Goal: Task Accomplishment & Management: Complete application form

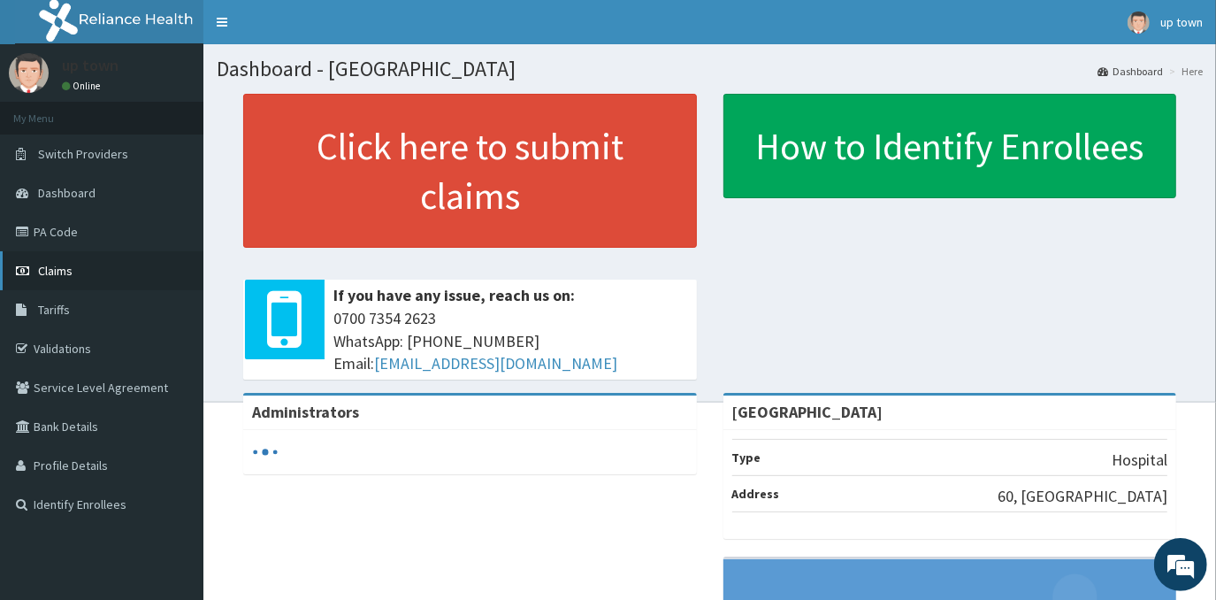
click at [62, 277] on span "Claims" at bounding box center [55, 271] width 34 height 16
click at [66, 273] on span "Claims" at bounding box center [55, 271] width 34 height 16
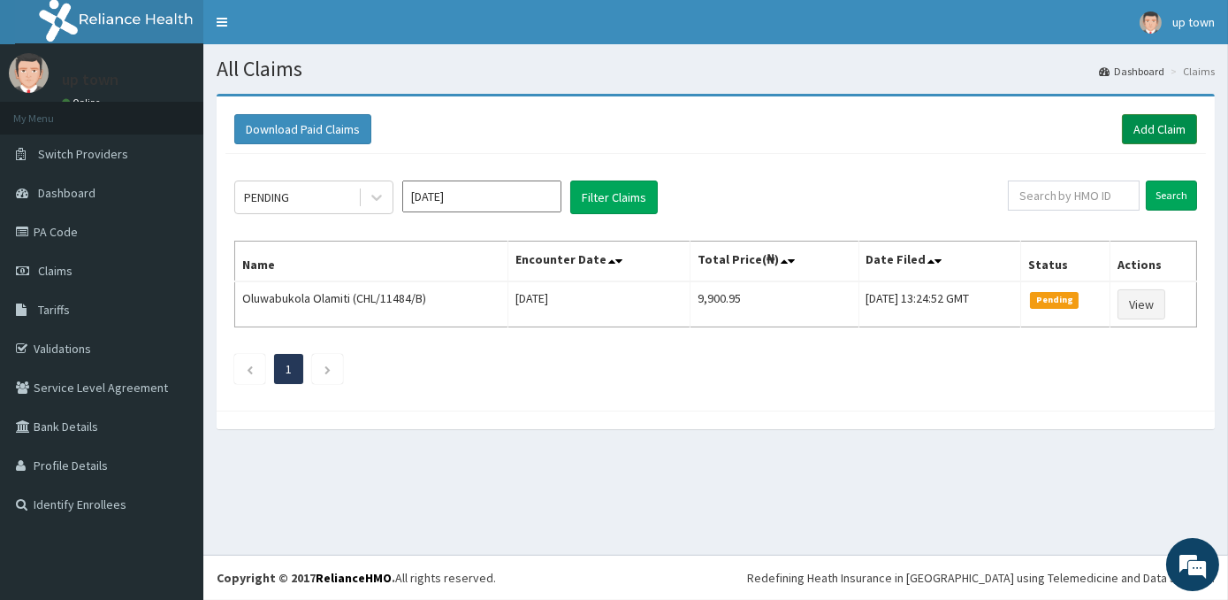
click at [1159, 128] on link "Add Claim" at bounding box center [1159, 129] width 75 height 30
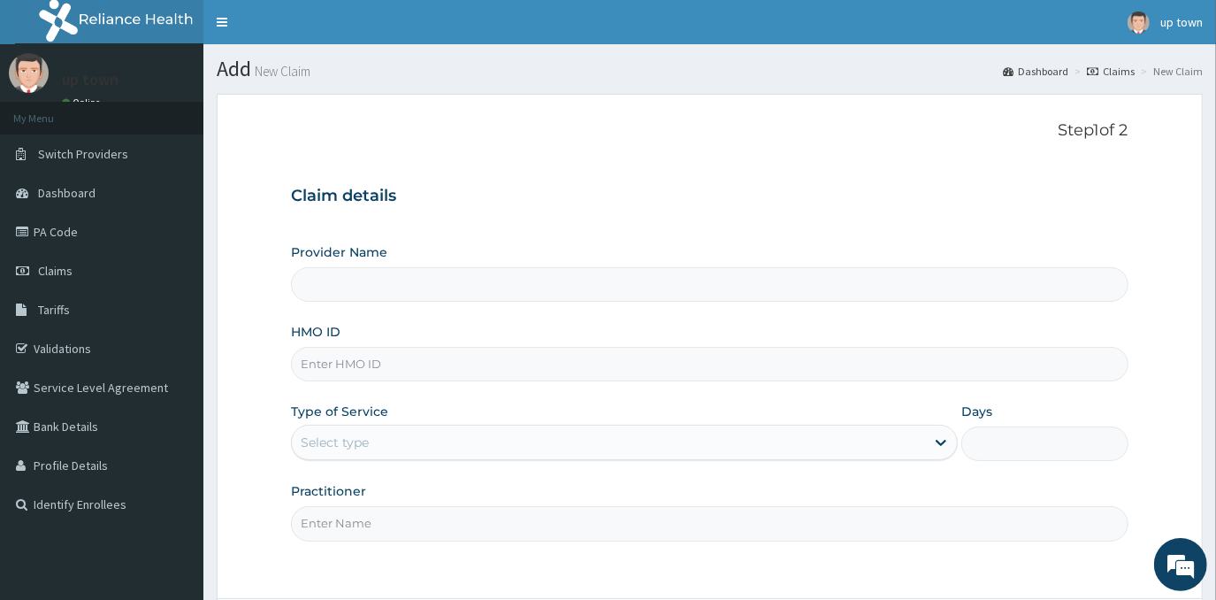
type input "[GEOGRAPHIC_DATA]"
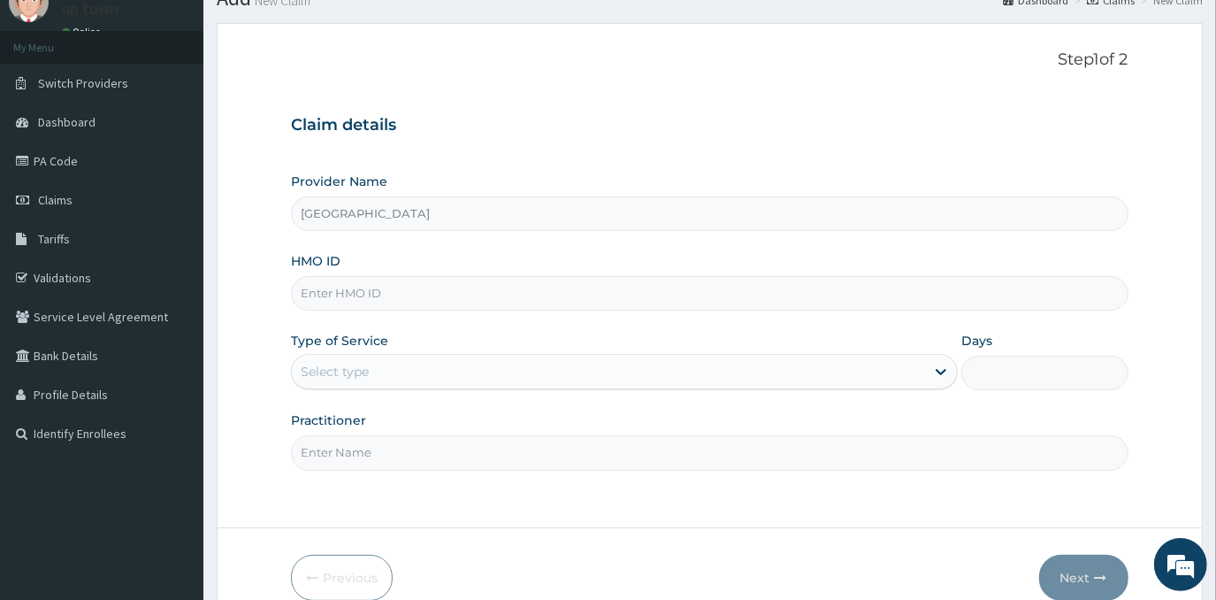
scroll to position [156, 0]
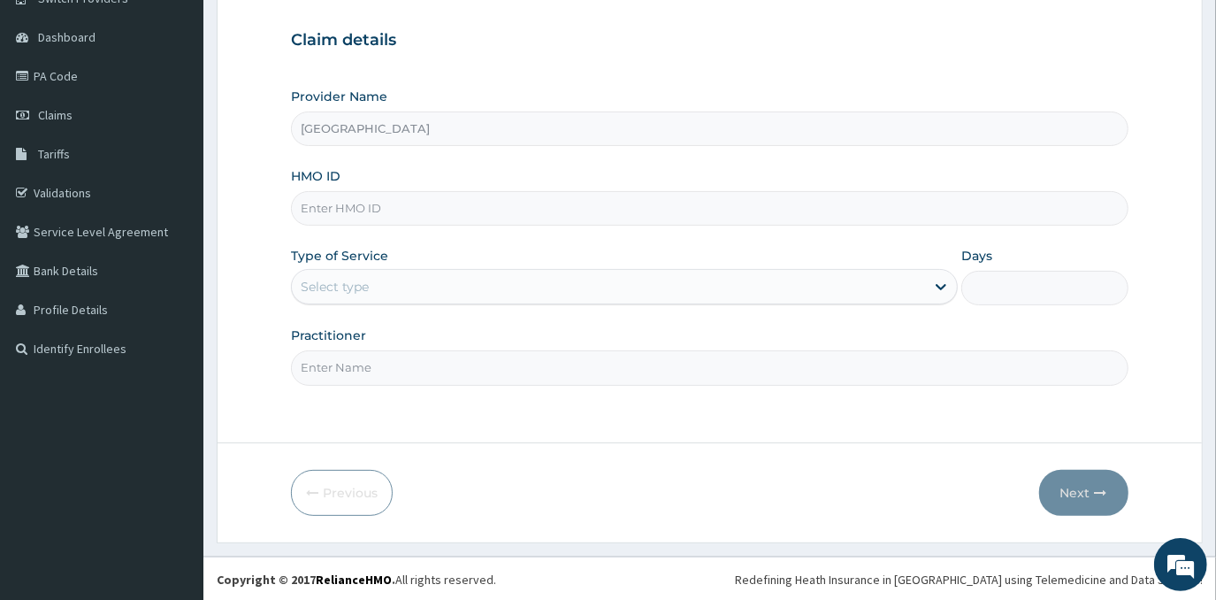
click at [487, 200] on input "HMO ID" at bounding box center [709, 208] width 837 height 34
type input "GSV/10330/A"
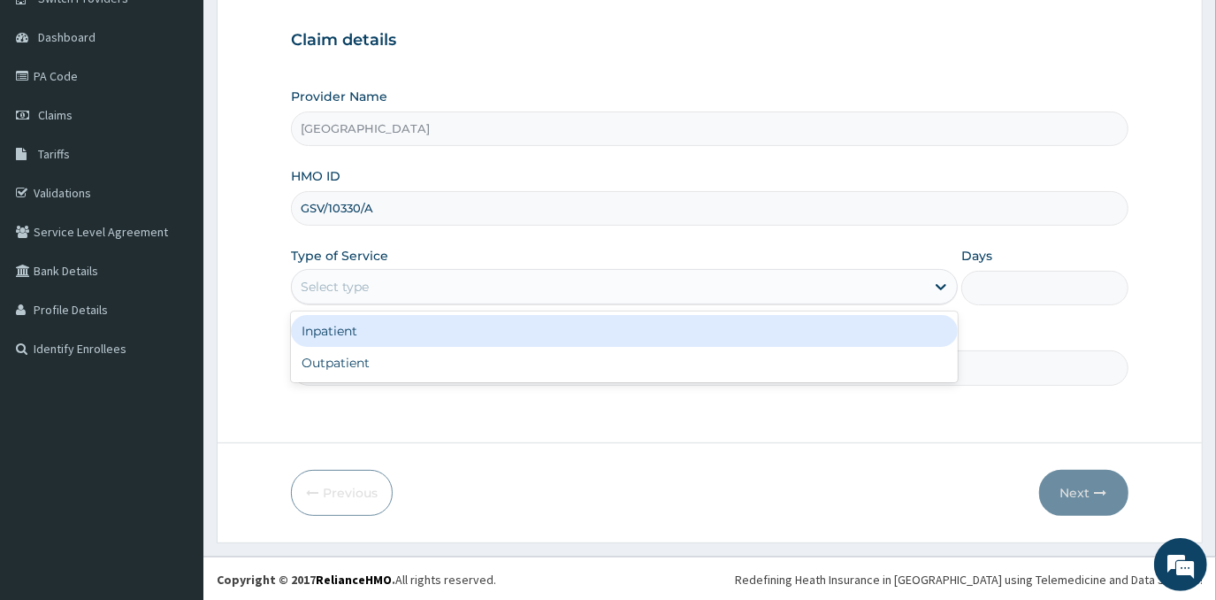
click at [453, 295] on div "Select type" at bounding box center [608, 286] width 633 height 28
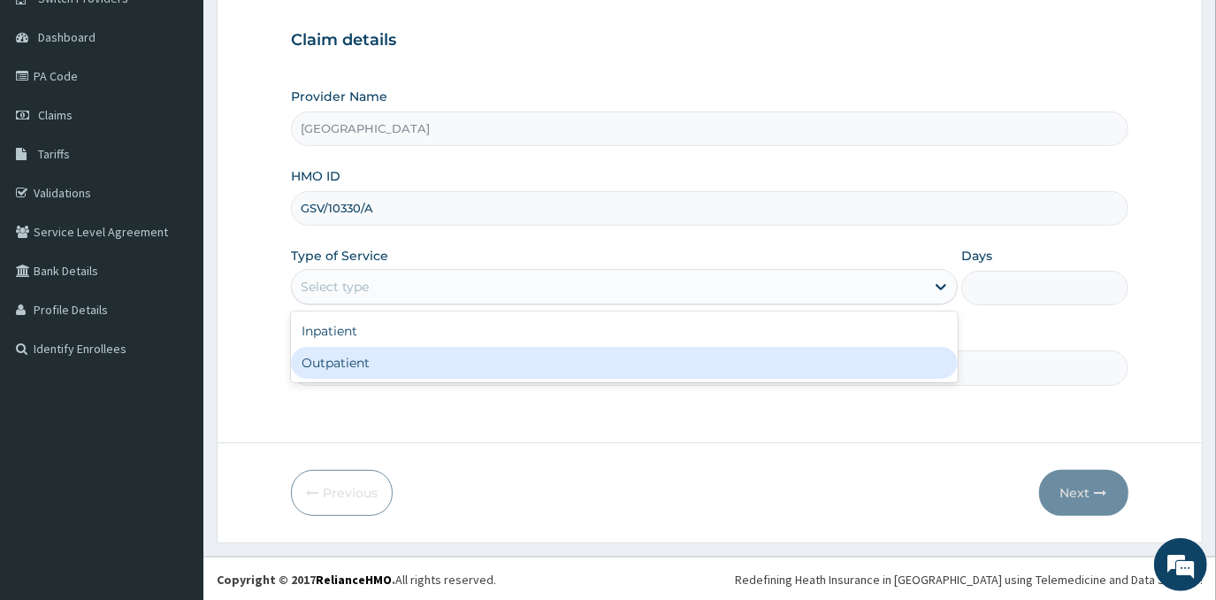
click at [451, 357] on div "Outpatient" at bounding box center [624, 363] width 667 height 32
type input "1"
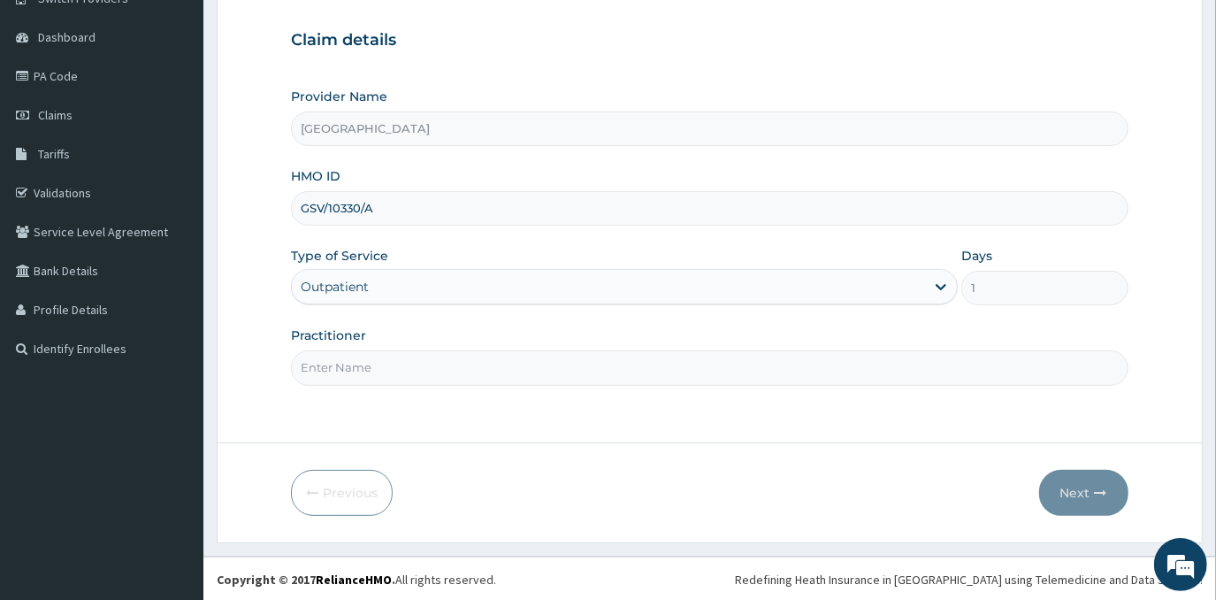
click at [458, 371] on input "Practitioner" at bounding box center [709, 367] width 837 height 34
type input "[PERSON_NAME]"
click at [1079, 494] on button "Next" at bounding box center [1083, 493] width 89 height 46
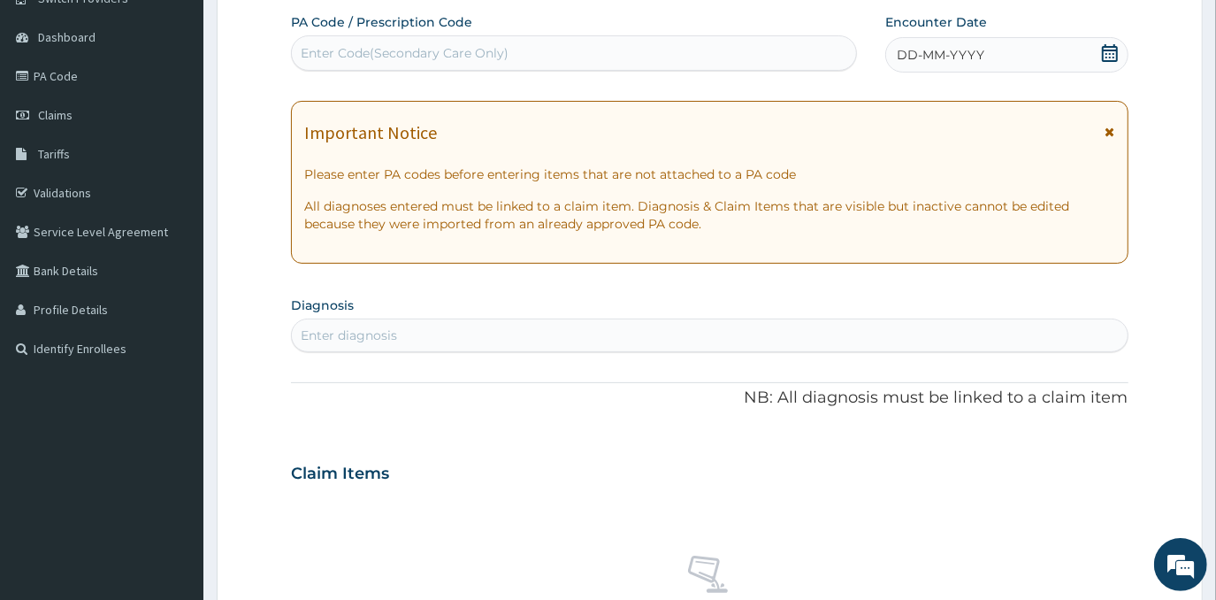
click at [950, 55] on span "DD-MM-YYYY" at bounding box center [941, 55] width 88 height 18
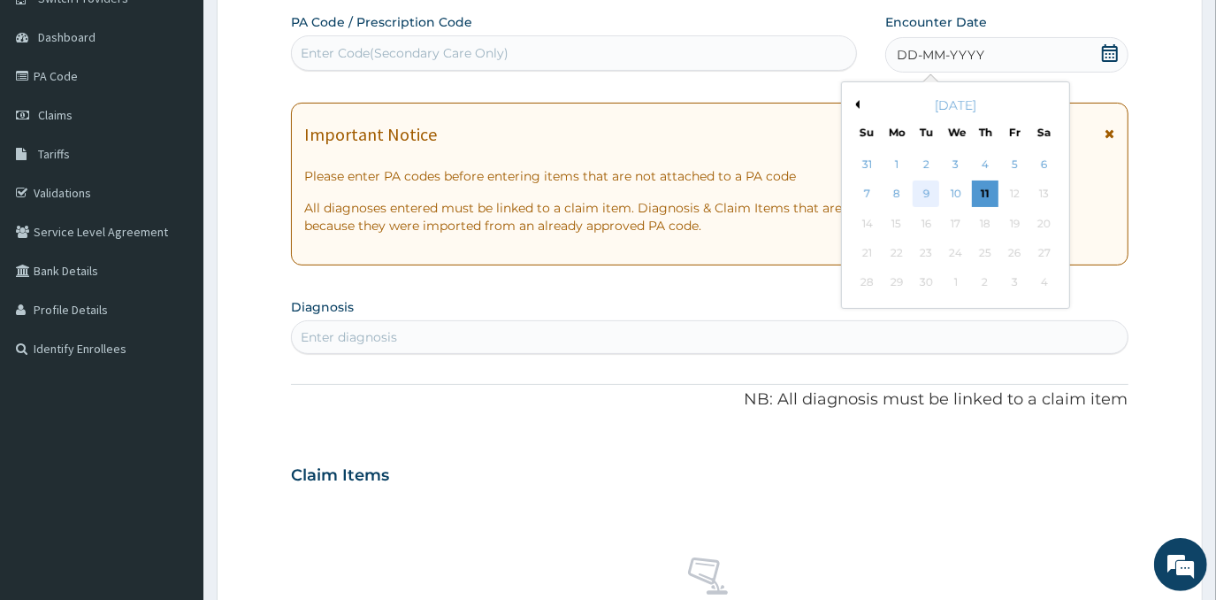
click at [931, 192] on div "9" at bounding box center [926, 194] width 27 height 27
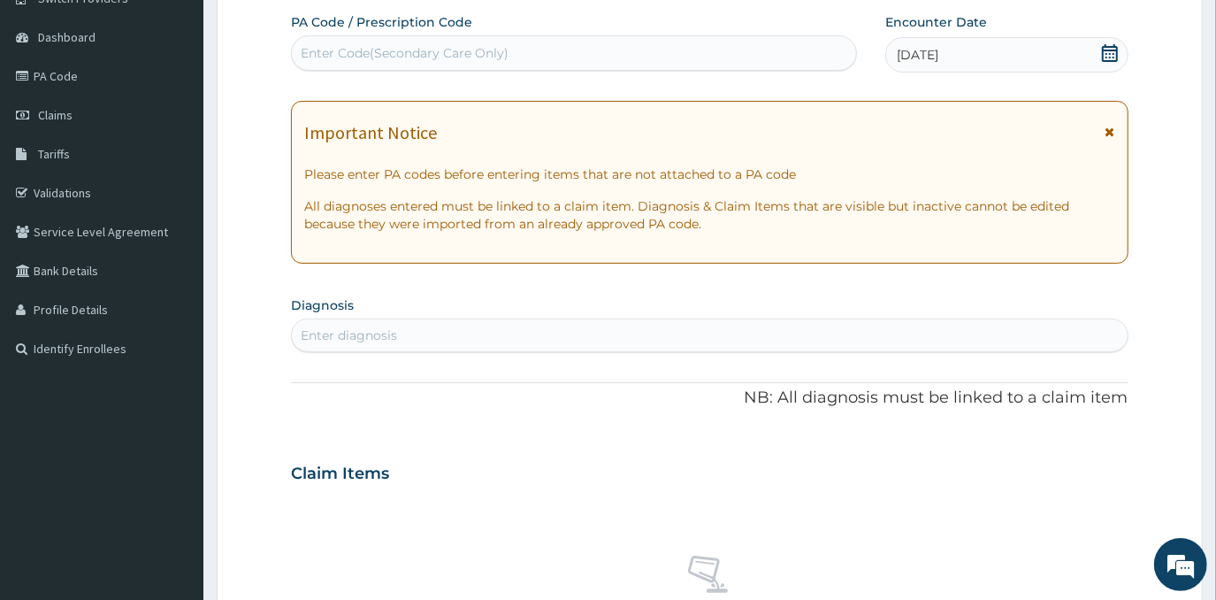
click at [646, 331] on div "Enter diagnosis" at bounding box center [709, 335] width 835 height 28
type input "PLASMOD"
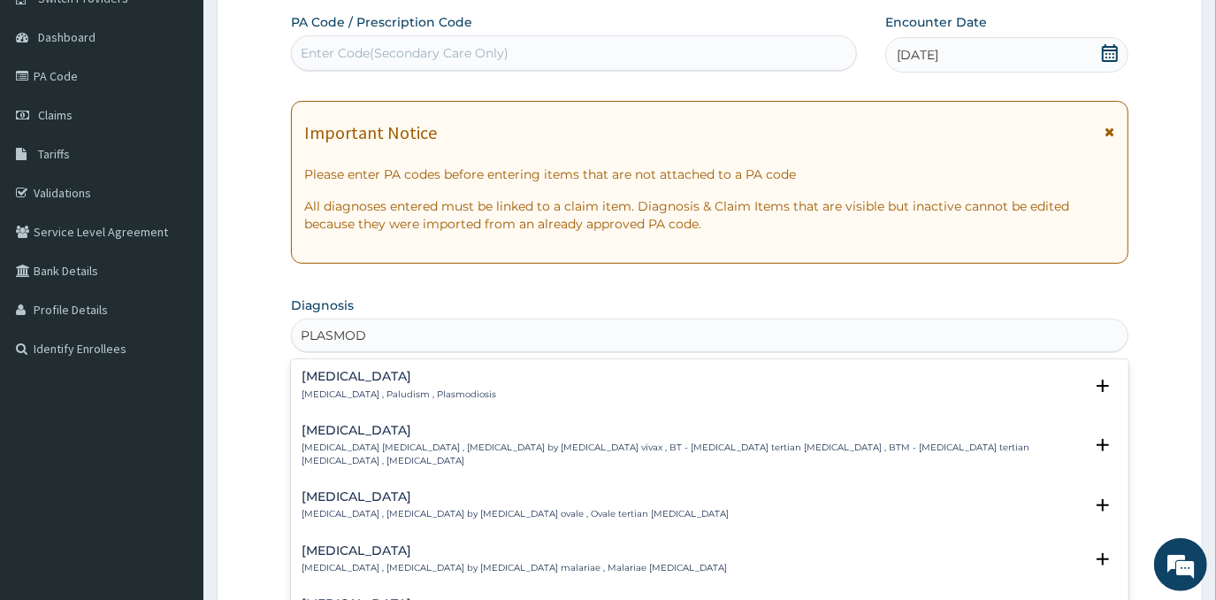
click at [371, 380] on h4 "[MEDICAL_DATA]" at bounding box center [399, 376] width 195 height 13
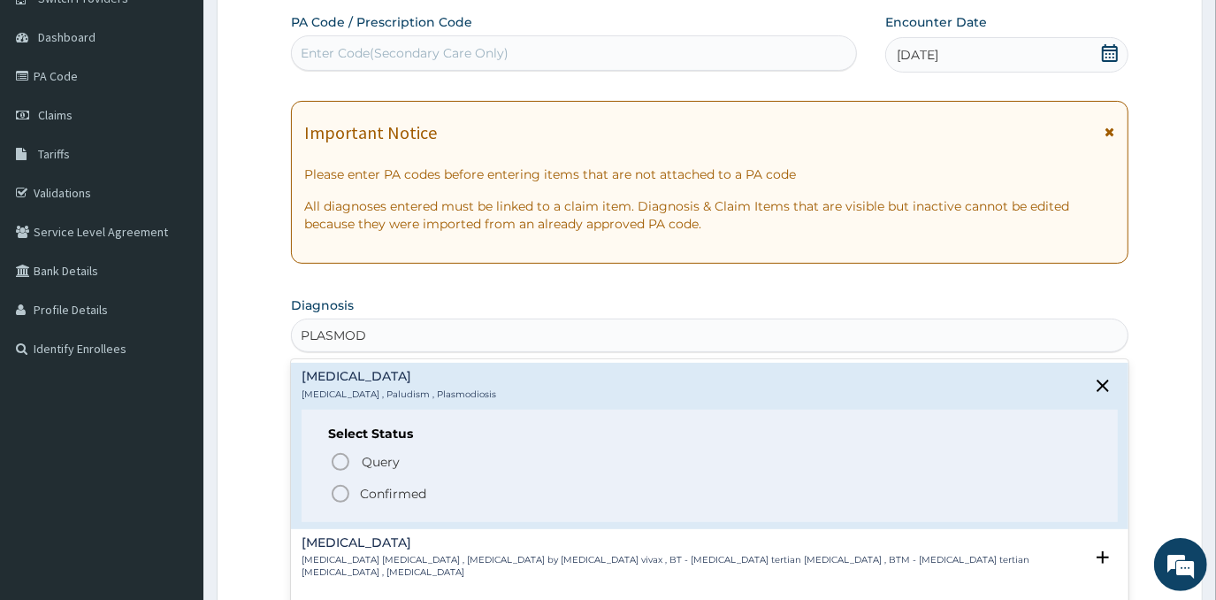
click at [378, 500] on span "Confirmed" at bounding box center [710, 493] width 760 height 21
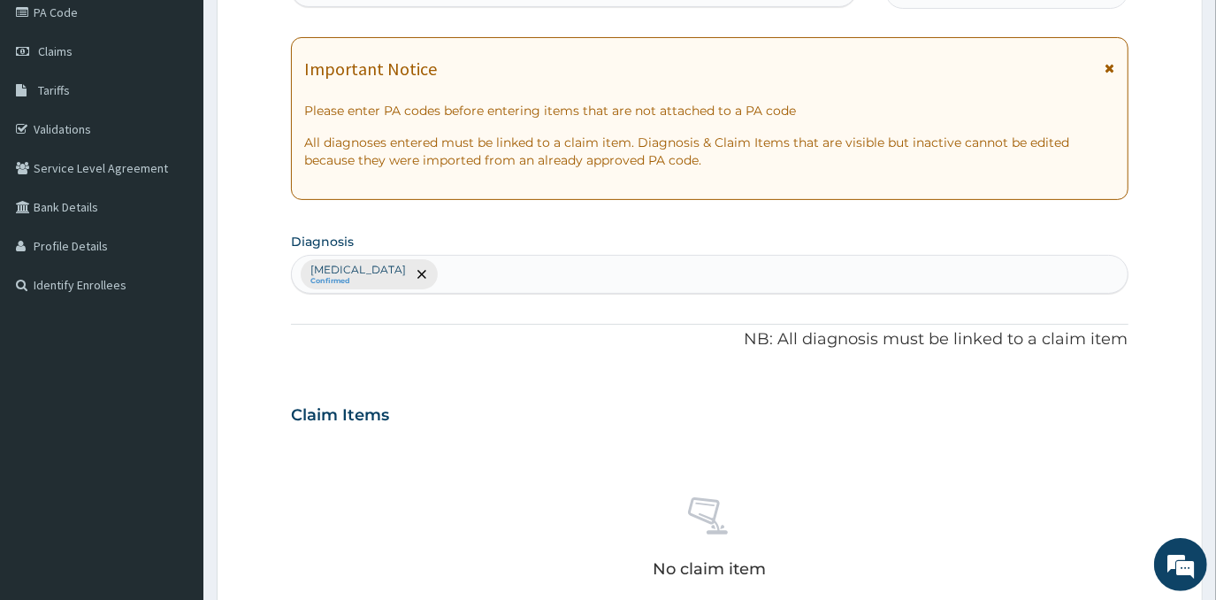
scroll to position [236, 0]
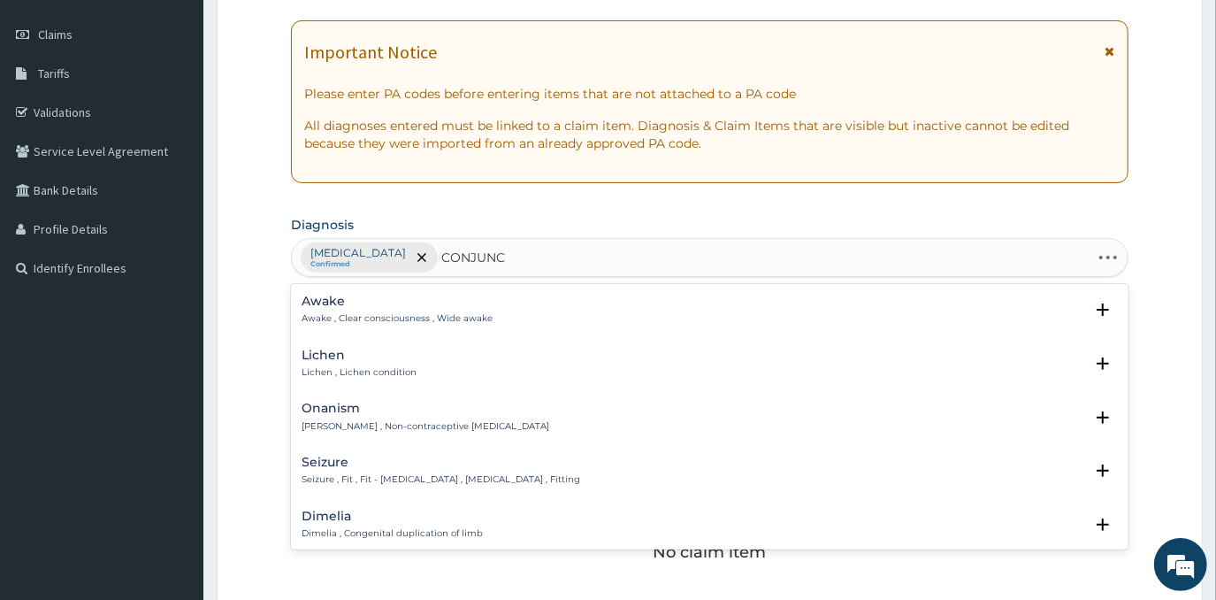
type input "CONJUNCT"
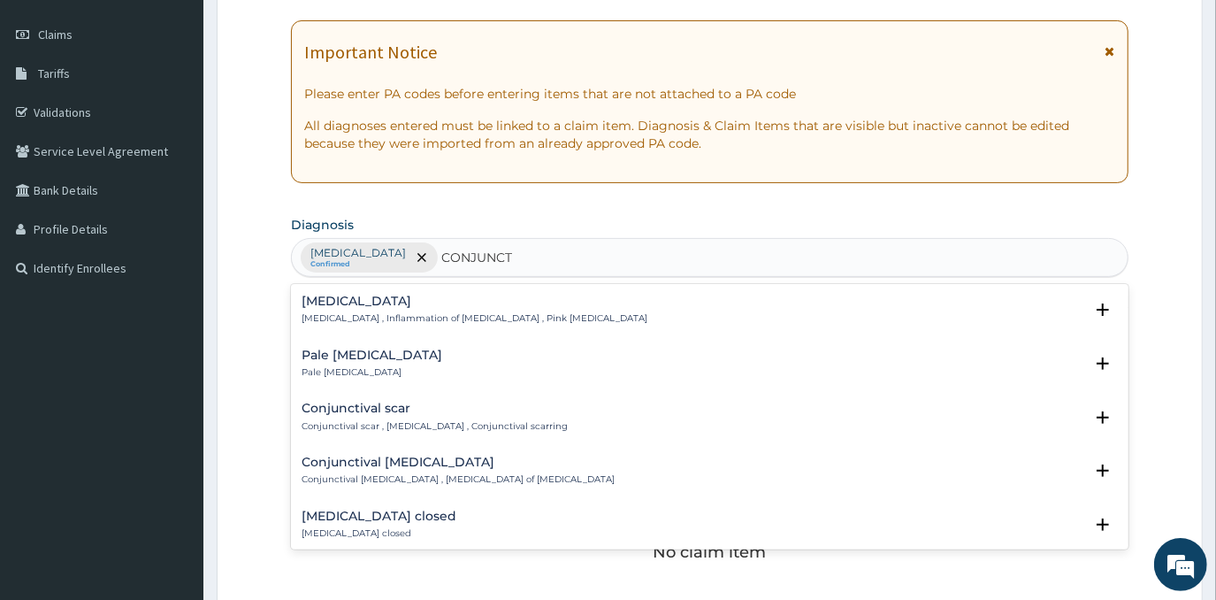
click at [473, 312] on p "Conjunctivitis , Inflammation of conjunctiva , Pink eye disease" at bounding box center [475, 318] width 346 height 12
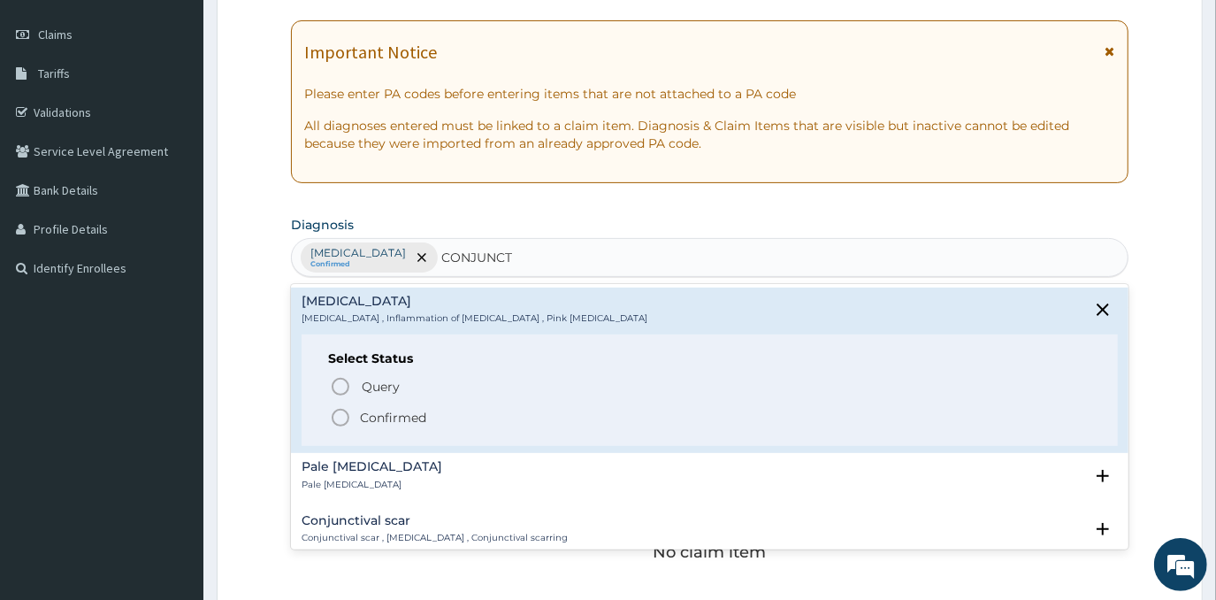
click at [410, 412] on p "Confirmed" at bounding box center [393, 418] width 66 height 18
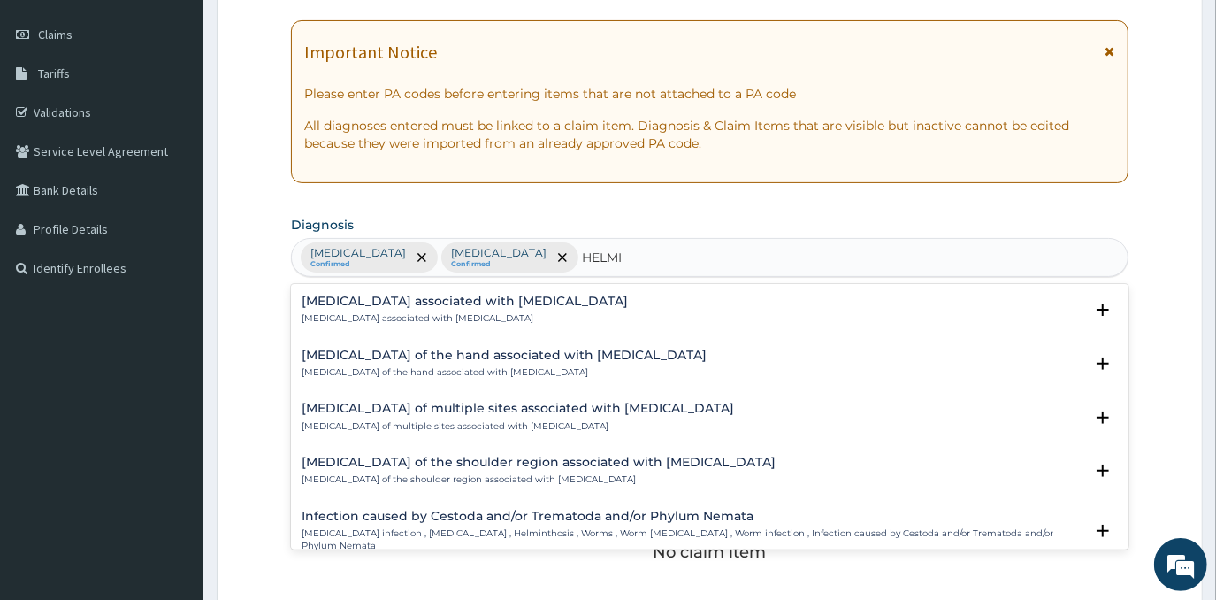
type input "HELM"
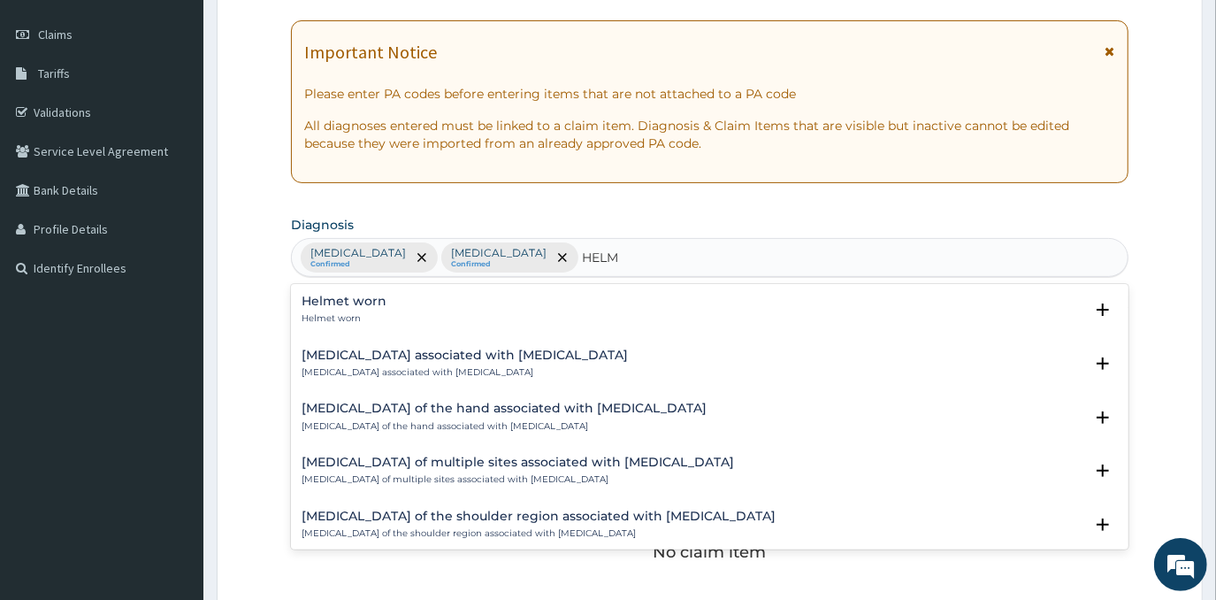
click at [340, 309] on div "Helmet worn Helmet worn" at bounding box center [344, 309] width 85 height 31
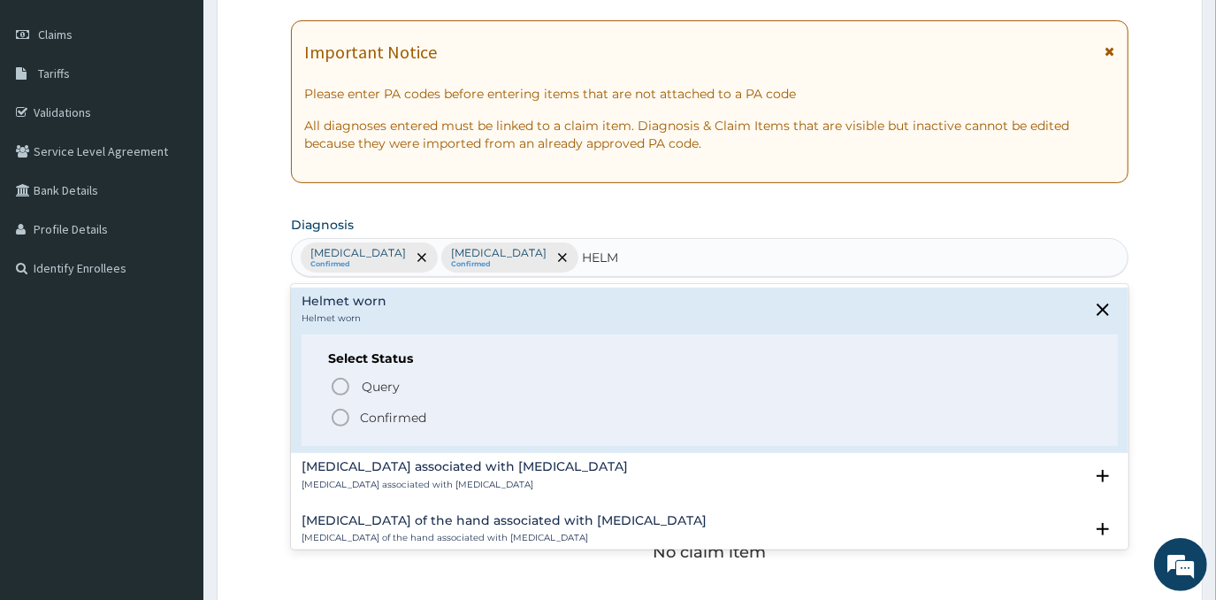
click at [354, 410] on span "Confirmed" at bounding box center [710, 417] width 760 height 21
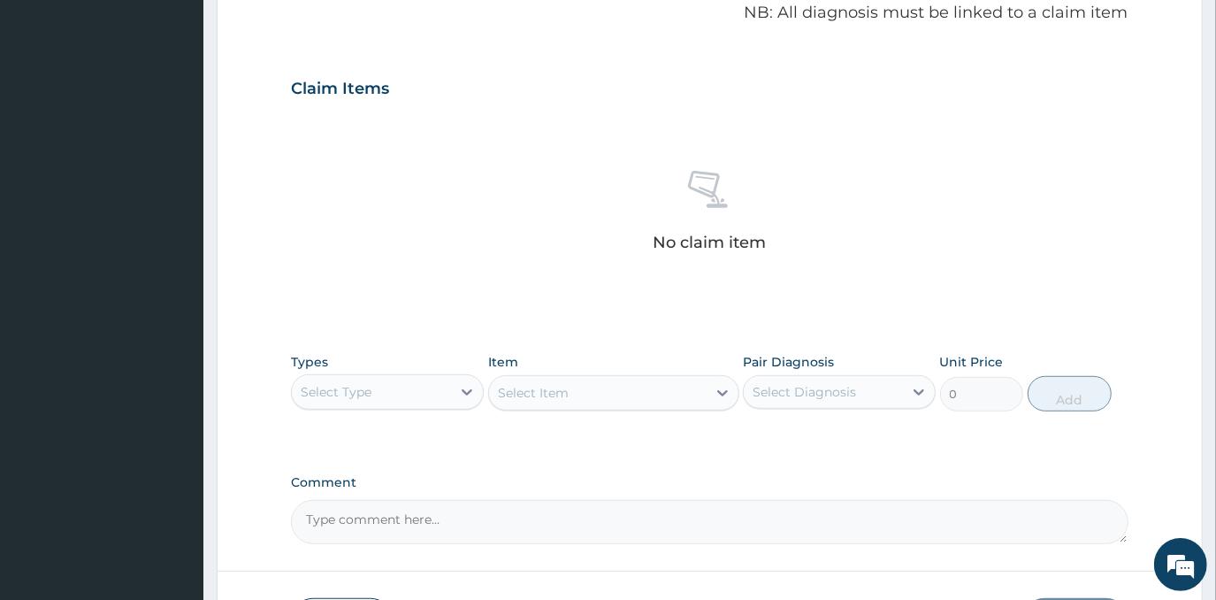
scroll to position [558, 0]
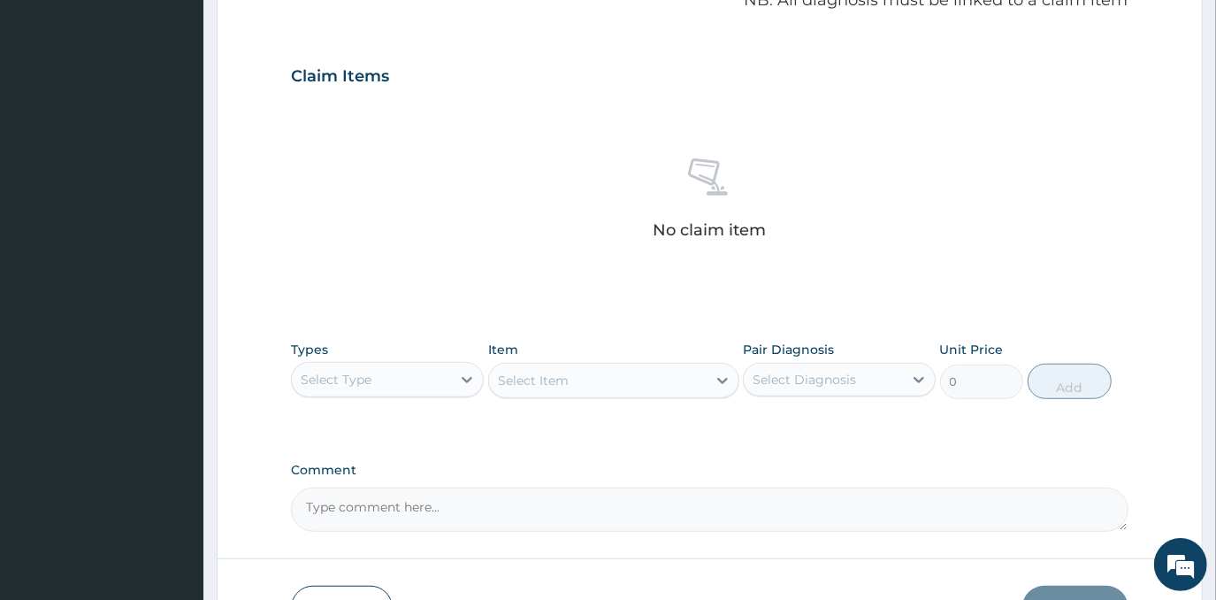
click at [420, 369] on div "Select Type" at bounding box center [371, 379] width 159 height 28
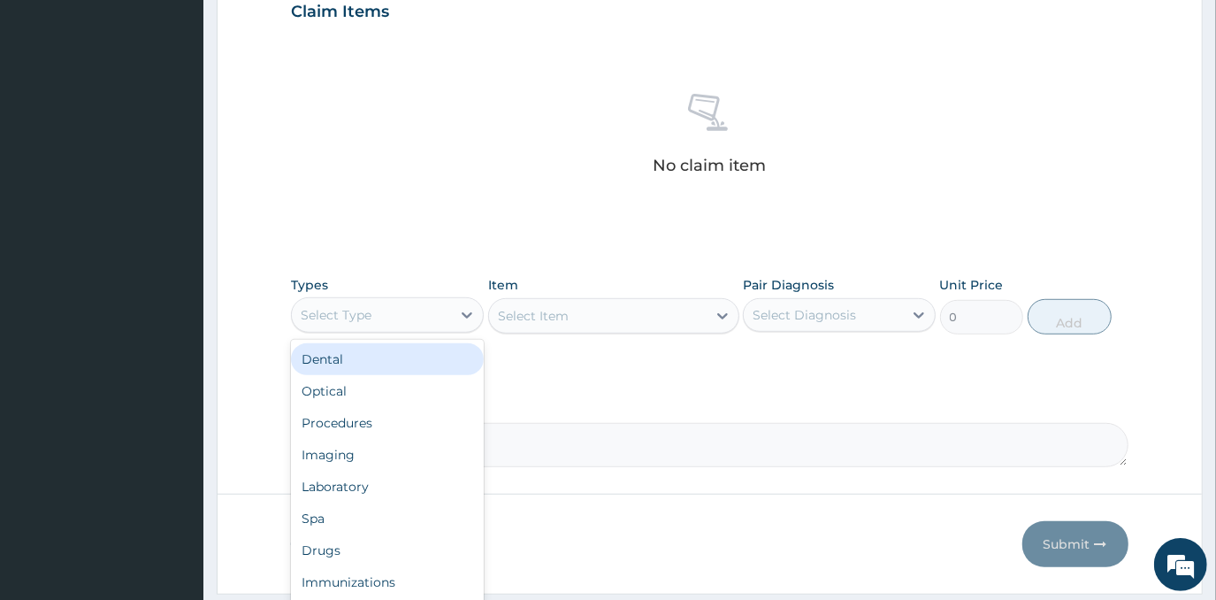
scroll to position [672, 0]
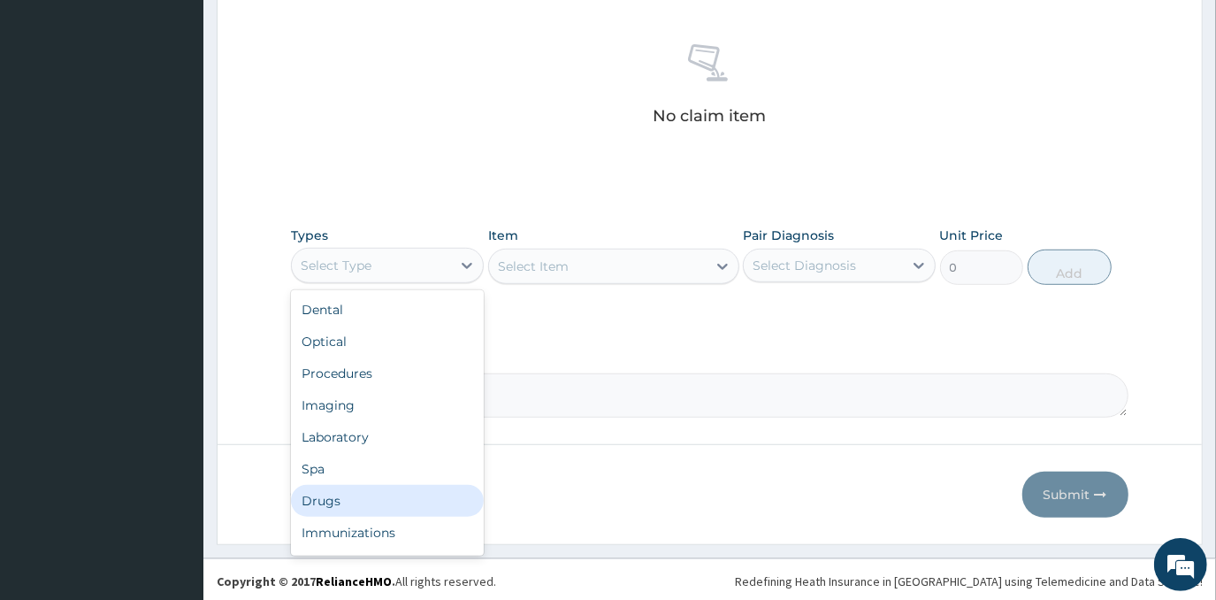
click at [398, 501] on div "Drugs" at bounding box center [387, 501] width 193 height 32
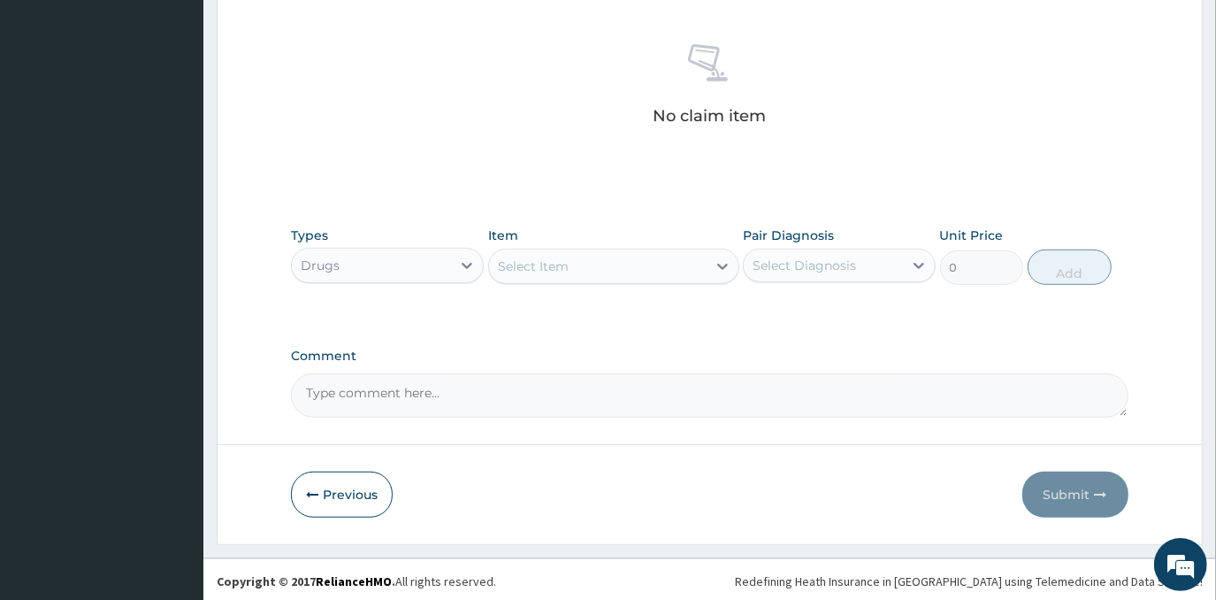
click at [592, 281] on div "Item Select Item" at bounding box center [613, 255] width 251 height 58
click at [587, 274] on div "Select Item" at bounding box center [598, 266] width 218 height 28
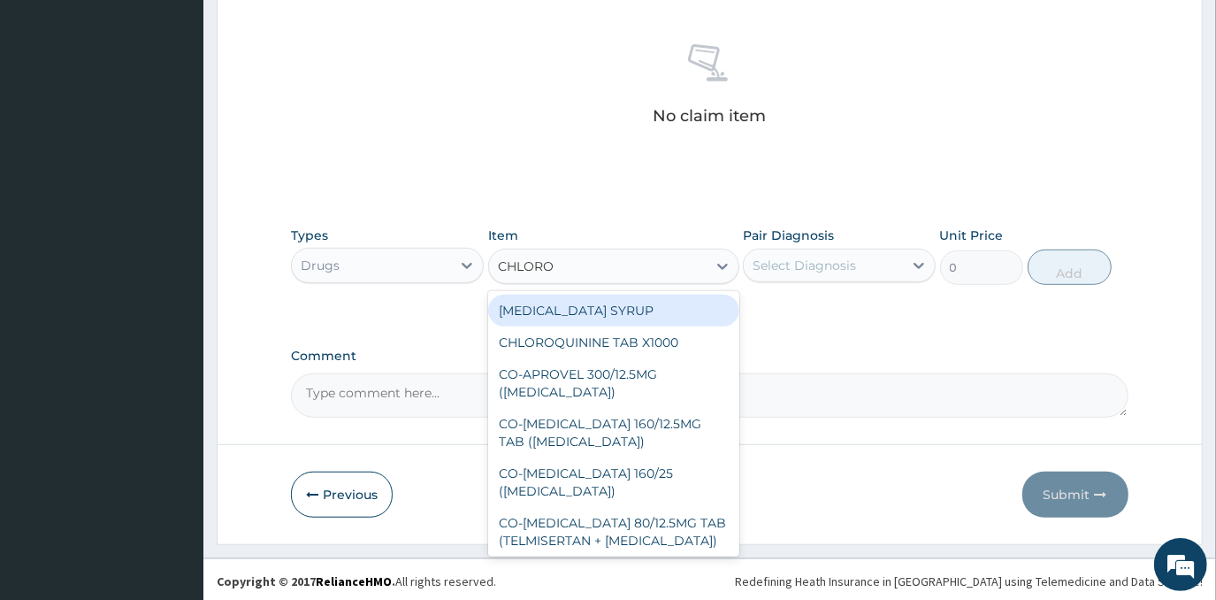
type input "CHLOROQ"
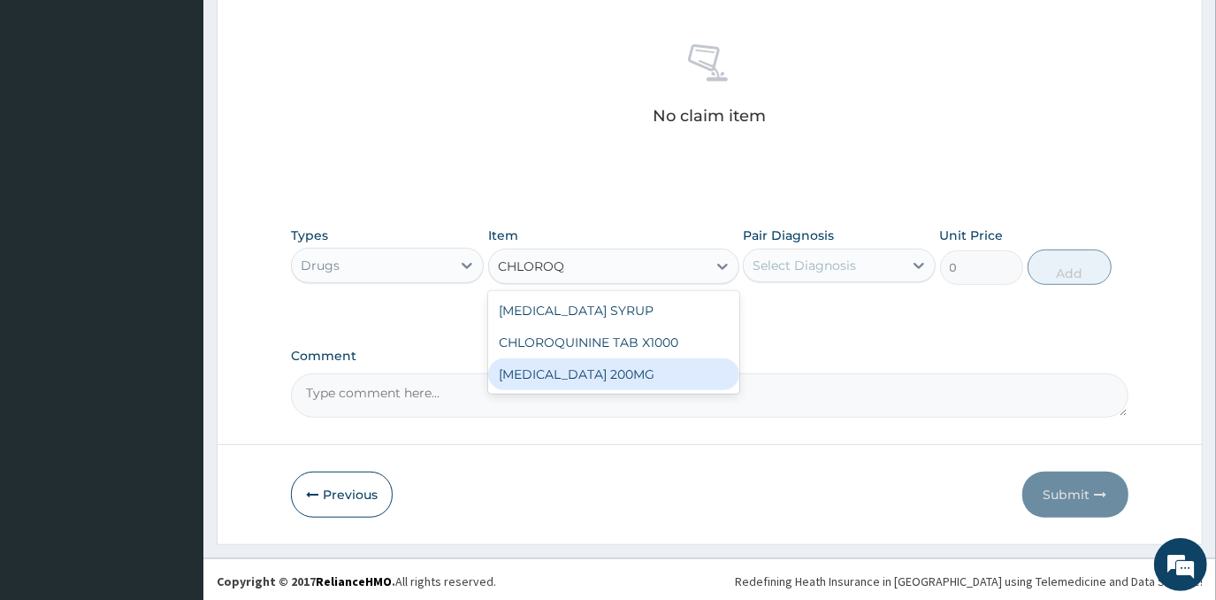
click at [626, 371] on div "[MEDICAL_DATA] 200MG" at bounding box center [613, 374] width 251 height 32
type input "154.35"
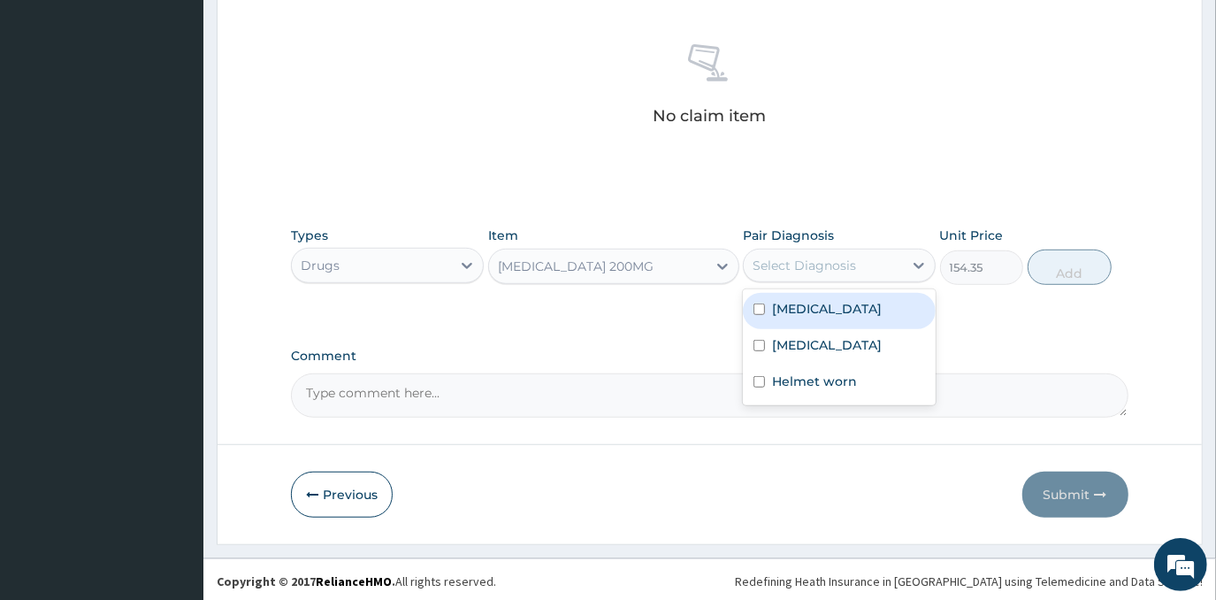
click at [840, 257] on div "Select Diagnosis" at bounding box center [804, 265] width 103 height 18
click at [847, 317] on div "[MEDICAL_DATA]" at bounding box center [839, 311] width 193 height 36
checkbox input "true"
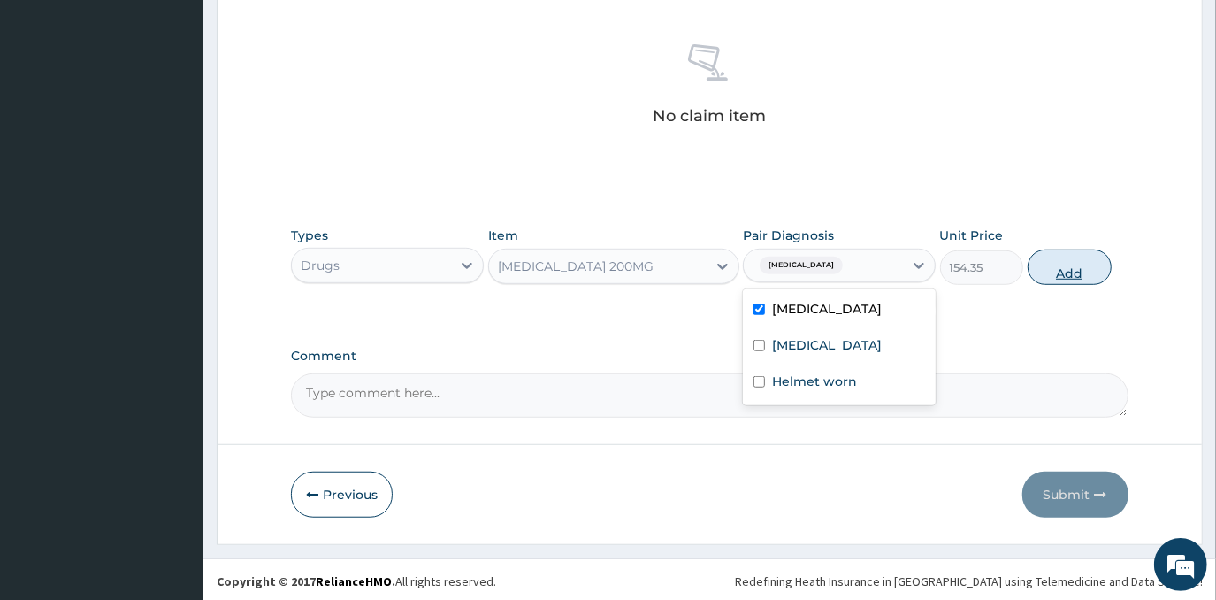
click at [1082, 270] on button "Add" at bounding box center [1070, 266] width 84 height 35
type input "0"
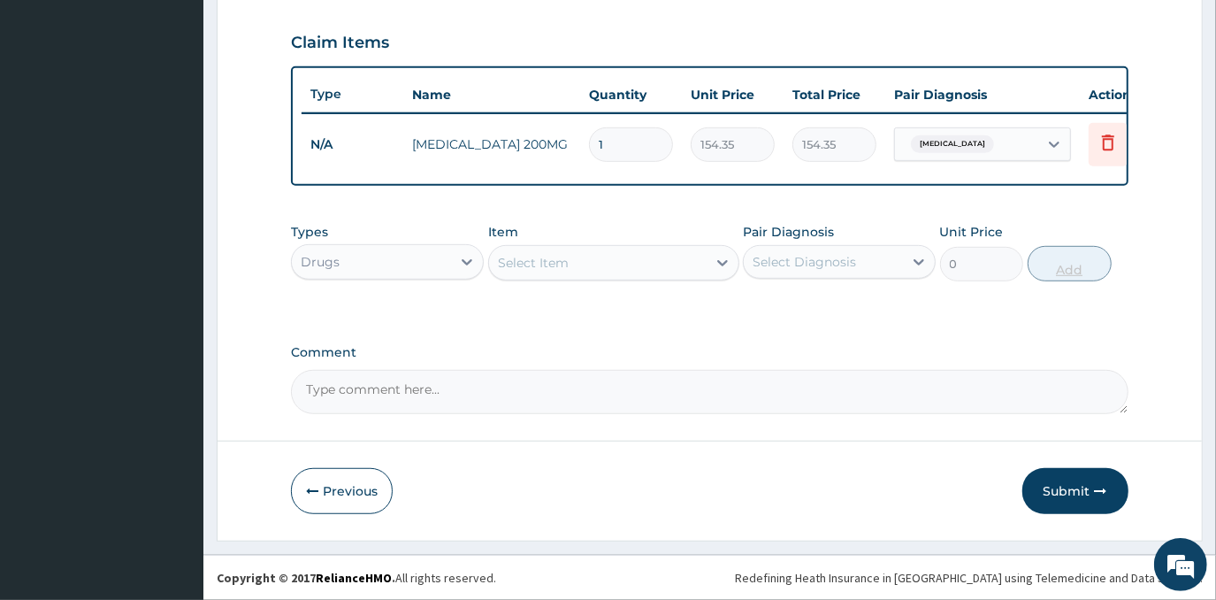
scroll to position [600, 0]
type input "0.00"
type input "3"
type input "463.05"
type input "3"
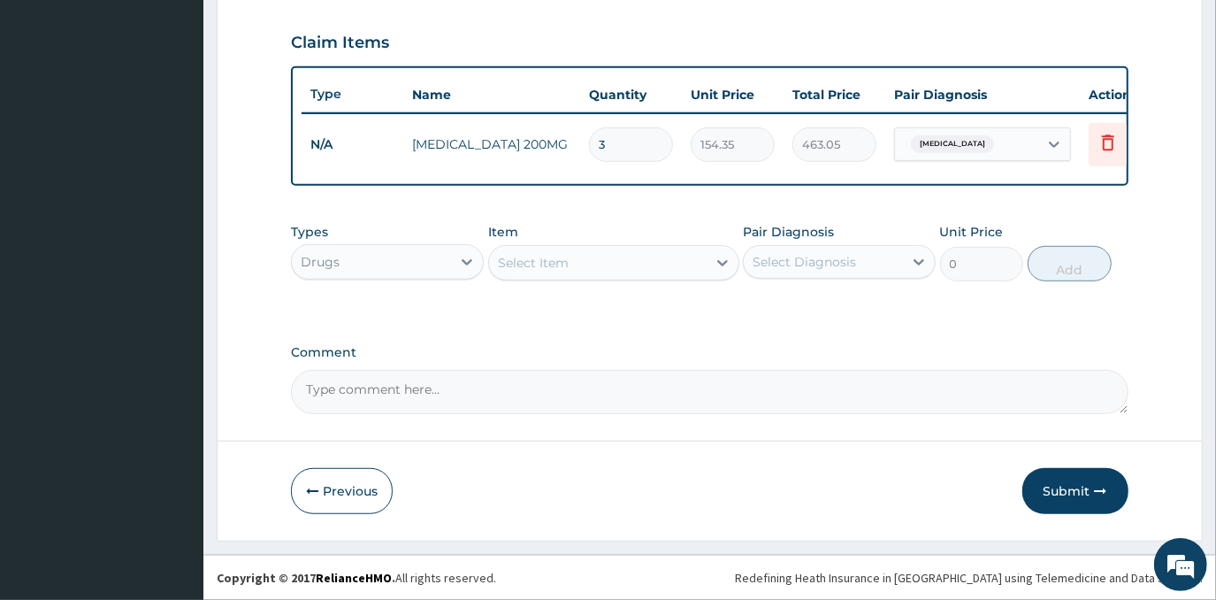
click at [653, 265] on div "Select Item" at bounding box center [598, 262] width 218 height 28
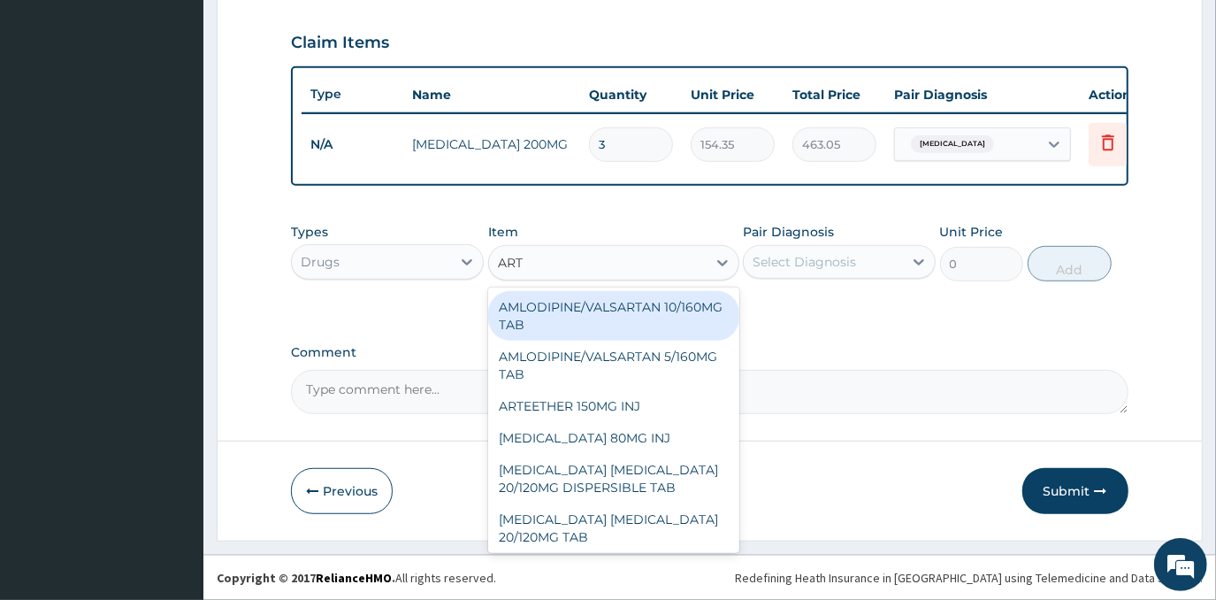
type input "ARTE"
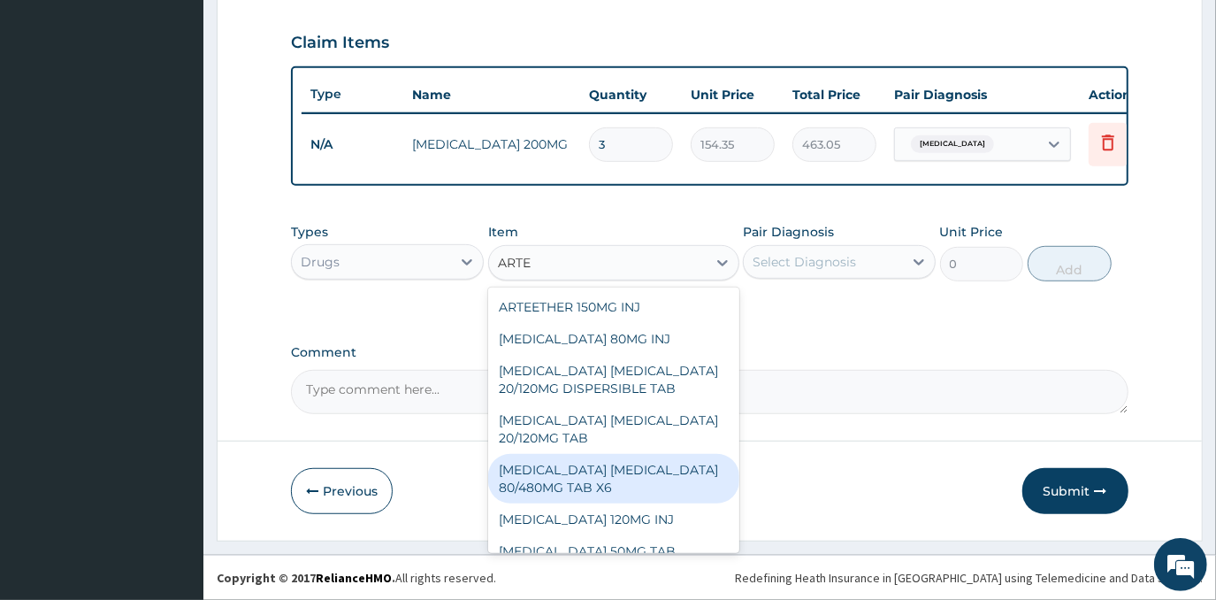
click at [630, 486] on div "[MEDICAL_DATA] [MEDICAL_DATA] 80/480MG TAB X6" at bounding box center [613, 479] width 251 height 50
type input "262.5"
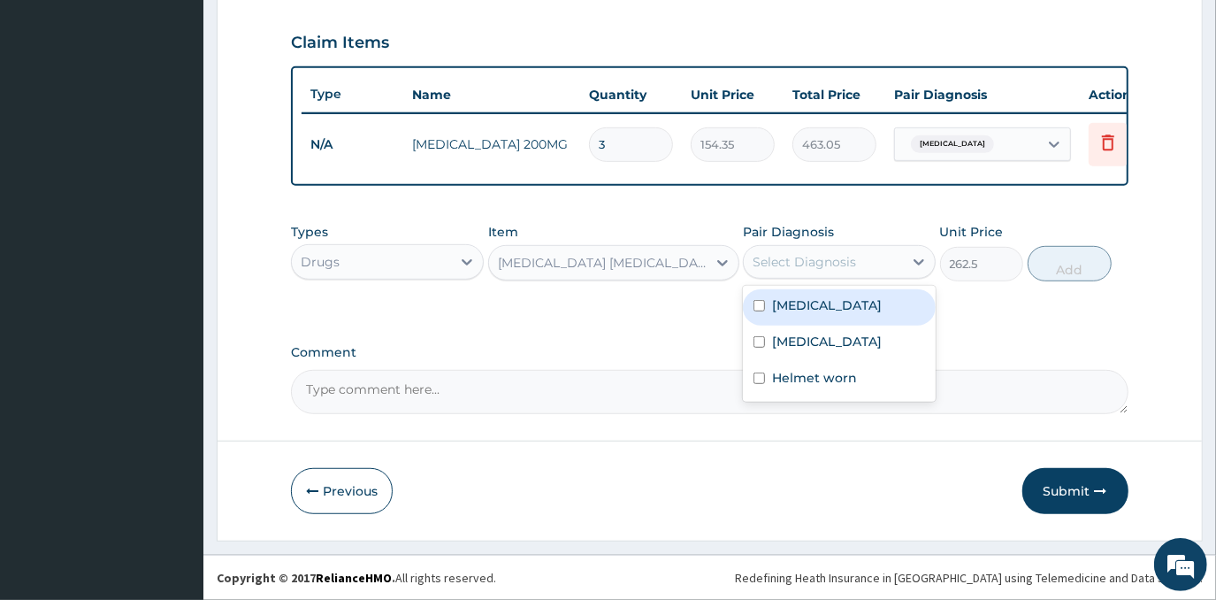
click at [830, 256] on div "Select Diagnosis" at bounding box center [804, 262] width 103 height 18
click at [826, 311] on div "[MEDICAL_DATA]" at bounding box center [839, 307] width 193 height 36
checkbox input "true"
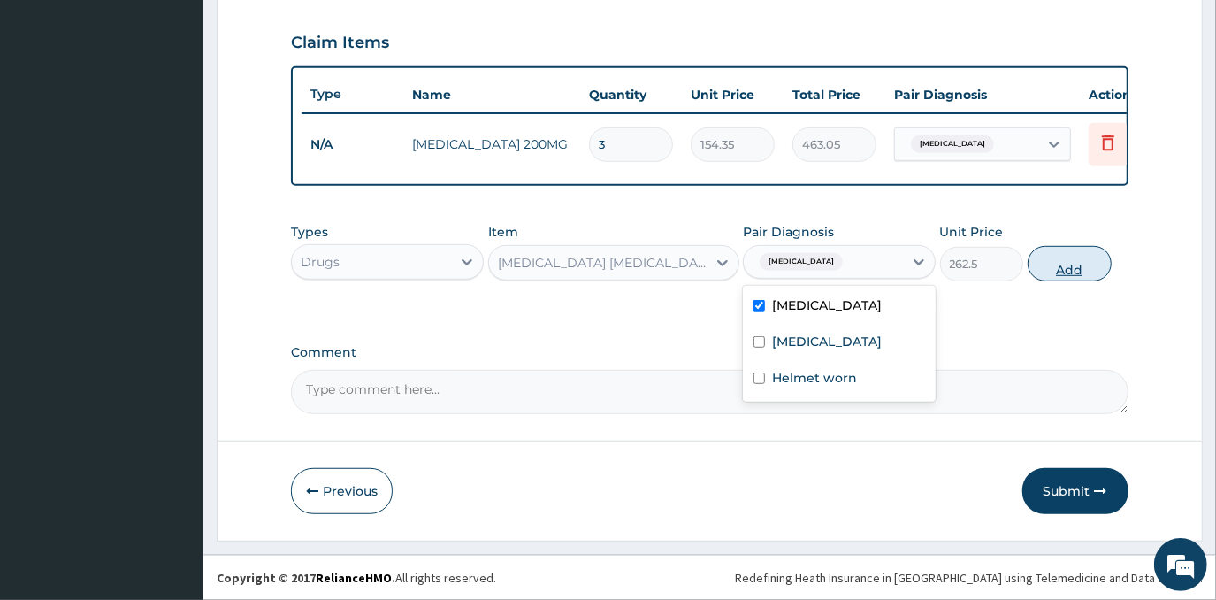
click at [1073, 263] on button "Add" at bounding box center [1070, 263] width 84 height 35
type input "0"
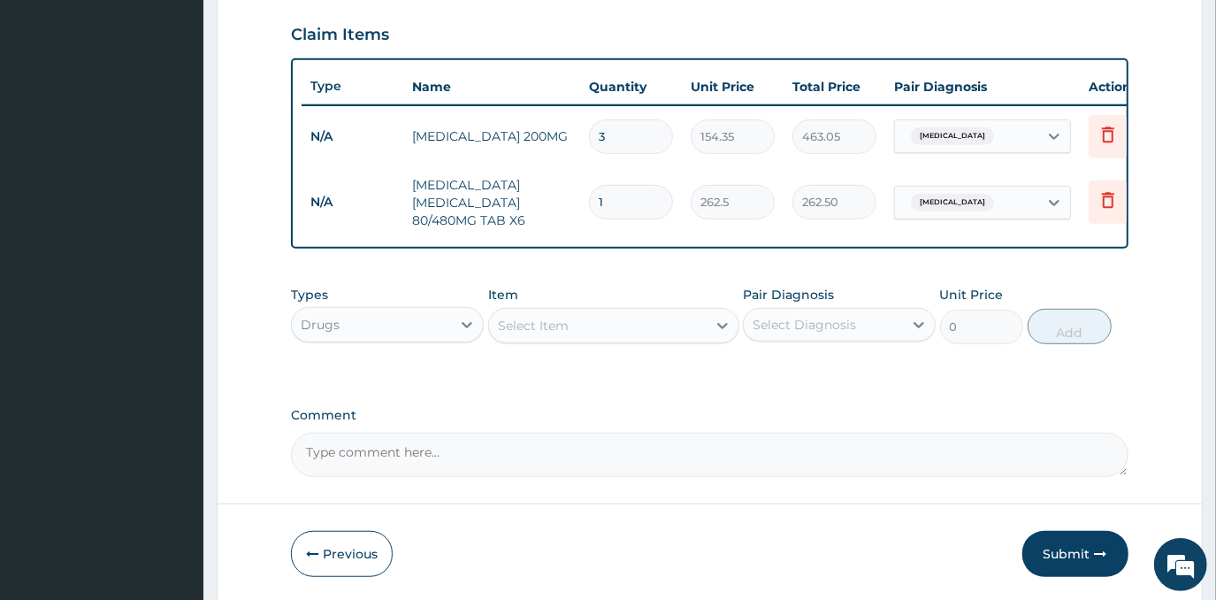
type input "0.00"
type input "6"
type input "1575.00"
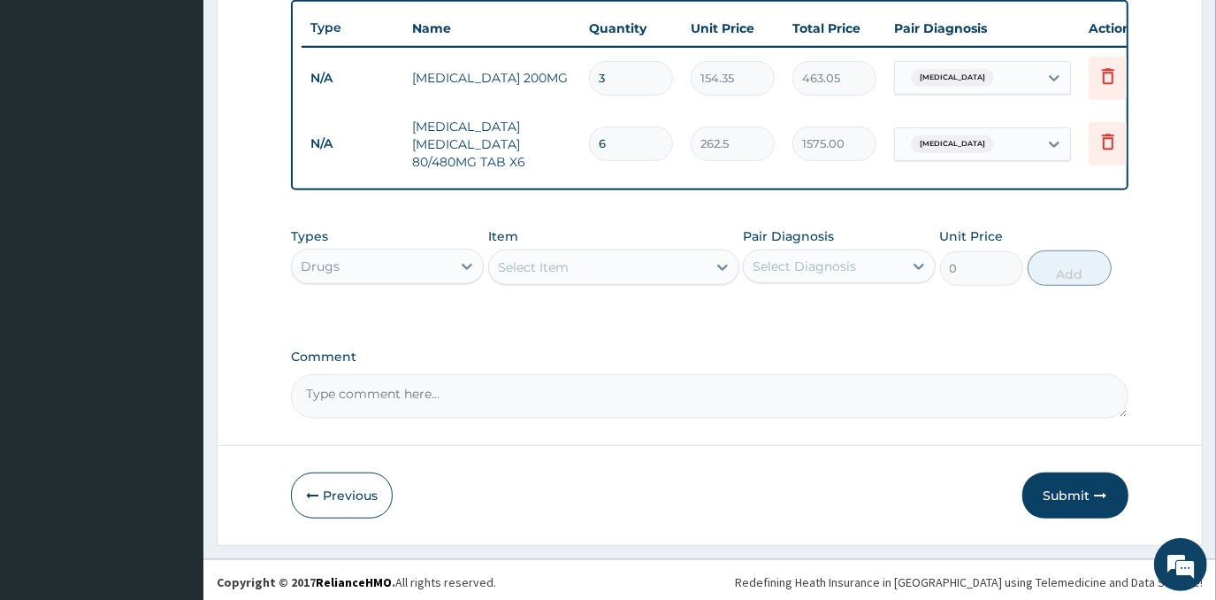
scroll to position [670, 0]
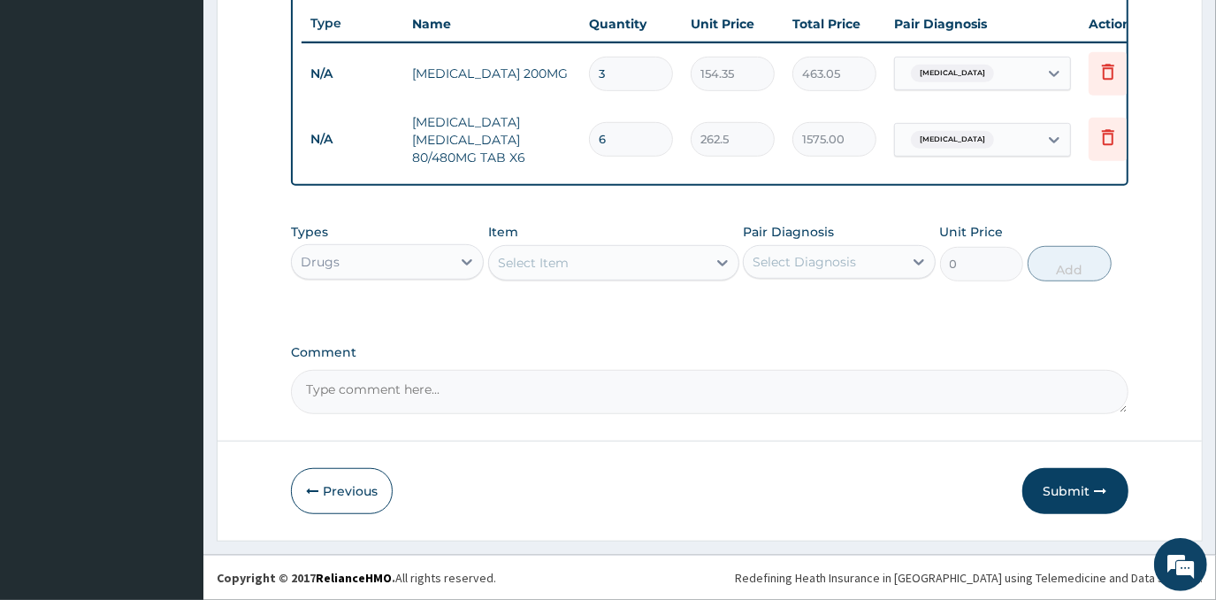
type input "6"
click at [628, 270] on div "Select Item" at bounding box center [598, 262] width 218 height 28
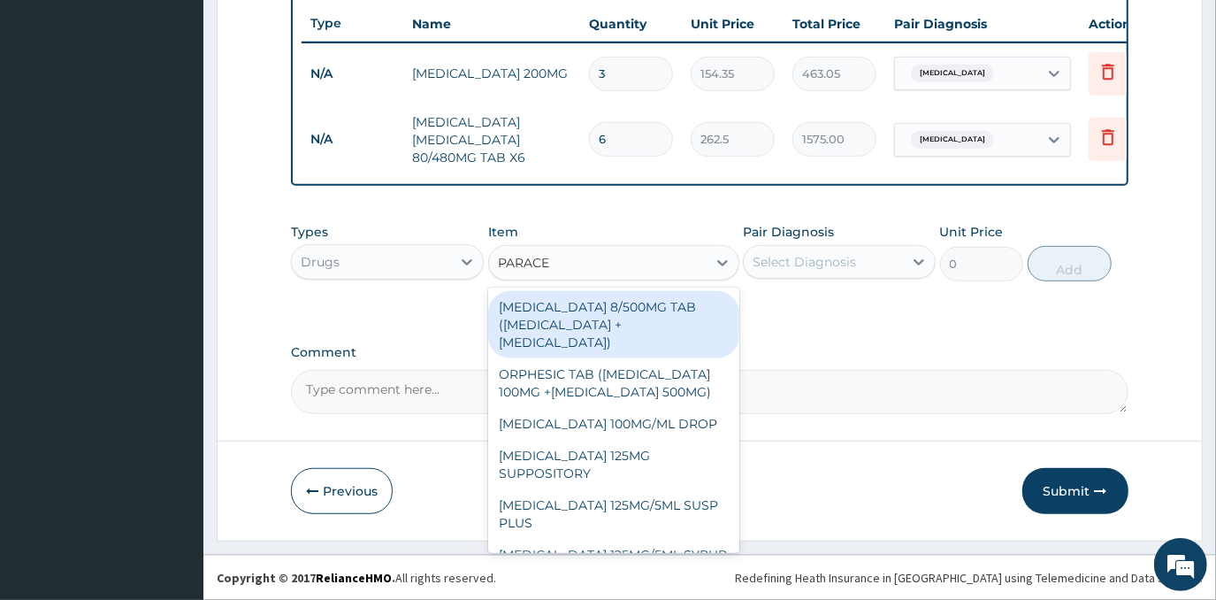
type input "PARACET"
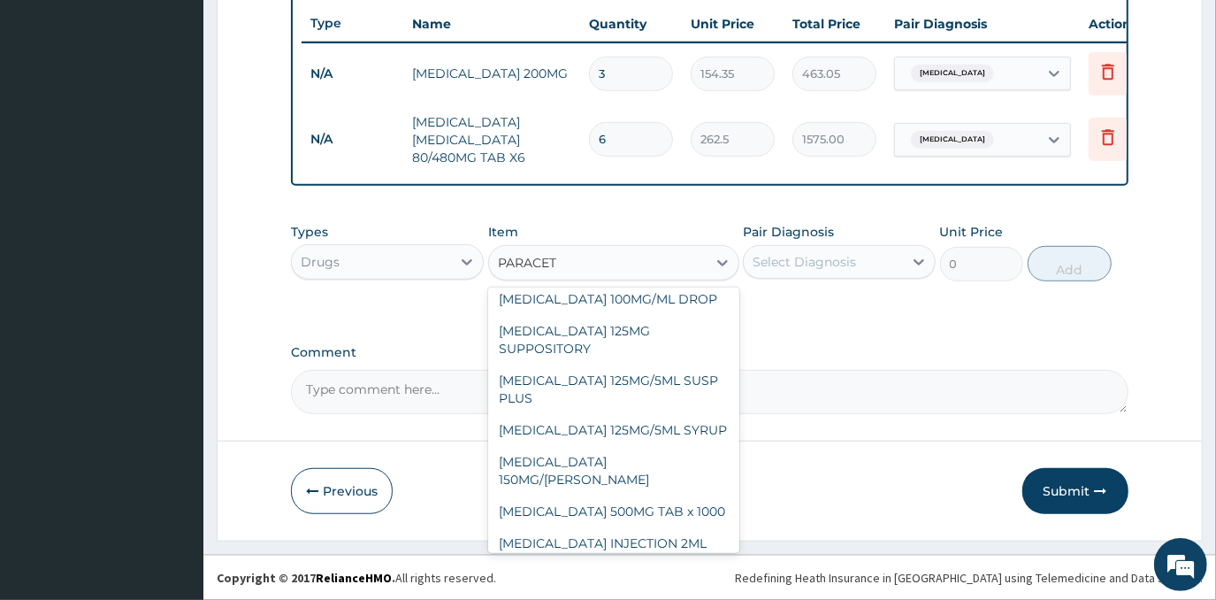
scroll to position [160, 0]
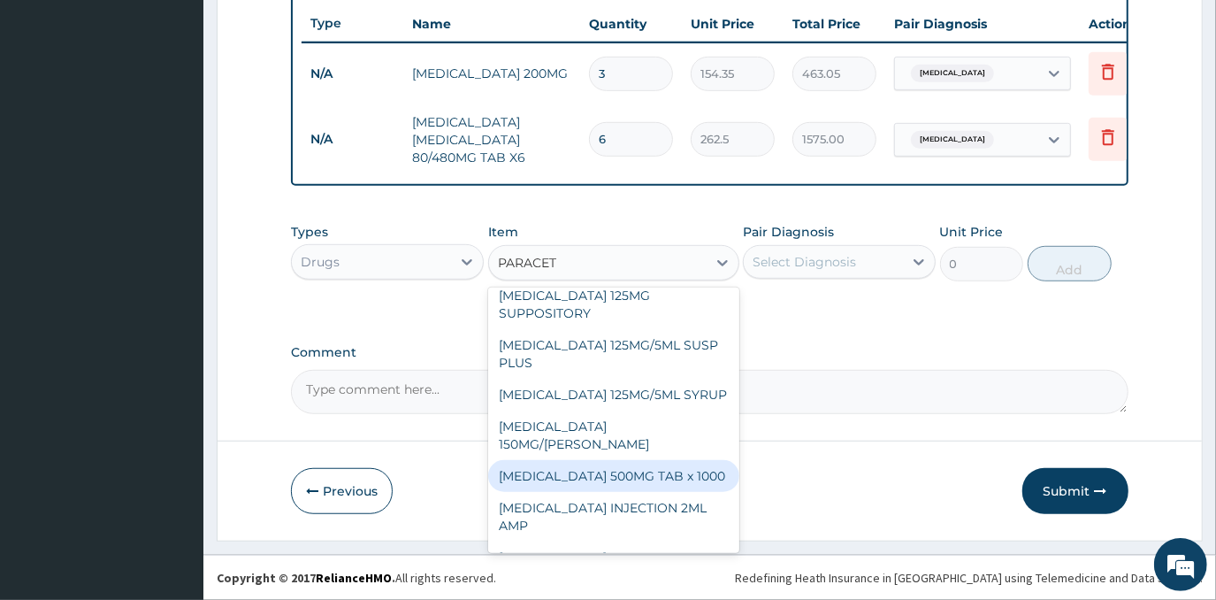
click at [639, 460] on div "[MEDICAL_DATA] 500MG TAB x 1000" at bounding box center [613, 476] width 251 height 32
type input "11.025"
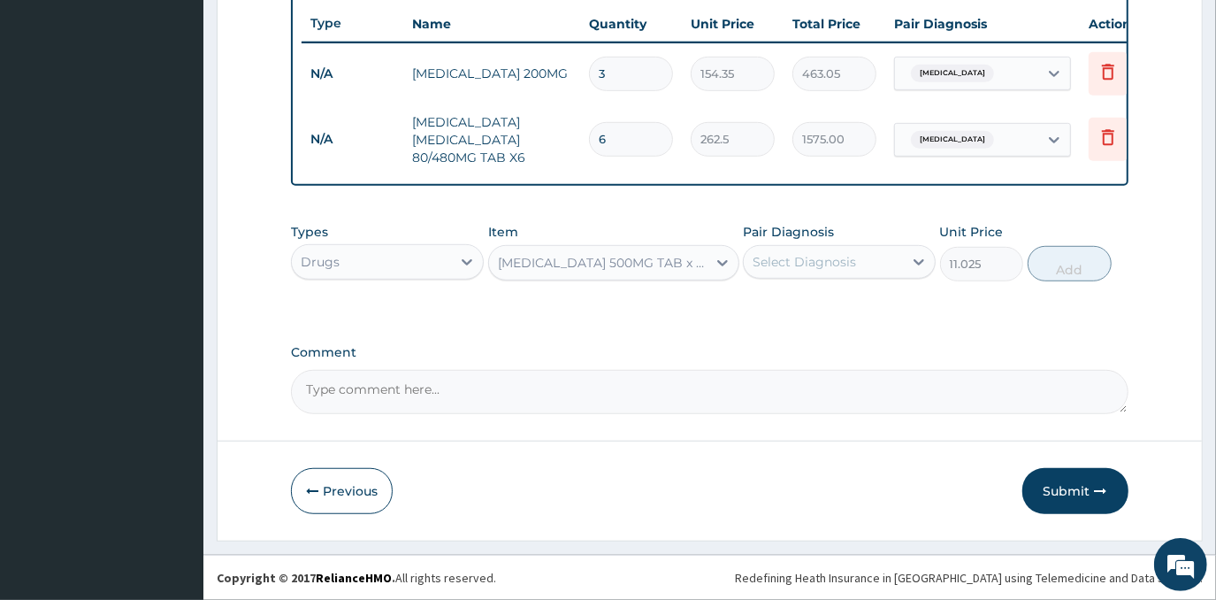
click at [841, 254] on div "Select Diagnosis" at bounding box center [804, 262] width 103 height 18
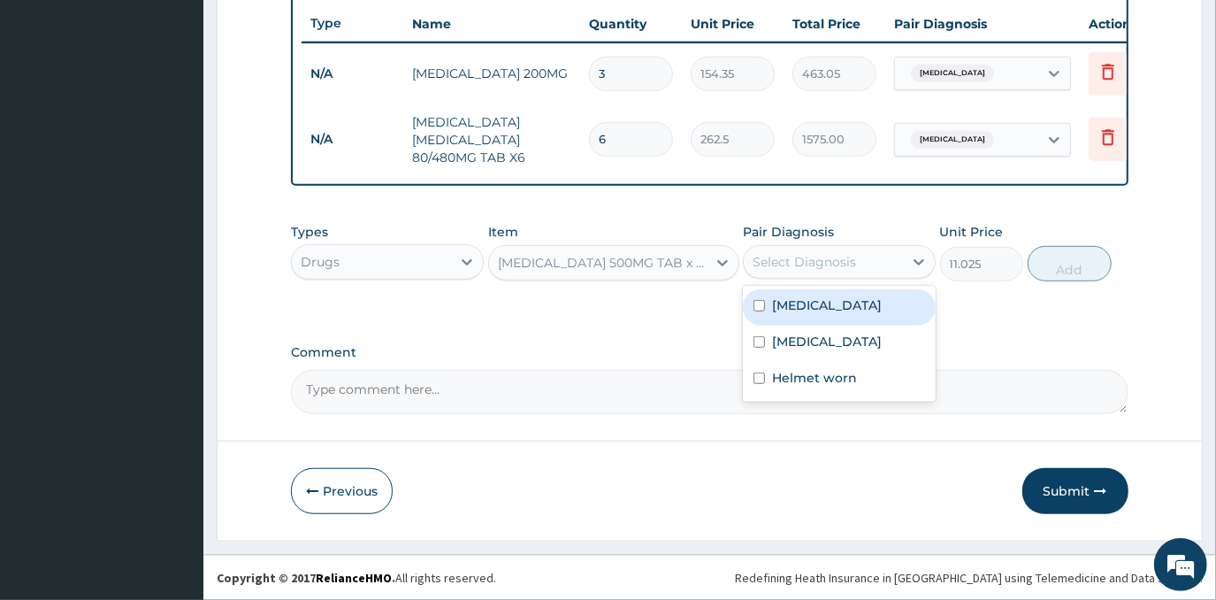
click at [863, 315] on div "[MEDICAL_DATA]" at bounding box center [839, 307] width 193 height 36
checkbox input "true"
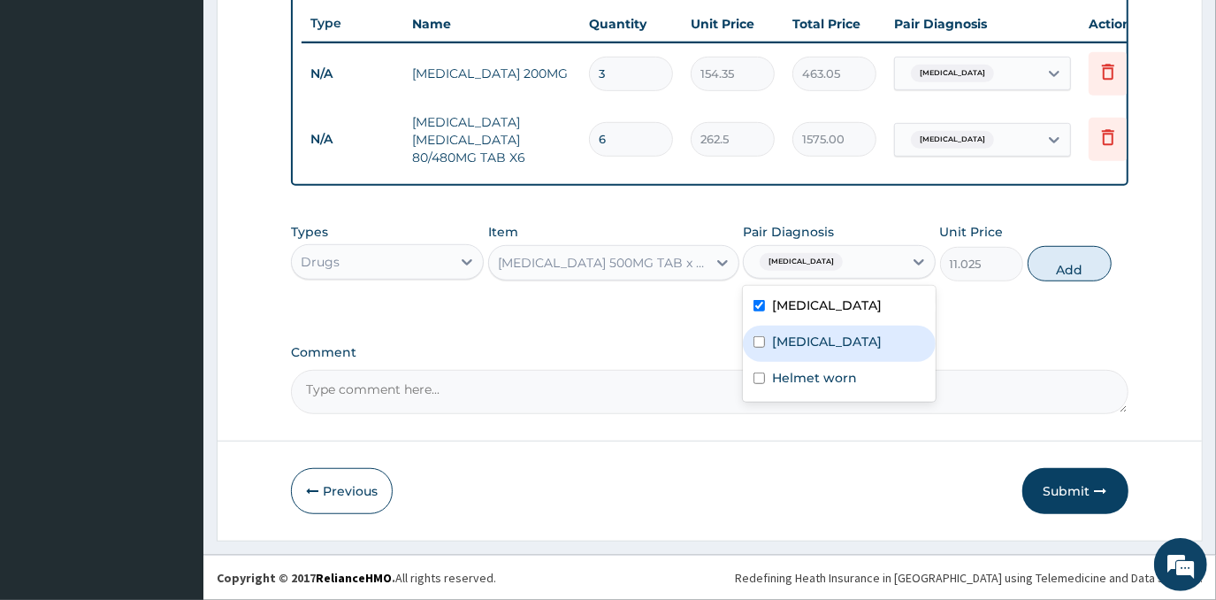
click at [886, 354] on div "Conjunctivitis" at bounding box center [839, 343] width 193 height 36
checkbox input "true"
click at [1079, 264] on button "Add" at bounding box center [1070, 263] width 84 height 35
type input "0"
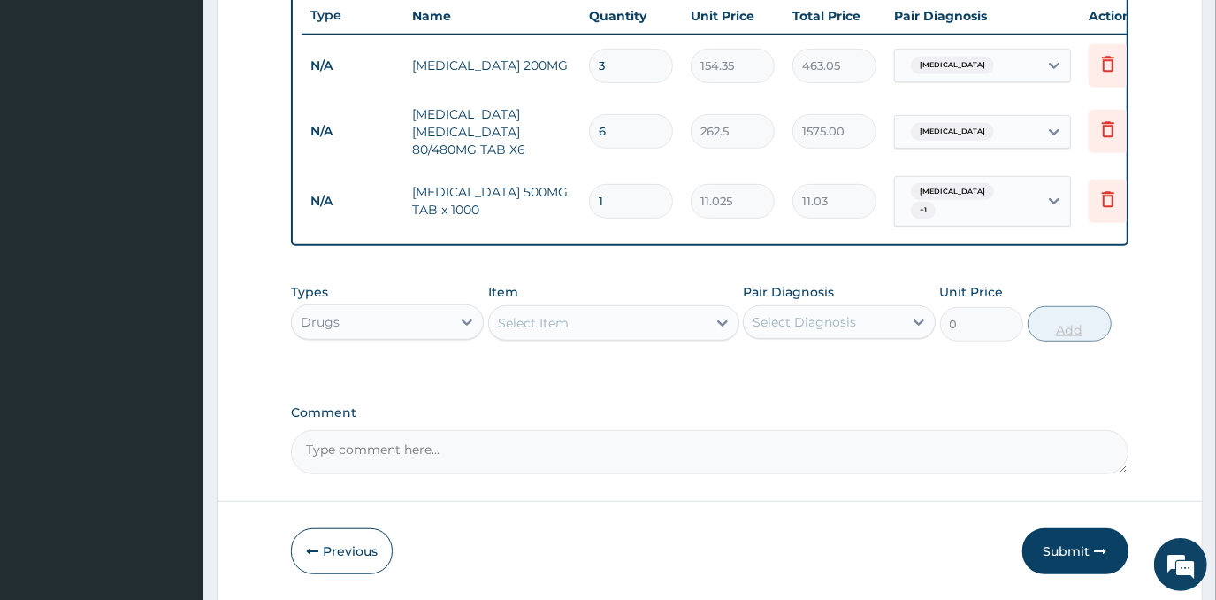
type input "18"
type input "198.45"
type input "18"
click at [655, 330] on div "Select Item" at bounding box center [598, 323] width 218 height 28
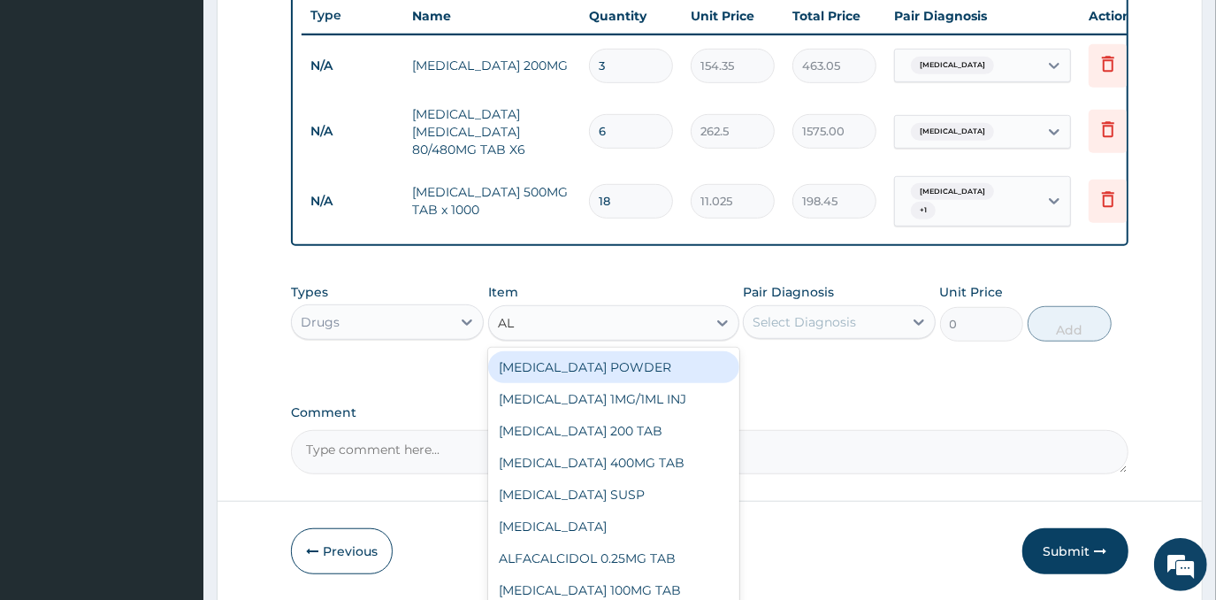
type input "ALB"
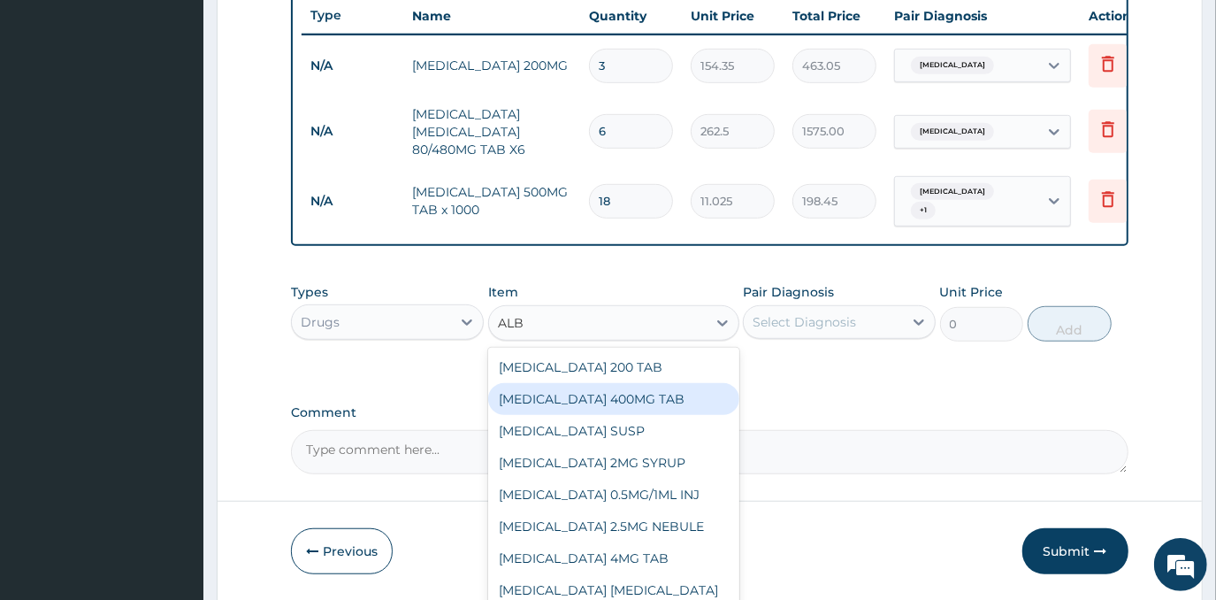
click at [656, 393] on div "[MEDICAL_DATA] 400MG TAB" at bounding box center [613, 399] width 251 height 32
type input "210"
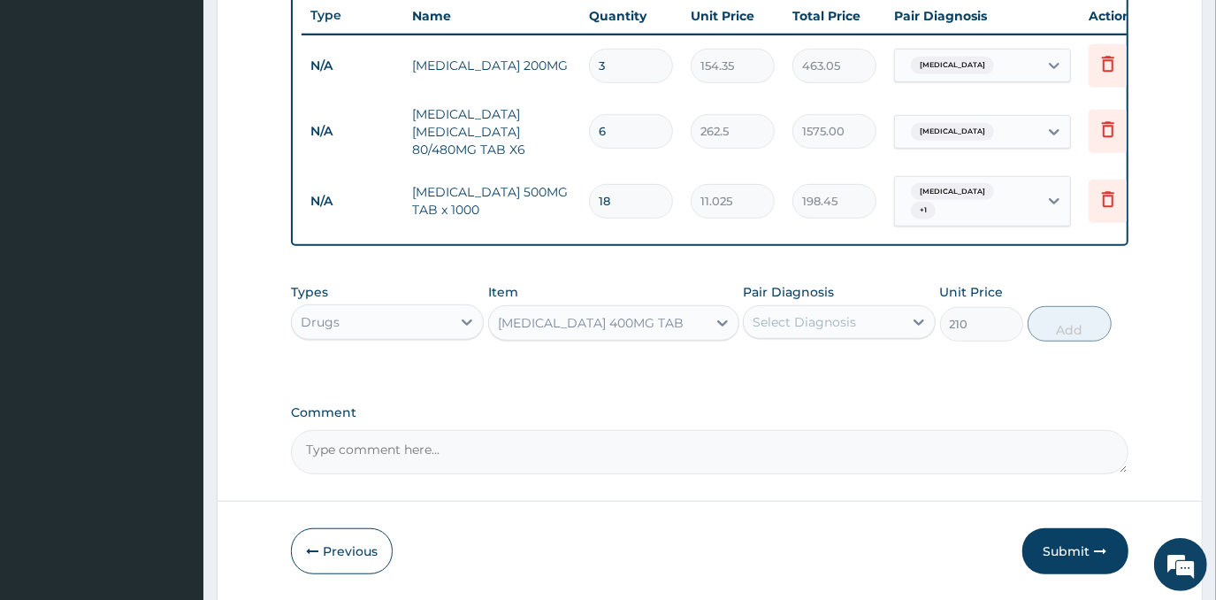
click at [844, 335] on div "Select Diagnosis" at bounding box center [823, 322] width 159 height 28
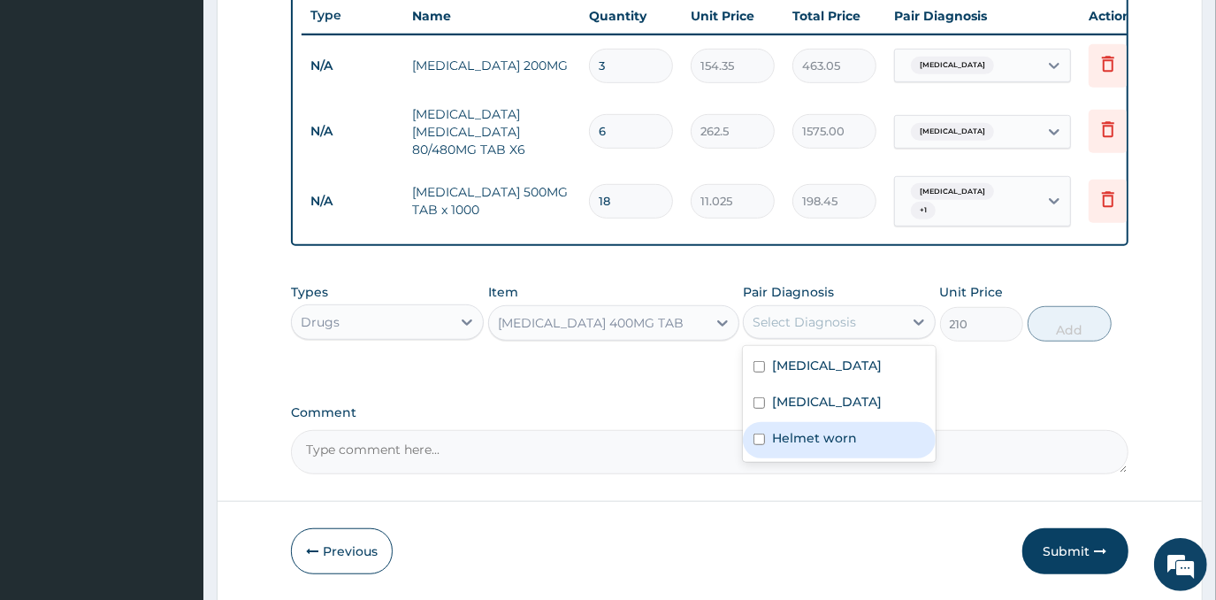
drag, startPoint x: 829, startPoint y: 437, endPoint x: 879, endPoint y: 407, distance: 57.9
click at [832, 435] on label "Helmet worn" at bounding box center [814, 438] width 85 height 18
checkbox input "true"
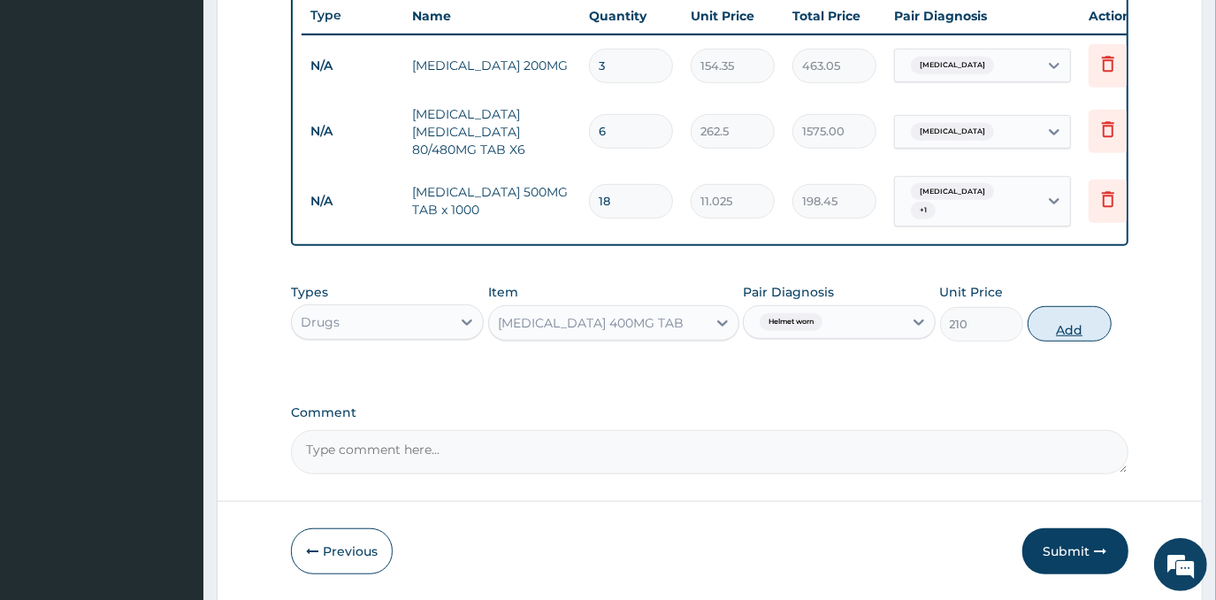
click at [1041, 336] on button "Add" at bounding box center [1070, 323] width 84 height 35
type input "0"
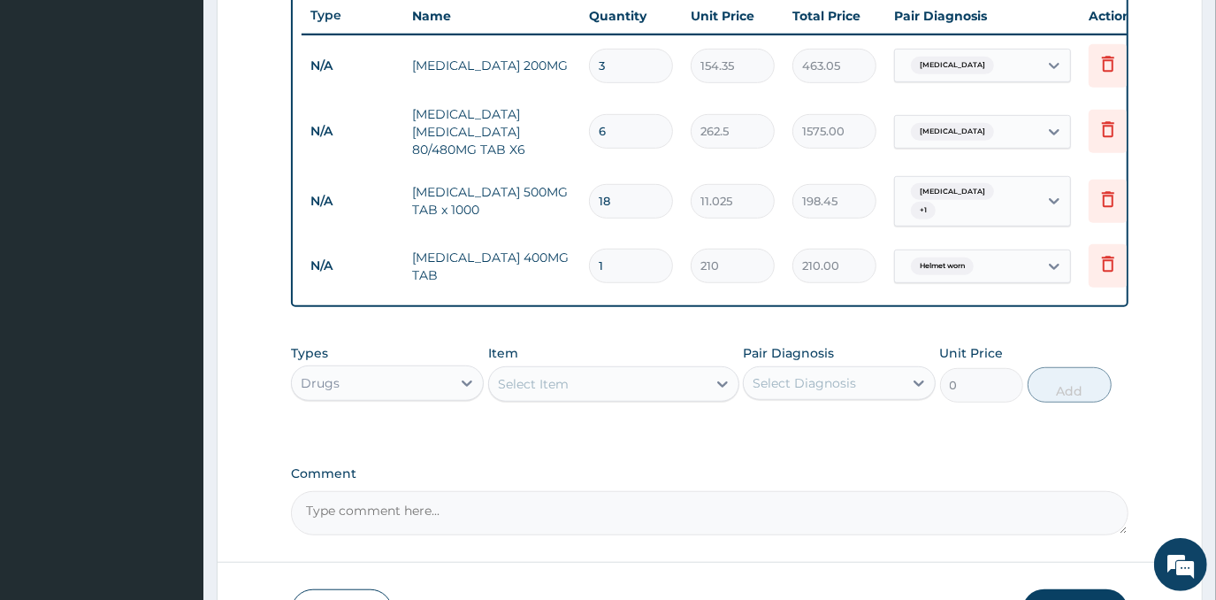
click at [540, 388] on div "Select Item" at bounding box center [533, 384] width 71 height 18
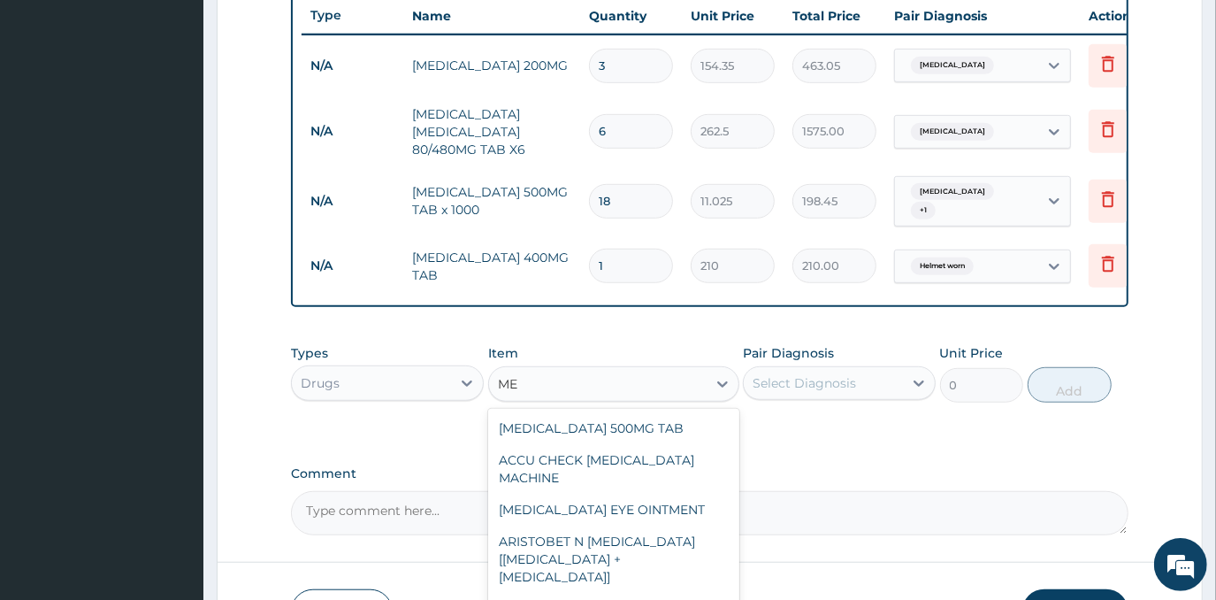
type input "M"
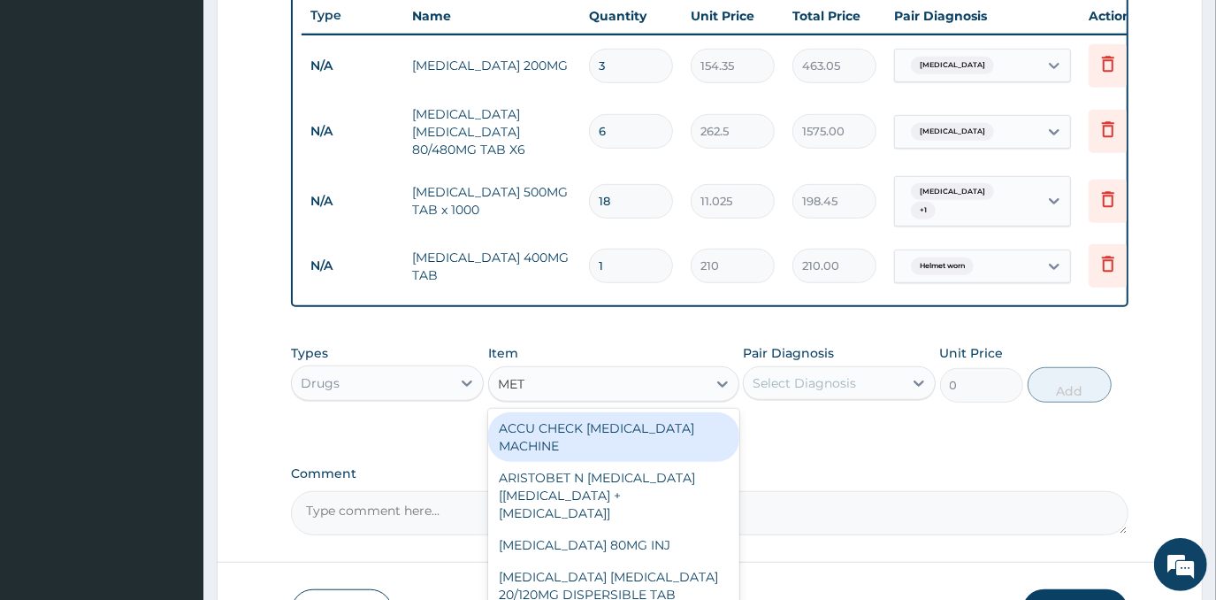
type input "METO"
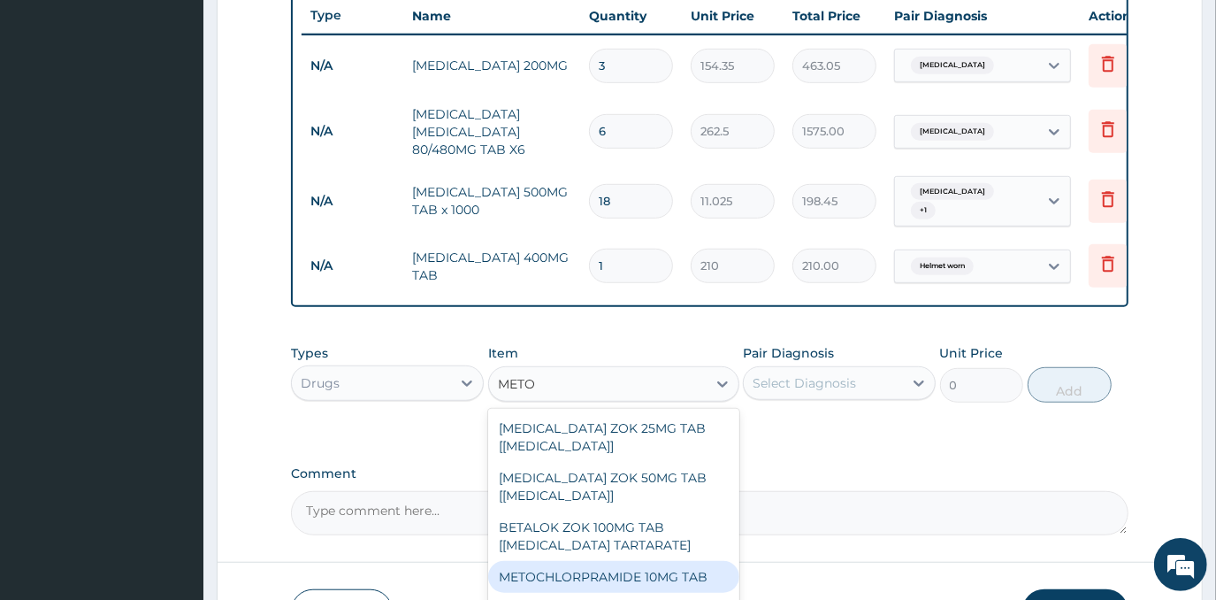
click at [631, 578] on div "METOCHLORPRAMIDE 10MG TAB" at bounding box center [613, 577] width 251 height 32
type input "52.5"
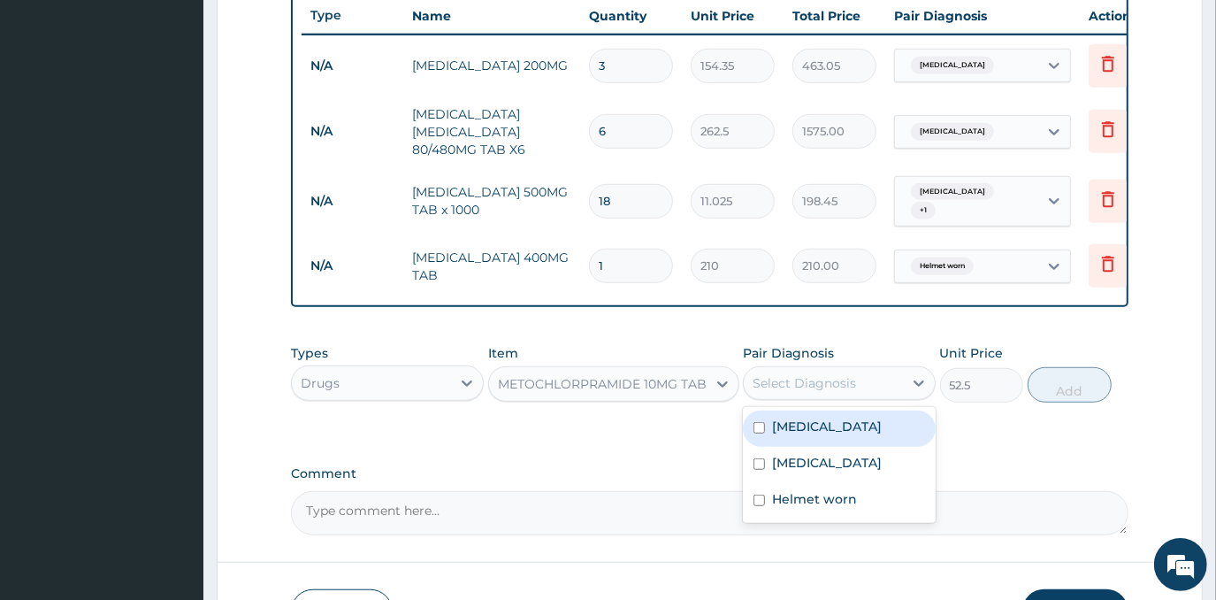
click at [854, 396] on div "Select Diagnosis" at bounding box center [823, 383] width 159 height 28
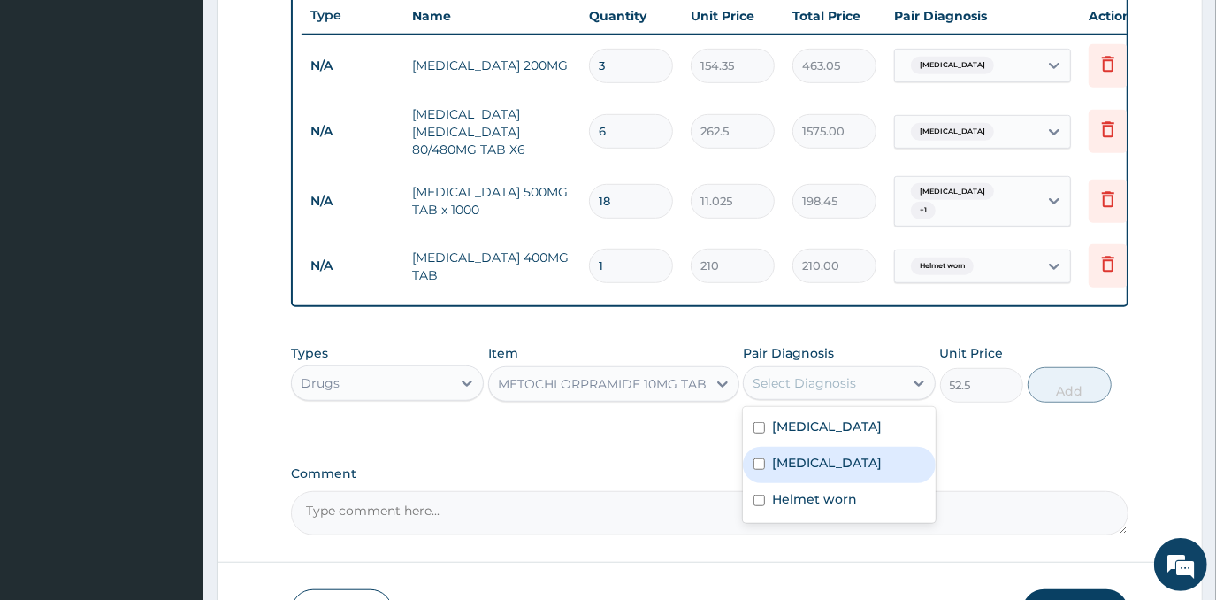
click at [863, 480] on div "Conjunctivitis" at bounding box center [839, 465] width 193 height 36
checkbox input "true"
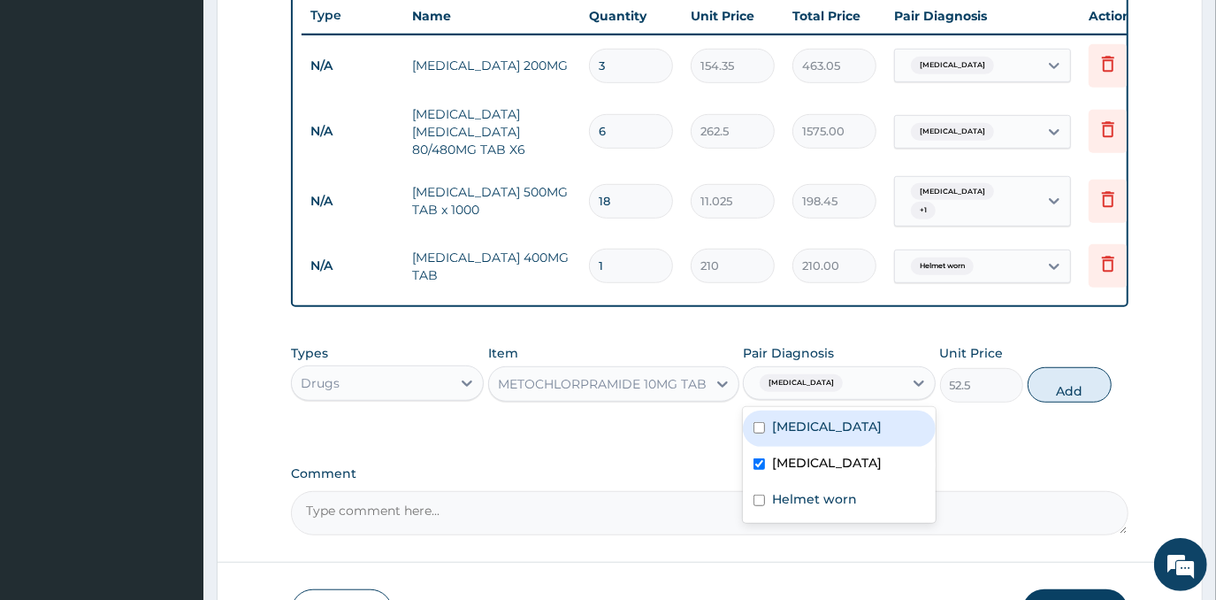
click at [879, 430] on div "[MEDICAL_DATA]" at bounding box center [839, 428] width 193 height 36
checkbox input "true"
click at [1054, 386] on button "Add" at bounding box center [1070, 384] width 84 height 35
type input "0"
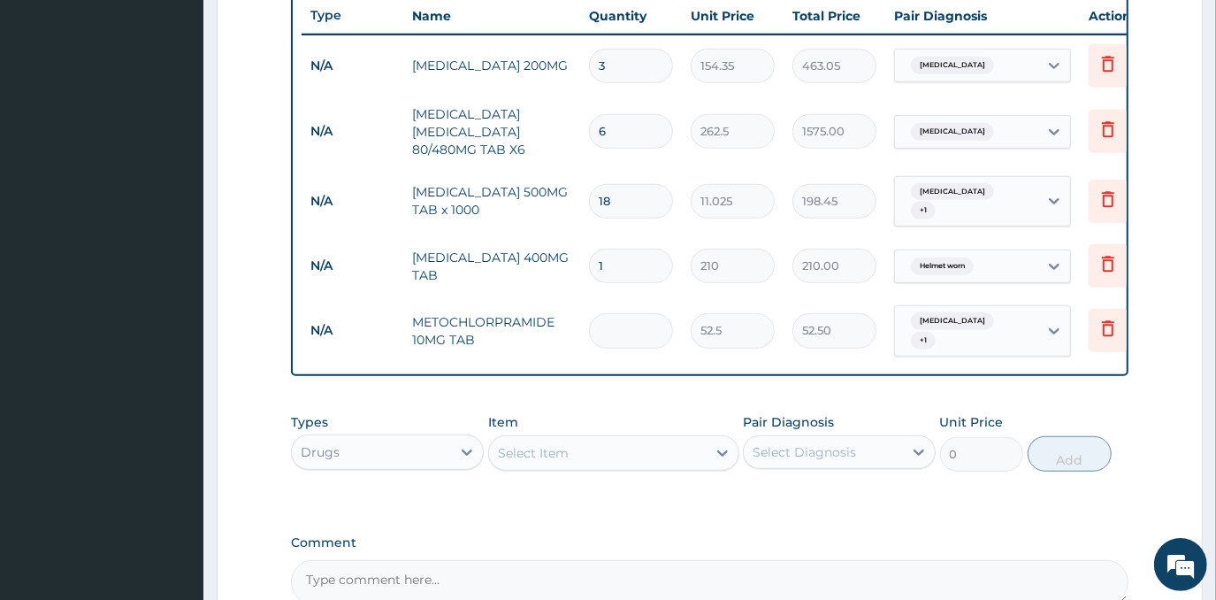
type input "0.00"
type input "3"
type input "157.50"
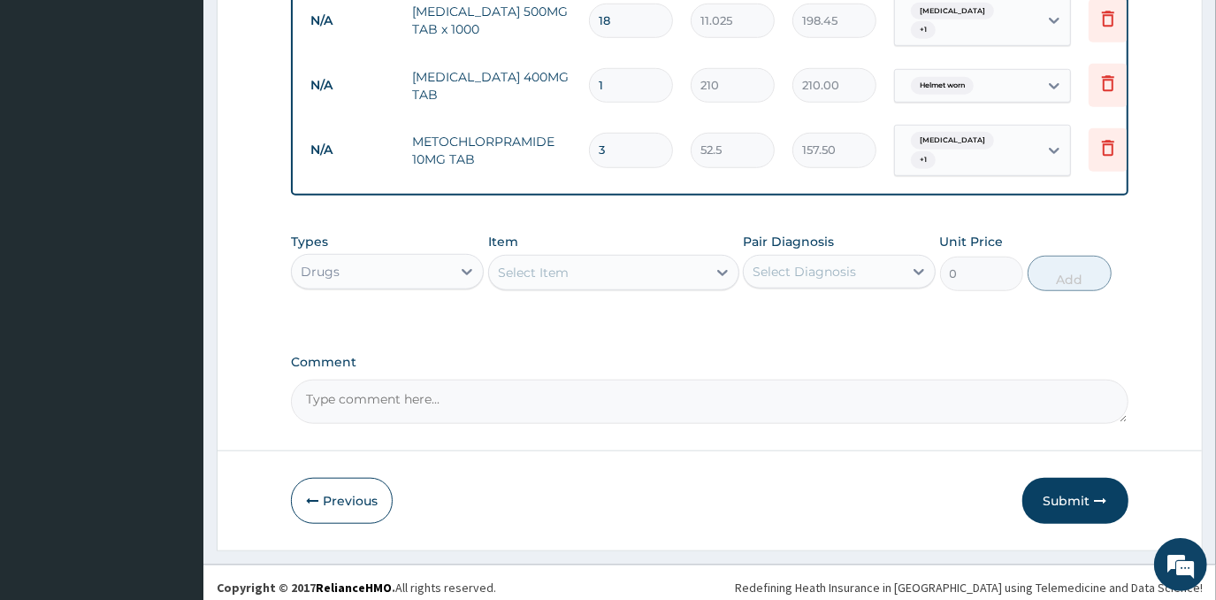
scroll to position [854, 0]
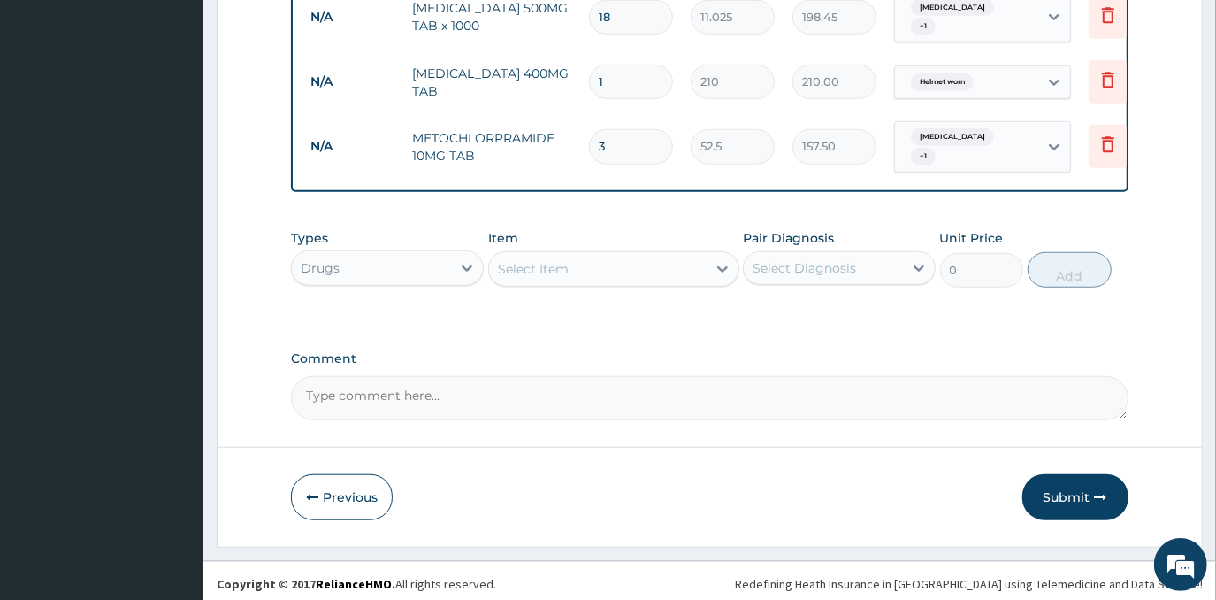
type input "3"
click at [640, 251] on div "Select Item" at bounding box center [613, 268] width 251 height 35
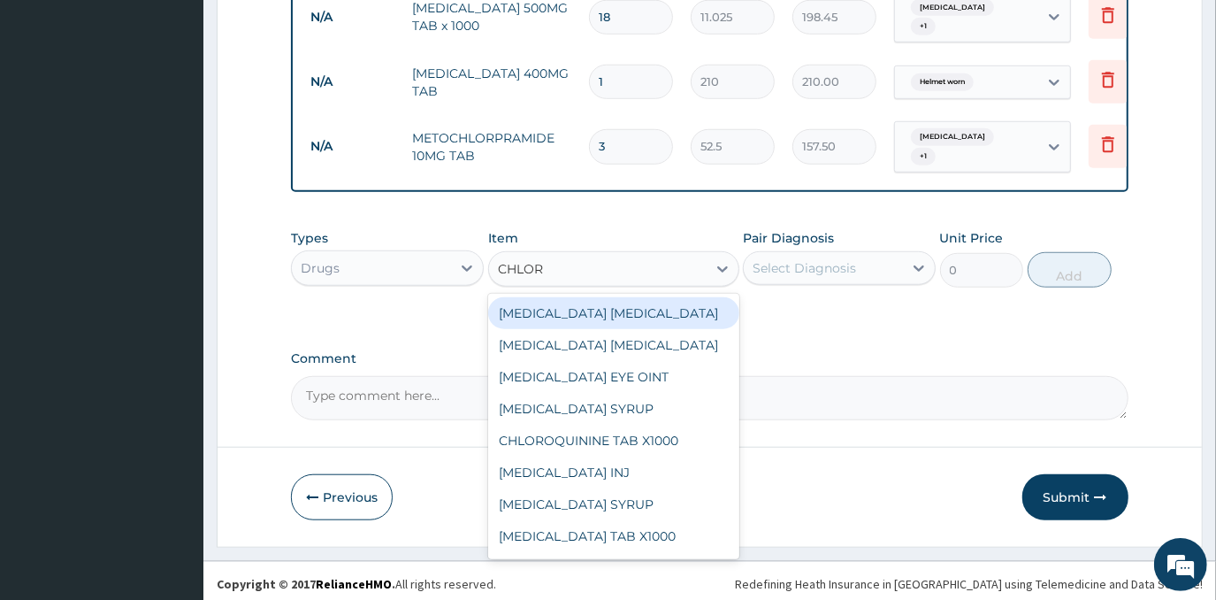
type input "CHLO"
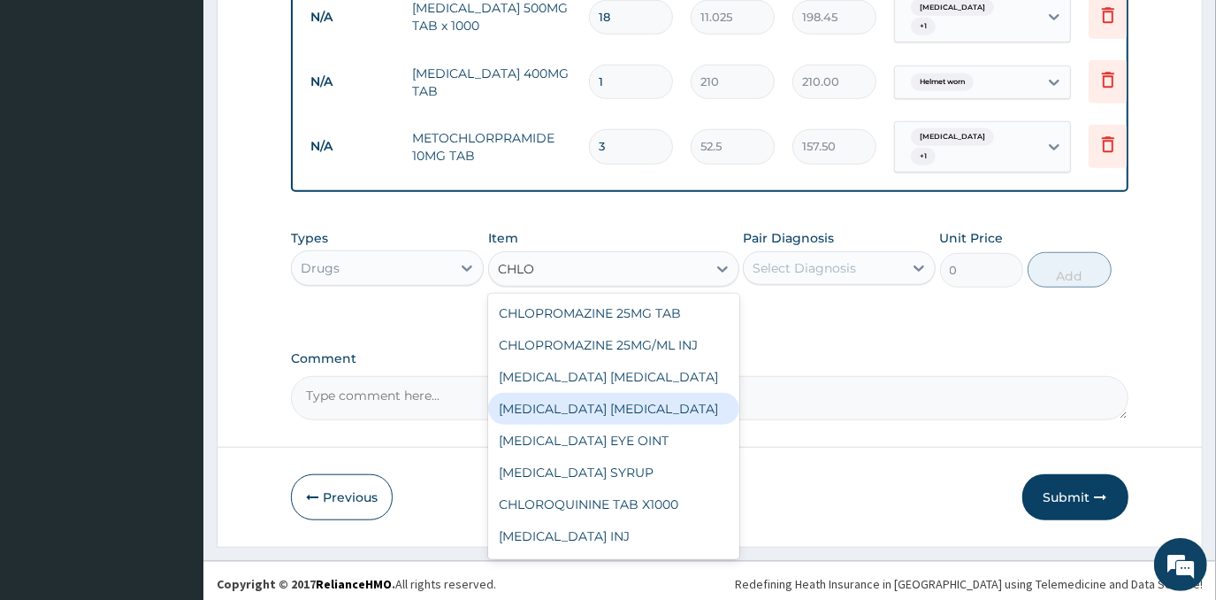
click at [693, 403] on div "[MEDICAL_DATA] [MEDICAL_DATA]" at bounding box center [613, 409] width 251 height 32
type input "525"
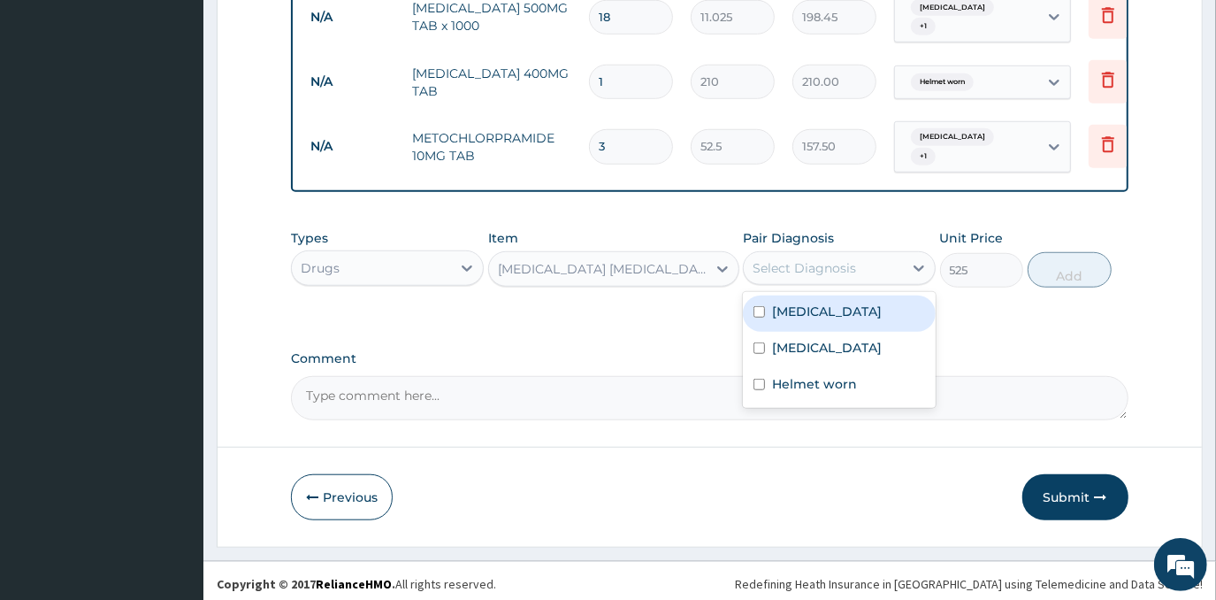
click at [815, 259] on div "Select Diagnosis" at bounding box center [804, 268] width 103 height 18
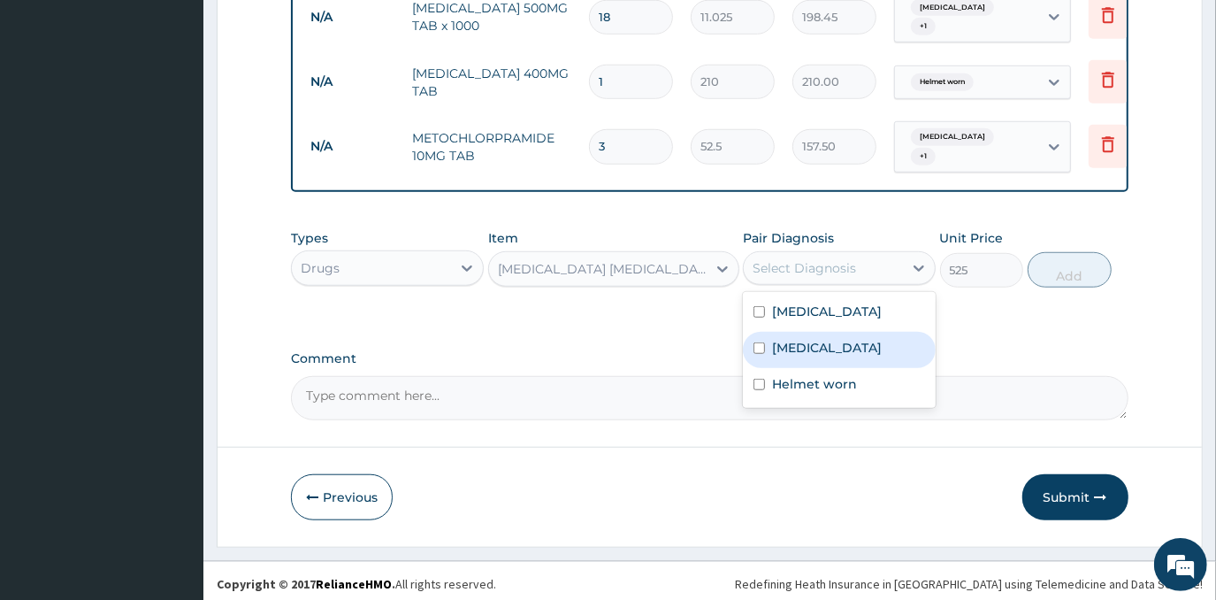
click at [839, 339] on label "Conjunctivitis" at bounding box center [827, 348] width 110 height 18
checkbox input "true"
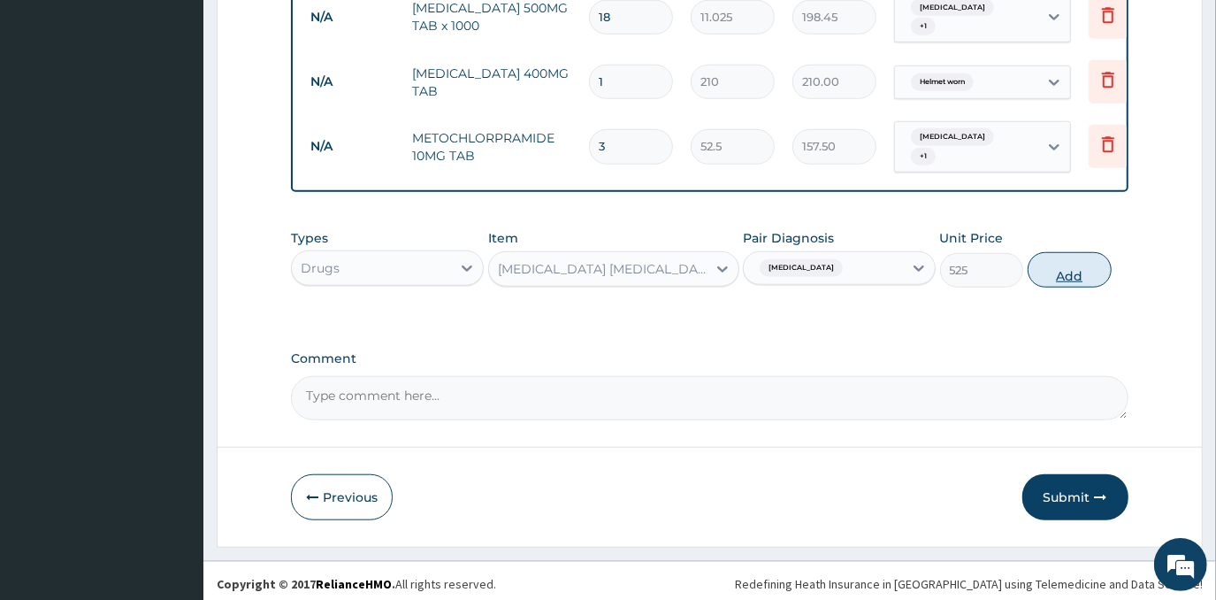
click at [1035, 264] on button "Add" at bounding box center [1070, 269] width 84 height 35
type input "0"
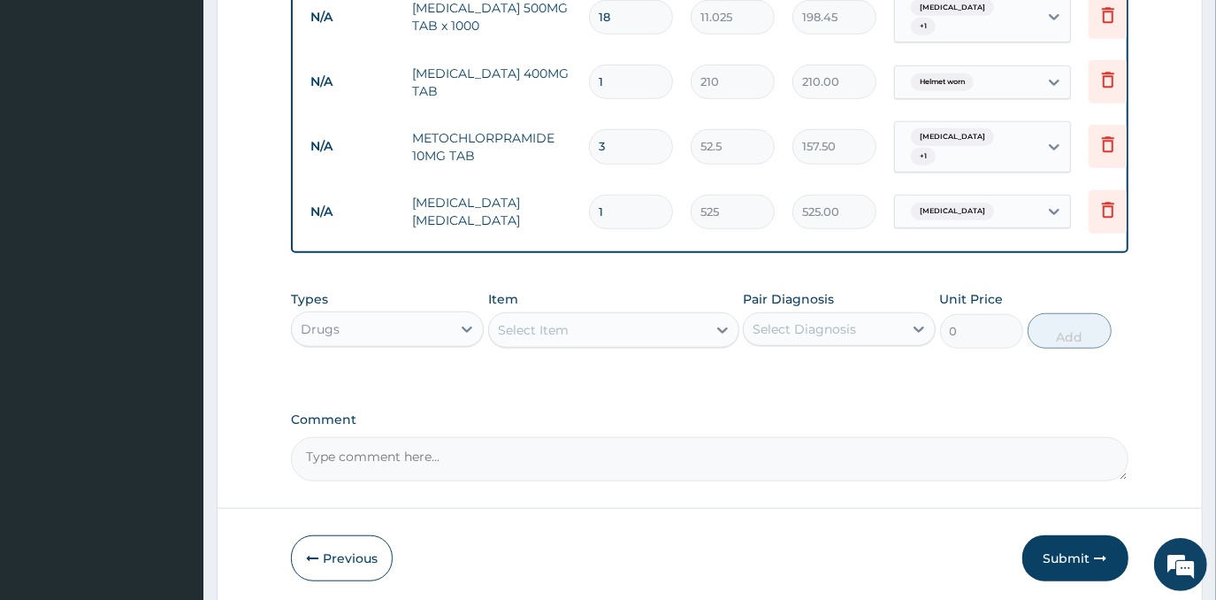
click at [448, 336] on div "Drugs" at bounding box center [371, 329] width 159 height 28
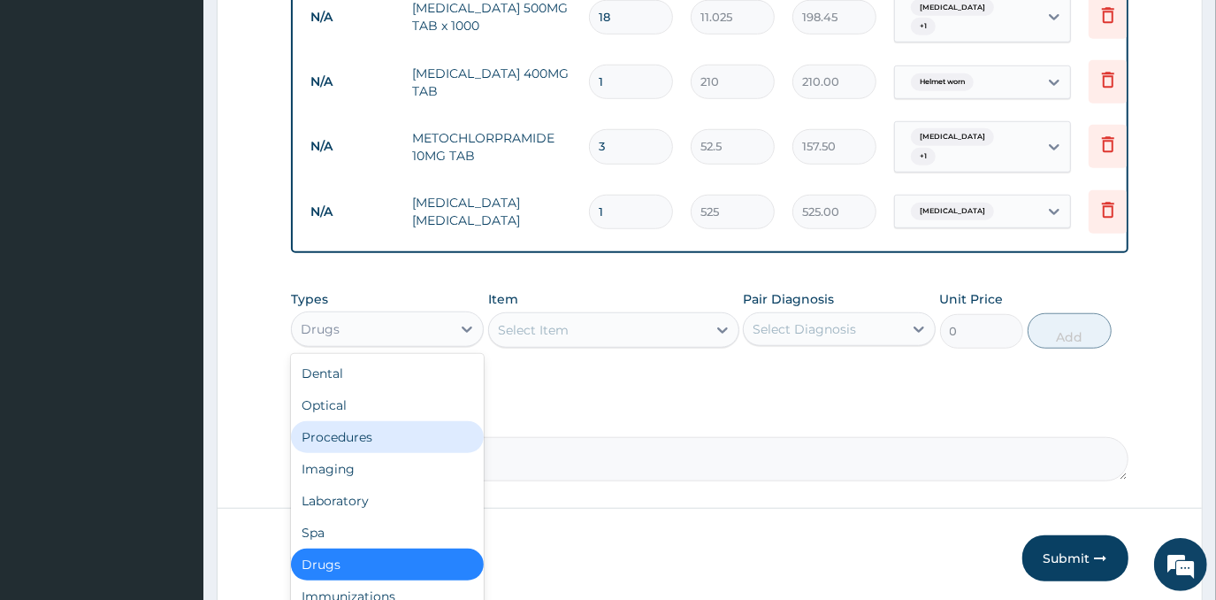
click at [386, 437] on div "Procedures" at bounding box center [387, 437] width 193 height 32
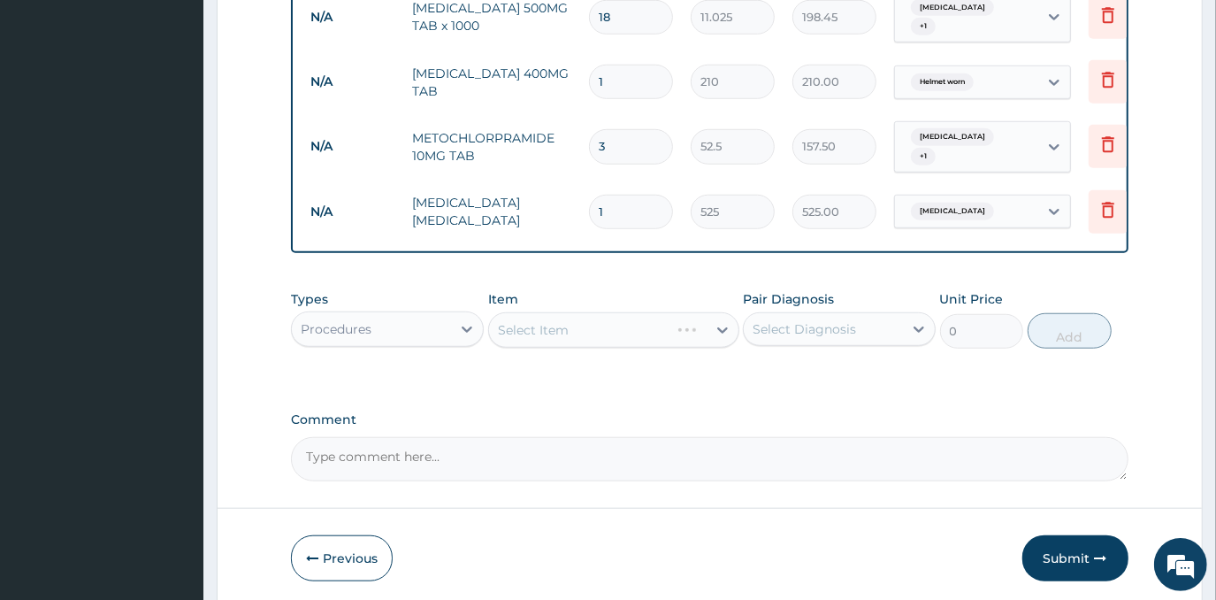
click at [593, 335] on div "Select Item" at bounding box center [613, 329] width 251 height 35
click at [593, 335] on div "Select Item" at bounding box center [598, 330] width 218 height 28
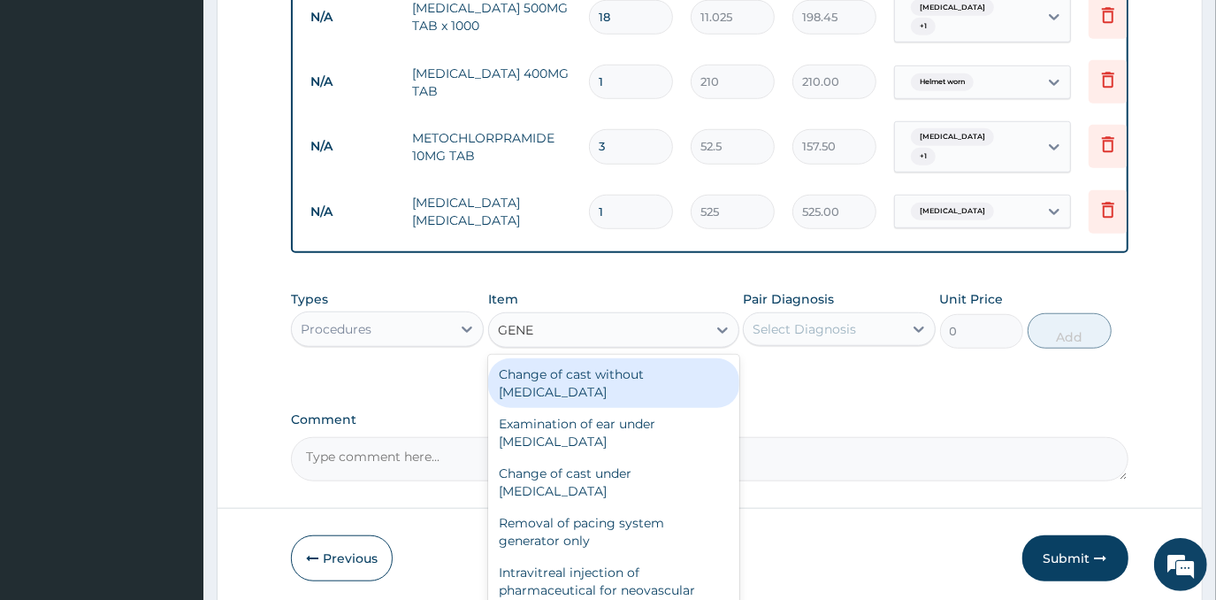
type input "GENER"
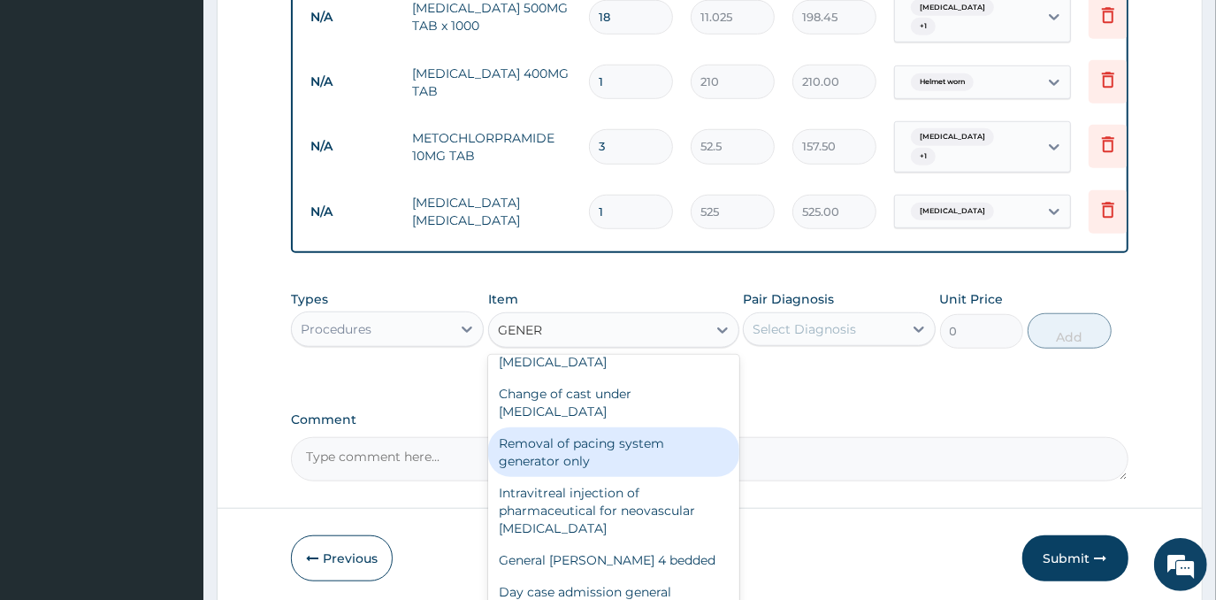
scroll to position [160, 0]
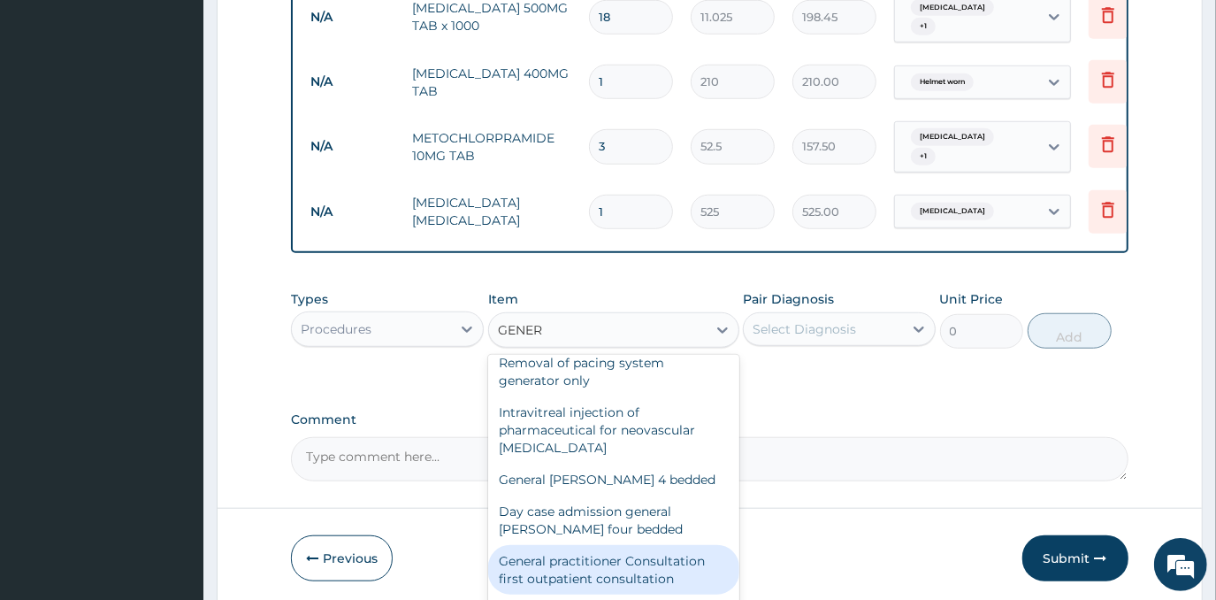
click at [642, 555] on div "General practitioner Consultation first outpatient consultation" at bounding box center [613, 570] width 251 height 50
type input "3000"
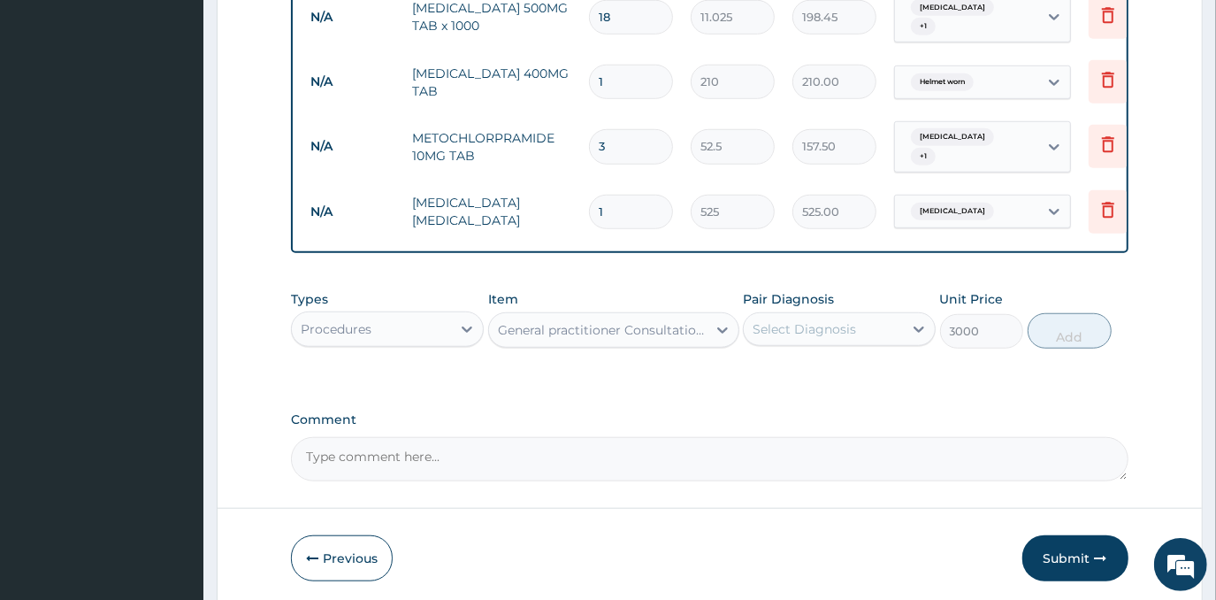
click at [837, 320] on div "Select Diagnosis" at bounding box center [804, 329] width 103 height 18
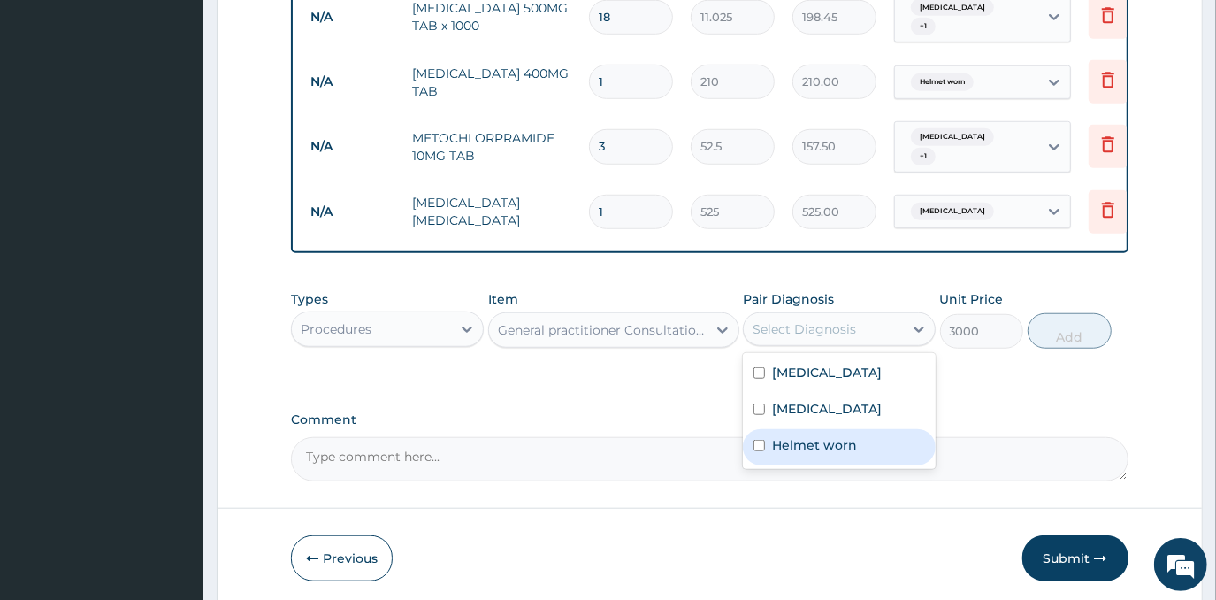
click at [818, 436] on label "Helmet worn" at bounding box center [814, 445] width 85 height 18
checkbox input "true"
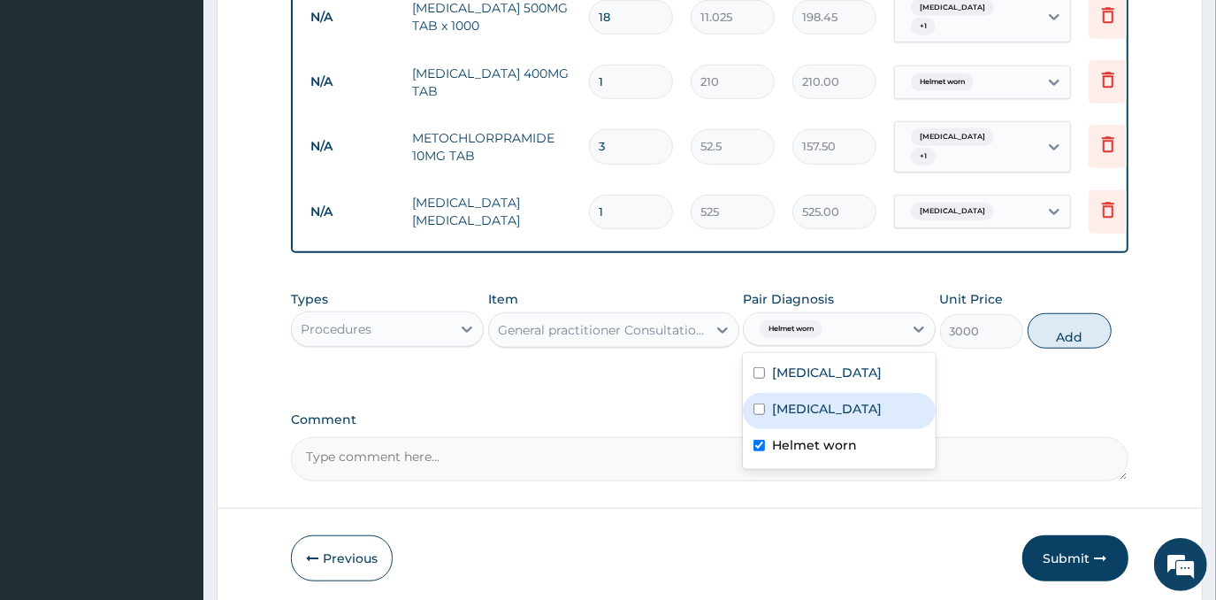
click at [818, 416] on div "Conjunctivitis" at bounding box center [839, 411] width 193 height 36
checkbox input "true"
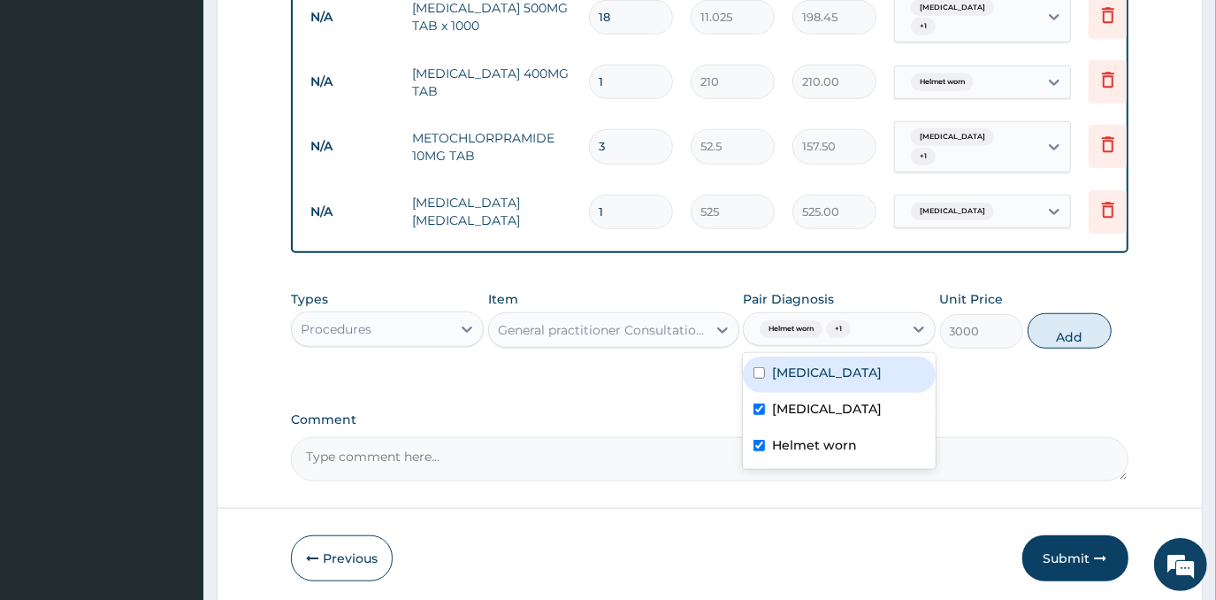
click at [829, 381] on div "[MEDICAL_DATA]" at bounding box center [839, 374] width 193 height 36
checkbox input "true"
click at [1068, 327] on button "Add" at bounding box center [1070, 330] width 84 height 35
type input "0"
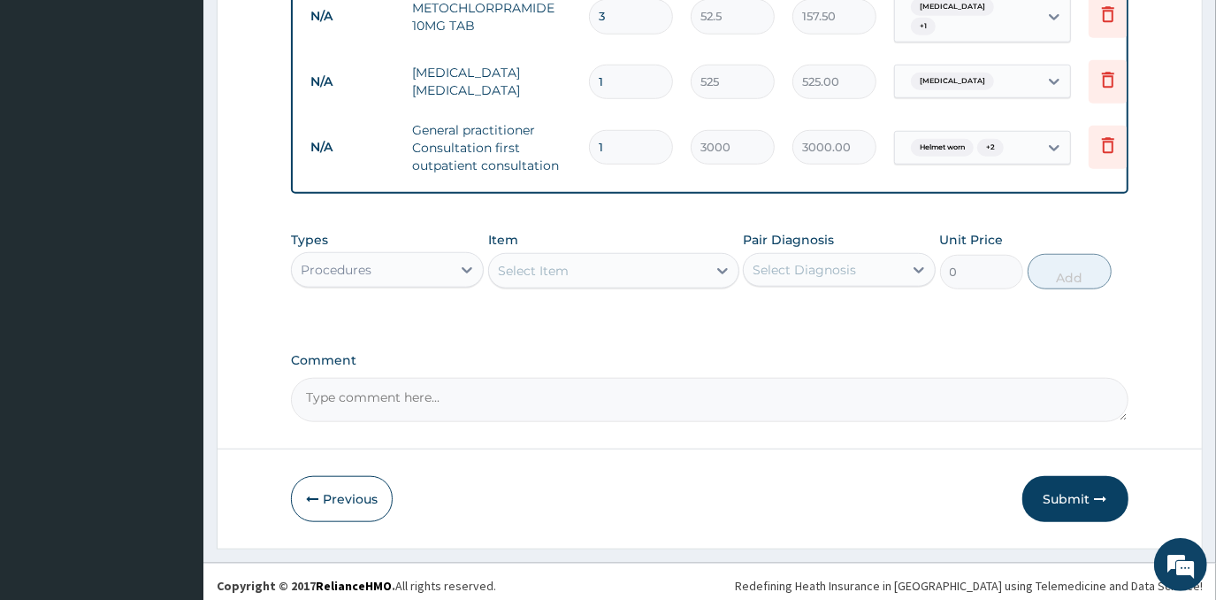
scroll to position [987, 0]
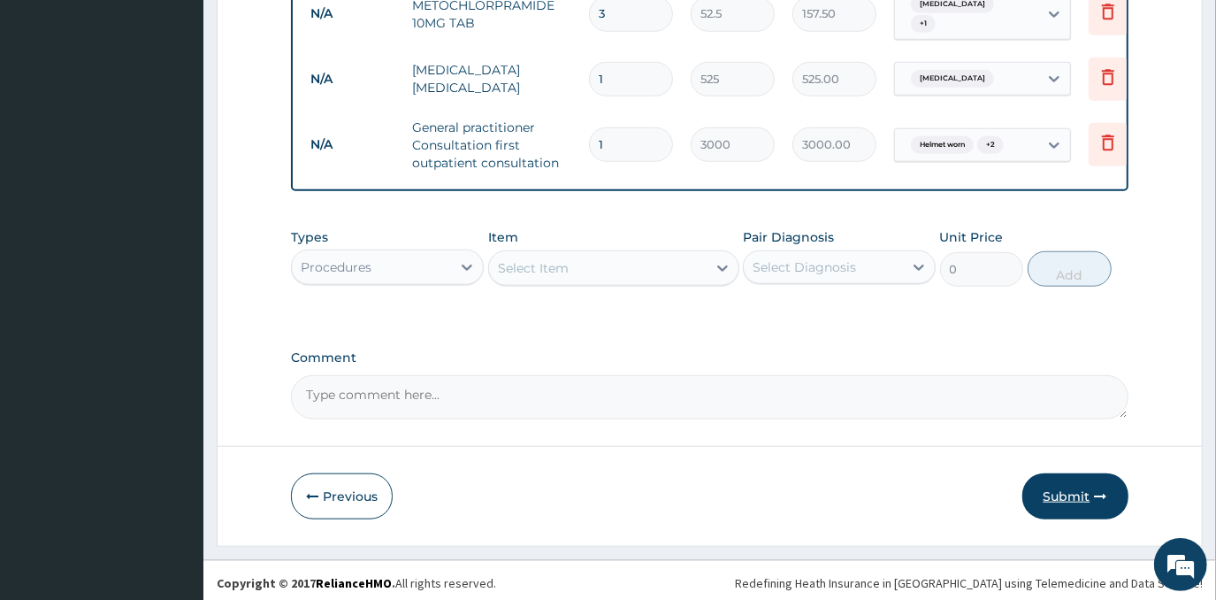
click at [1073, 493] on button "Submit" at bounding box center [1075, 496] width 106 height 46
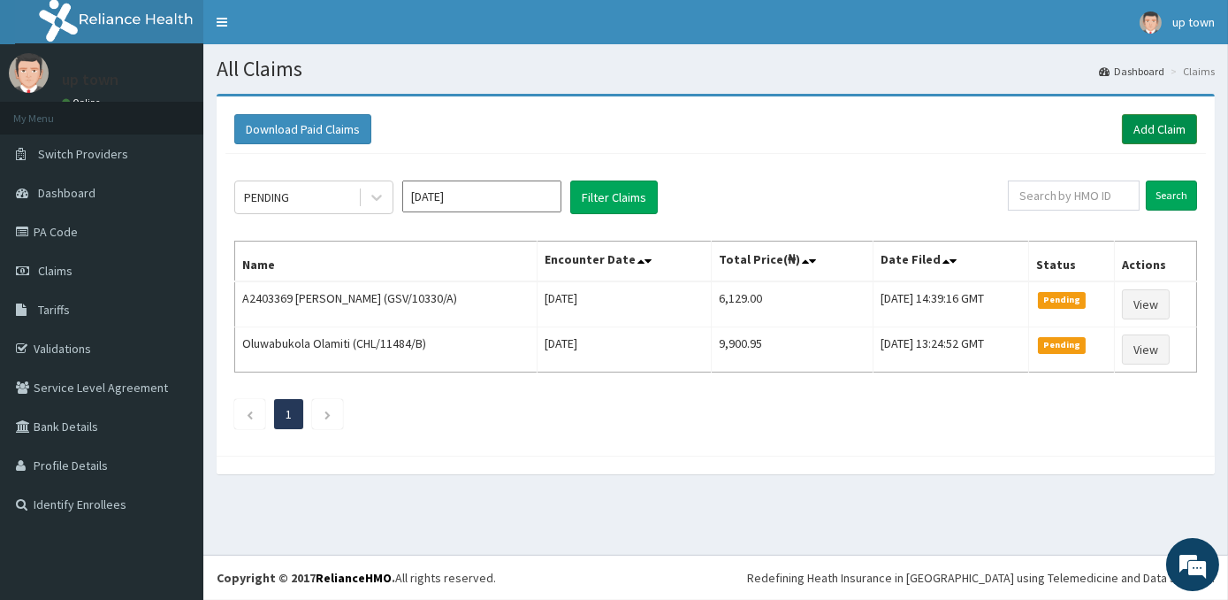
click at [1168, 140] on link "Add Claim" at bounding box center [1159, 129] width 75 height 30
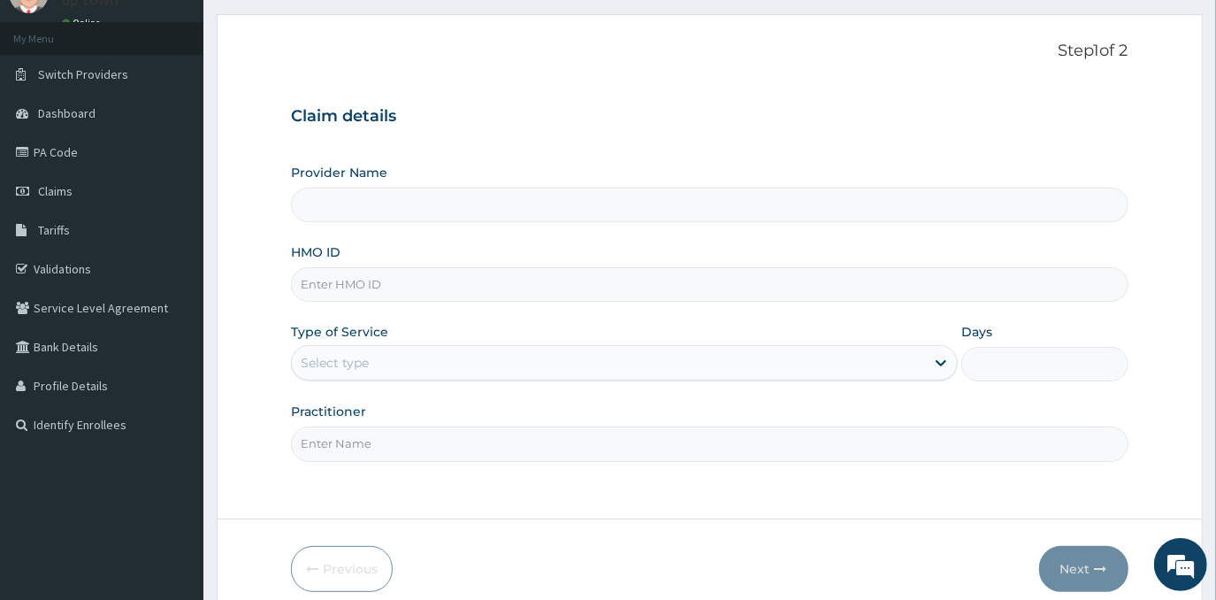
type input "[GEOGRAPHIC_DATA]"
click at [416, 285] on input "HMO ID" at bounding box center [709, 284] width 837 height 34
type input "NOA/10011/B"
click at [464, 372] on div "Select type" at bounding box center [608, 362] width 633 height 28
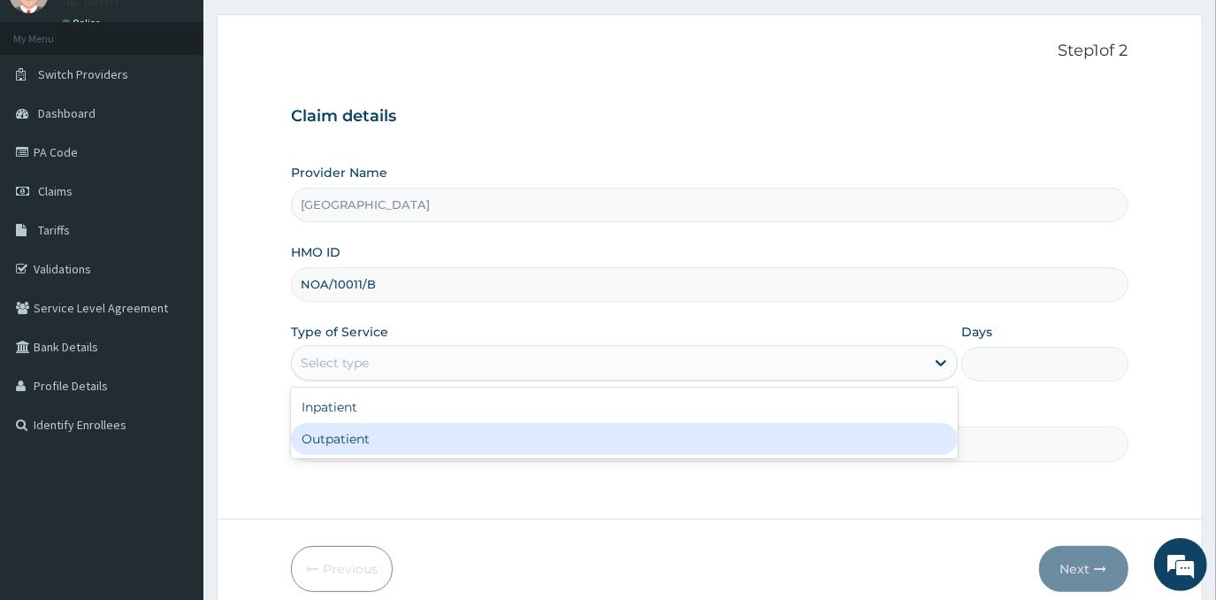
click at [439, 437] on div "Outpatient" at bounding box center [624, 439] width 667 height 32
type input "1"
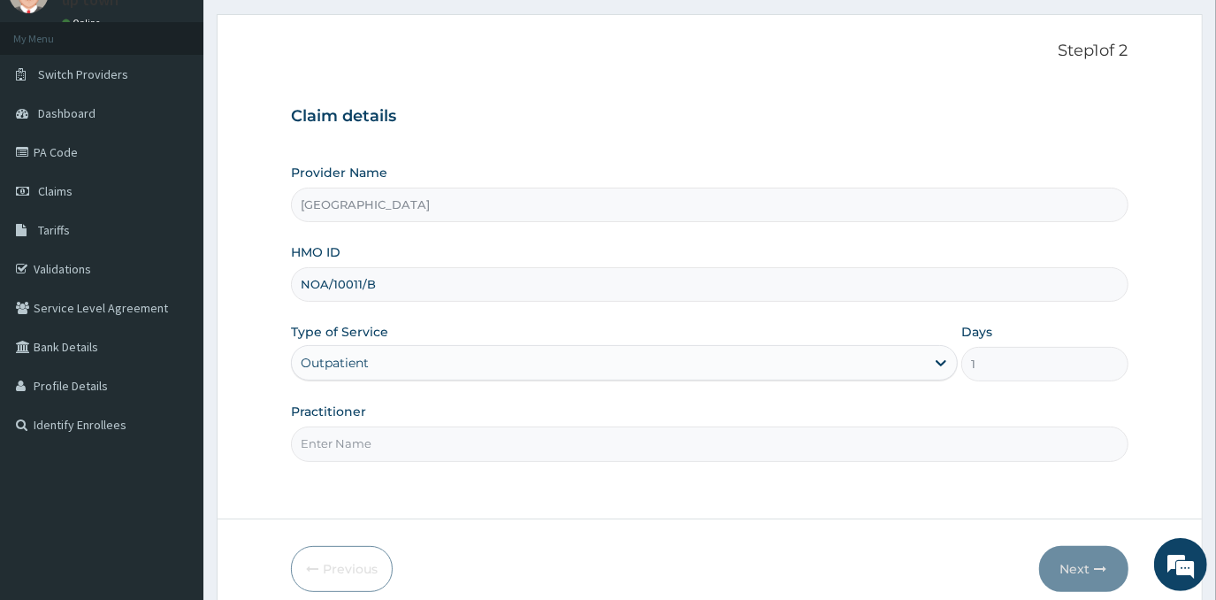
click at [433, 444] on input "Practitioner" at bounding box center [709, 443] width 837 height 34
type input "[PERSON_NAME]"
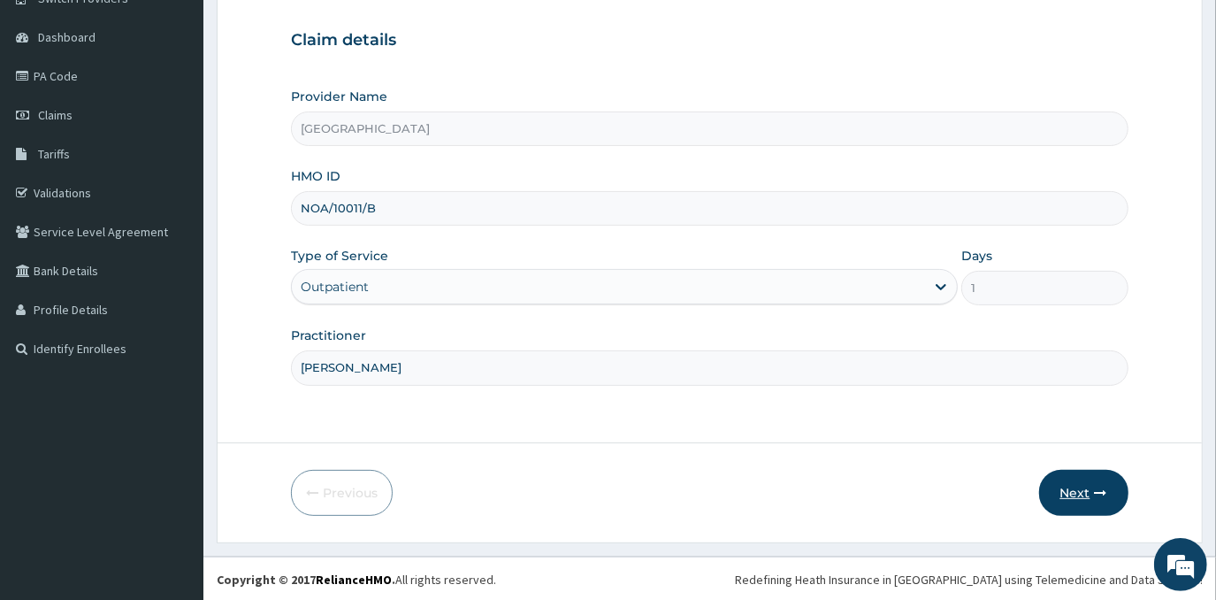
click at [1063, 487] on button "Next" at bounding box center [1083, 493] width 89 height 46
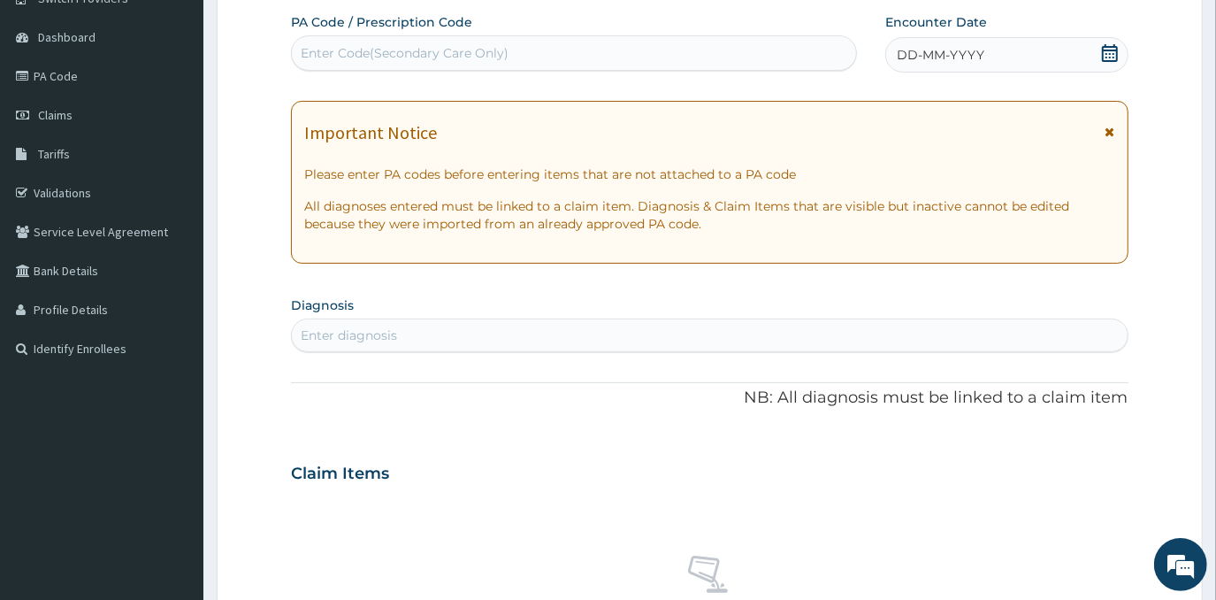
click at [951, 48] on span "DD-MM-YYYY" at bounding box center [941, 55] width 88 height 18
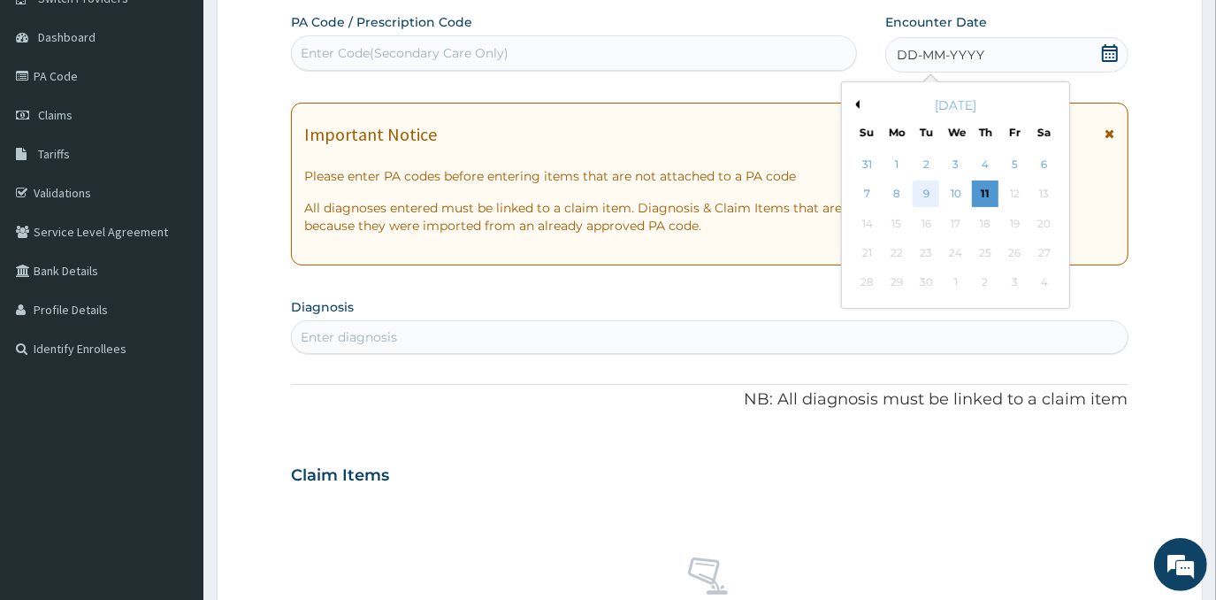
click at [927, 199] on div "9" at bounding box center [926, 194] width 27 height 27
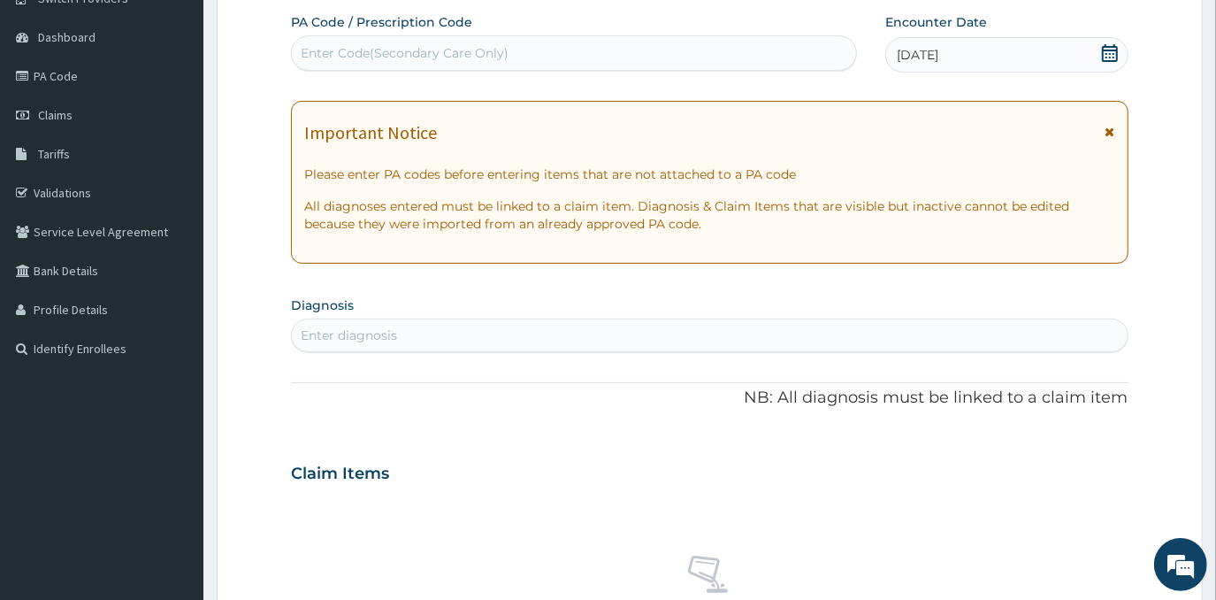
click at [453, 324] on div "Enter diagnosis" at bounding box center [709, 335] width 835 height 28
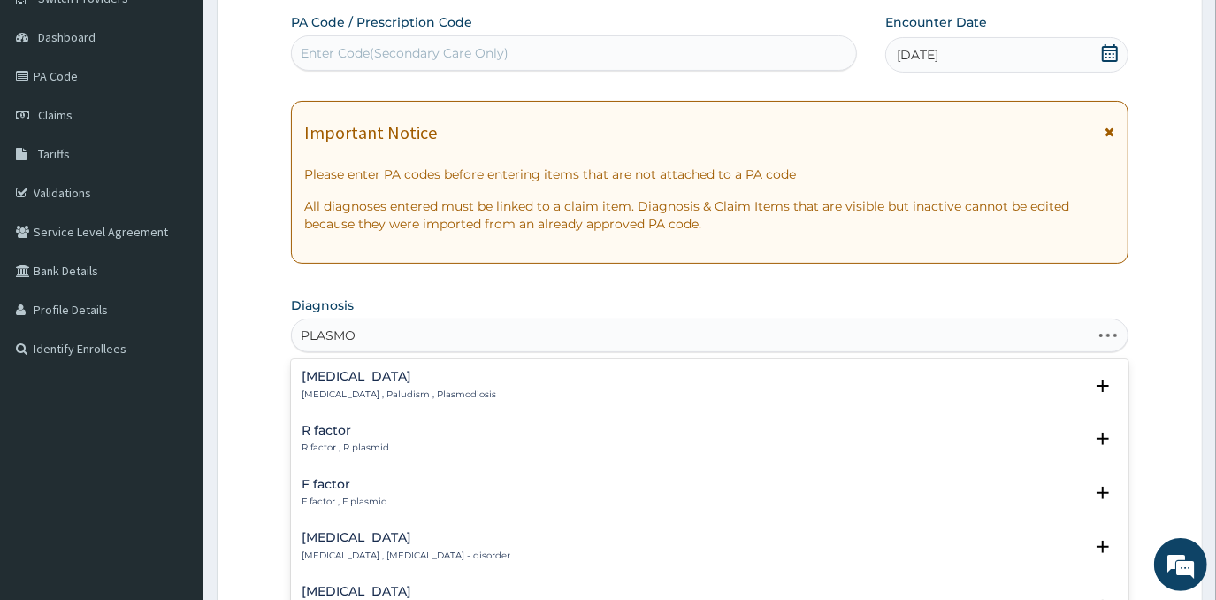
type input "PLASMOD"
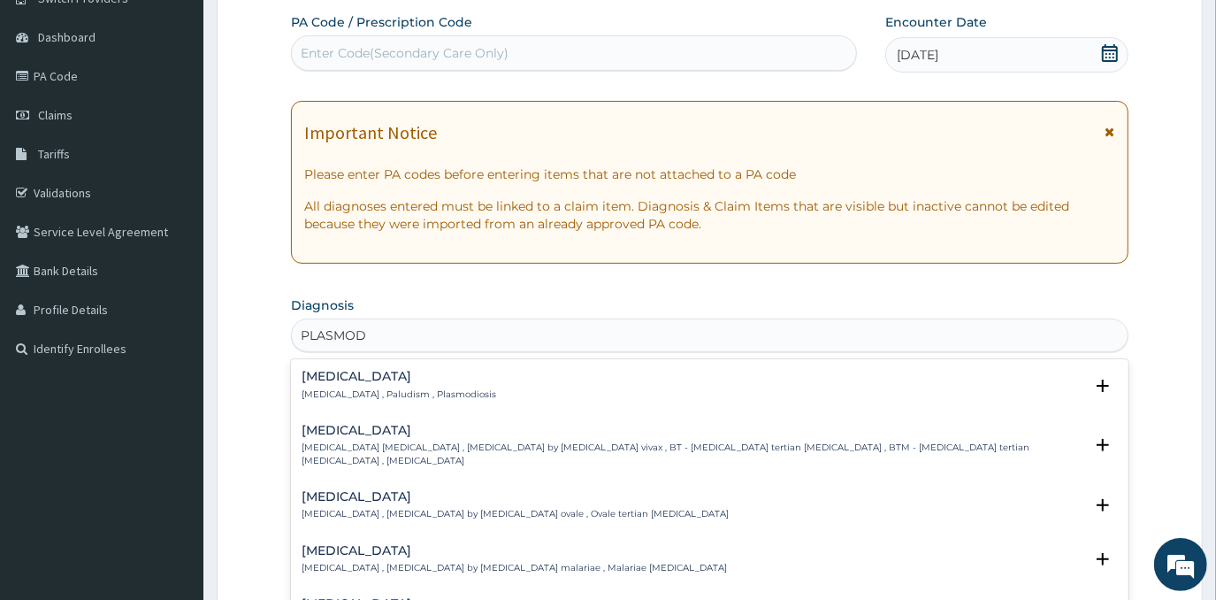
click at [357, 397] on p "[MEDICAL_DATA] , Paludism , Plasmodiosis" at bounding box center [399, 394] width 195 height 12
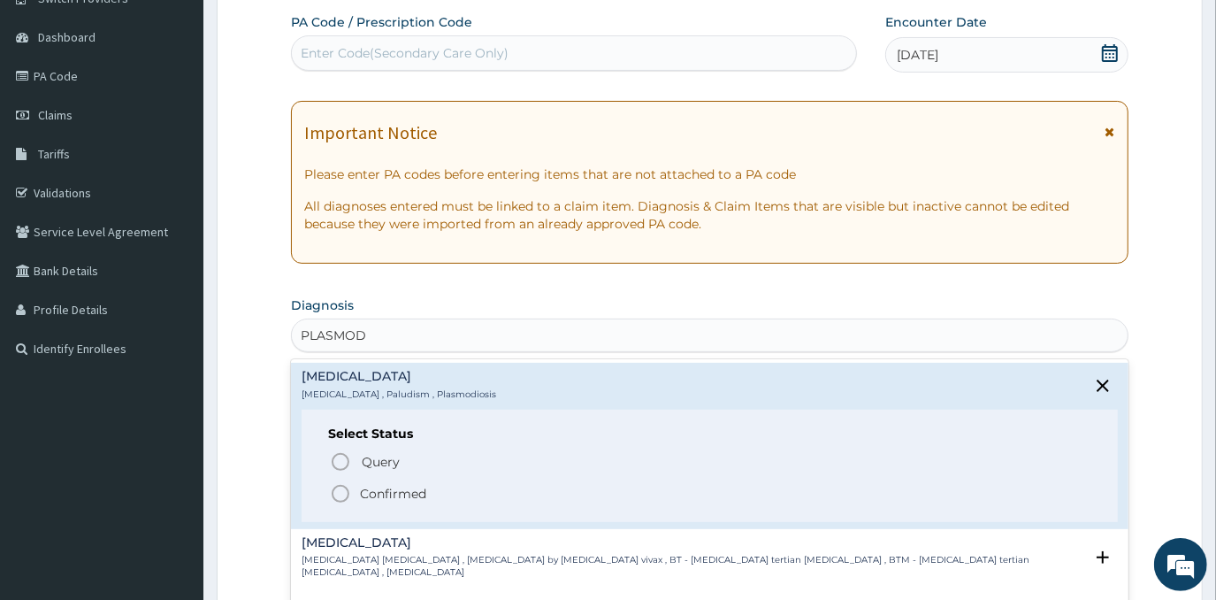
click at [377, 494] on p "Confirmed" at bounding box center [393, 494] width 66 height 18
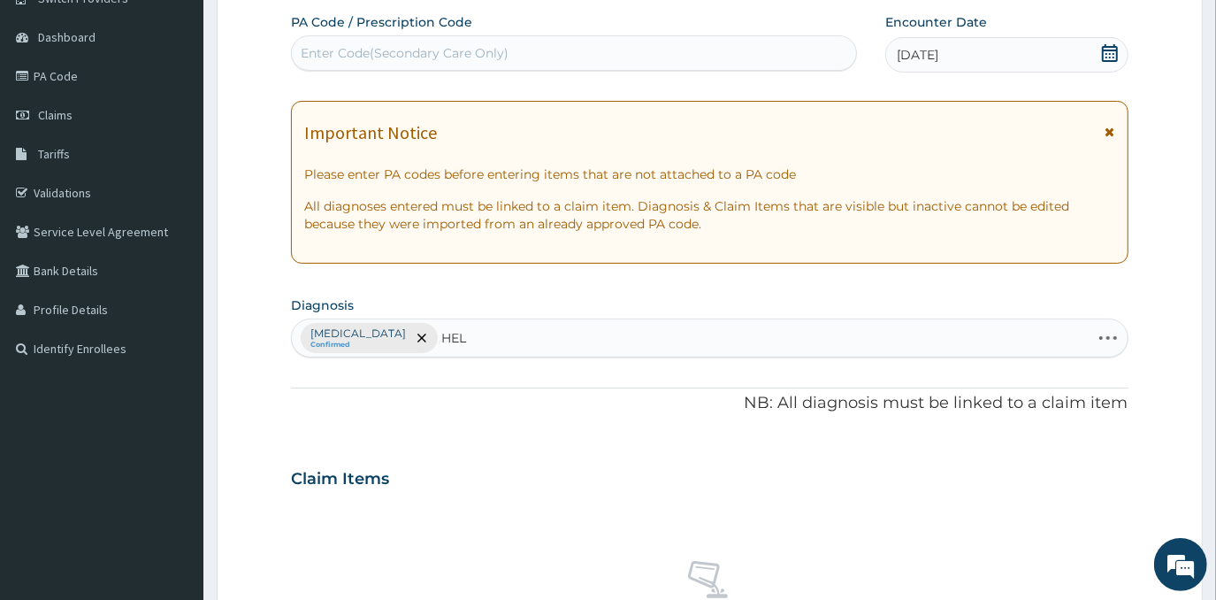
type input "HELM"
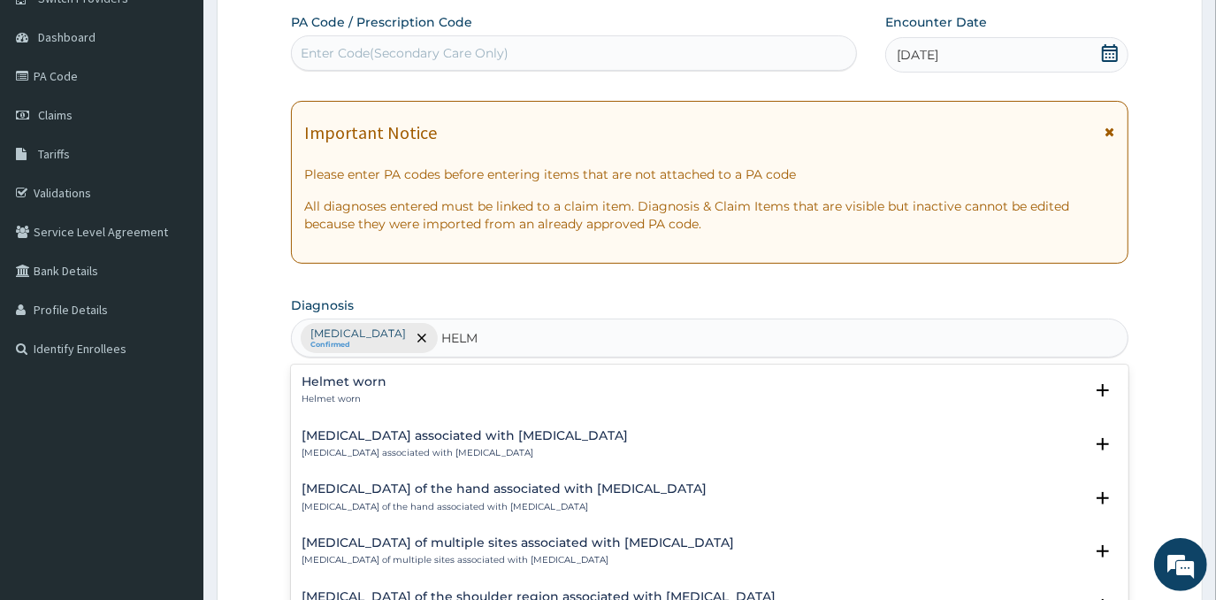
click at [340, 383] on h4 "Helmet worn" at bounding box center [344, 381] width 85 height 13
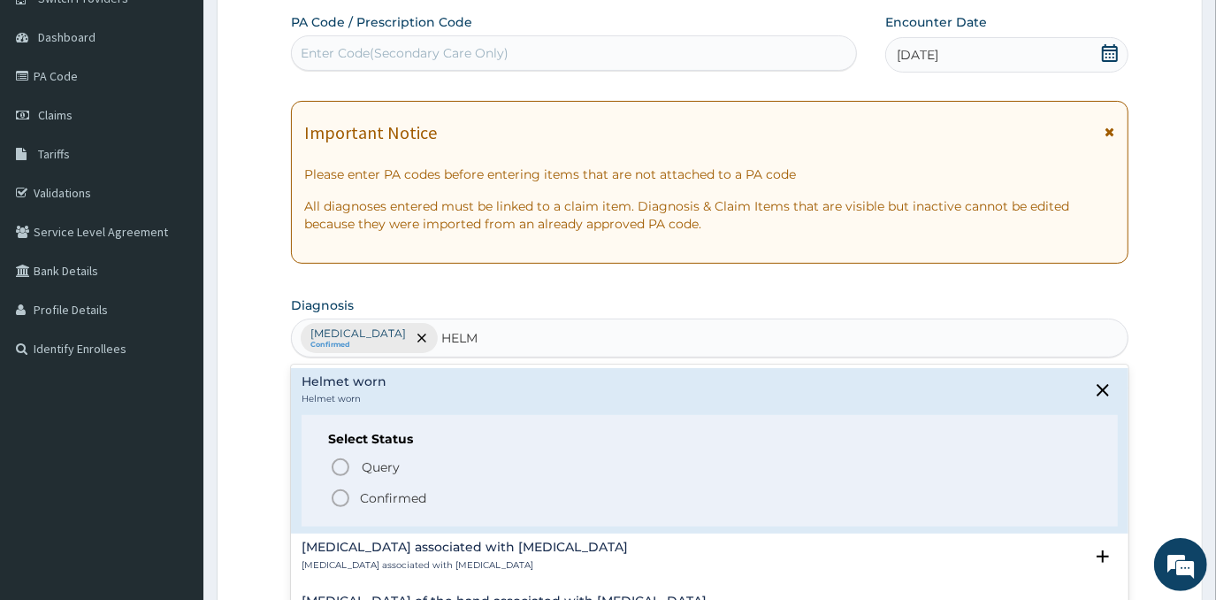
click at [361, 500] on p "Confirmed" at bounding box center [393, 498] width 66 height 18
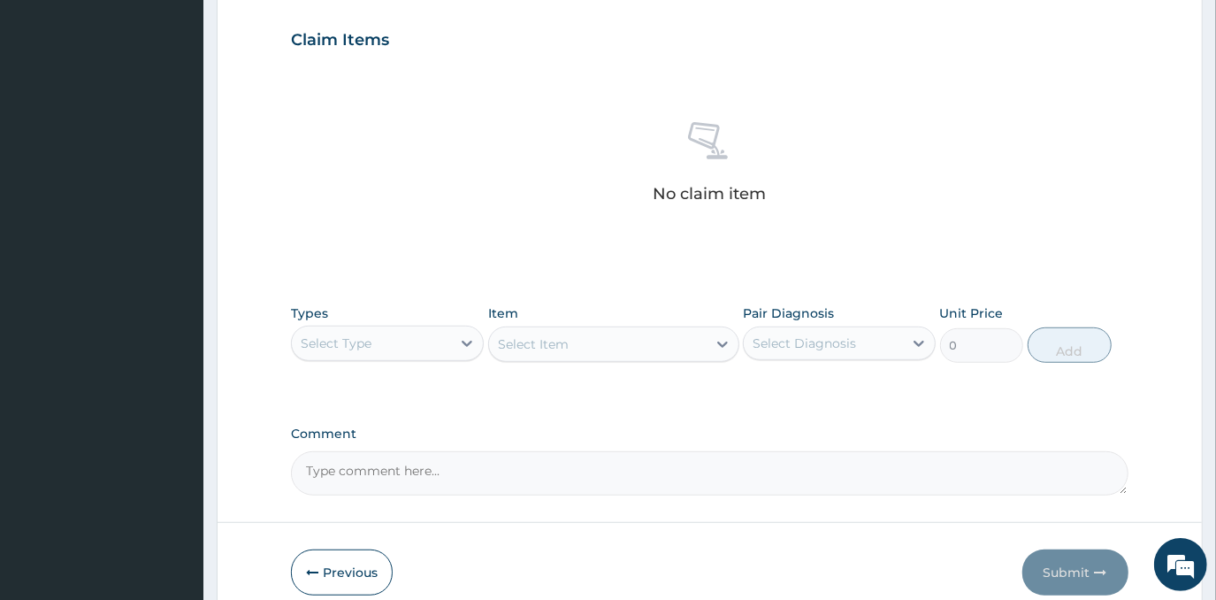
scroll to position [638, 0]
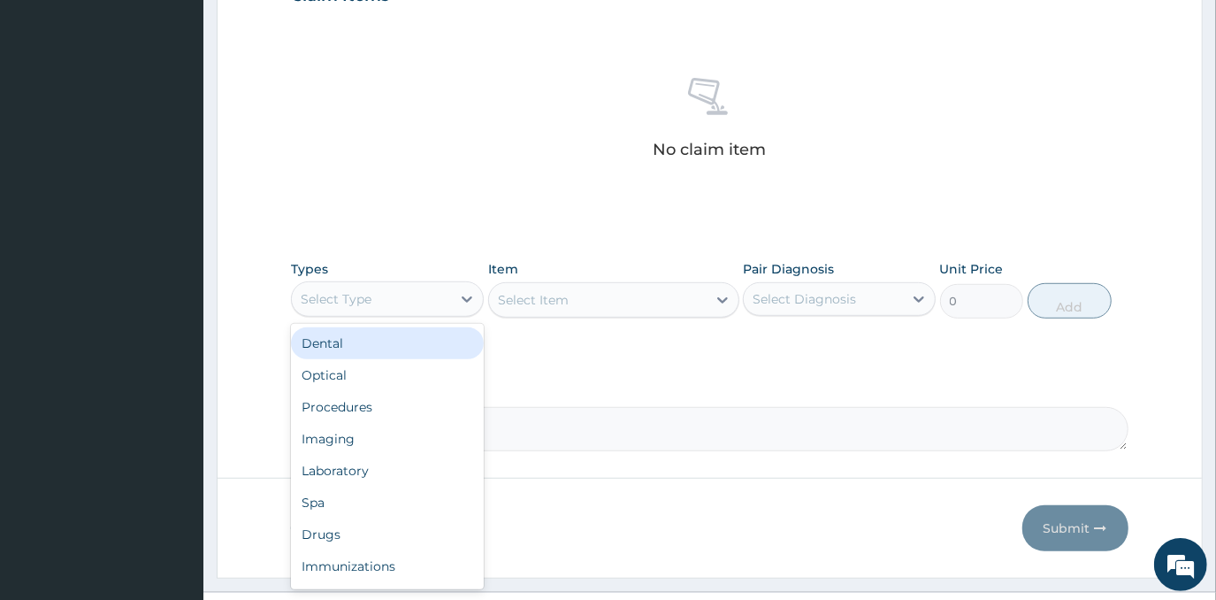
click at [408, 295] on div "Select Type" at bounding box center [371, 299] width 159 height 28
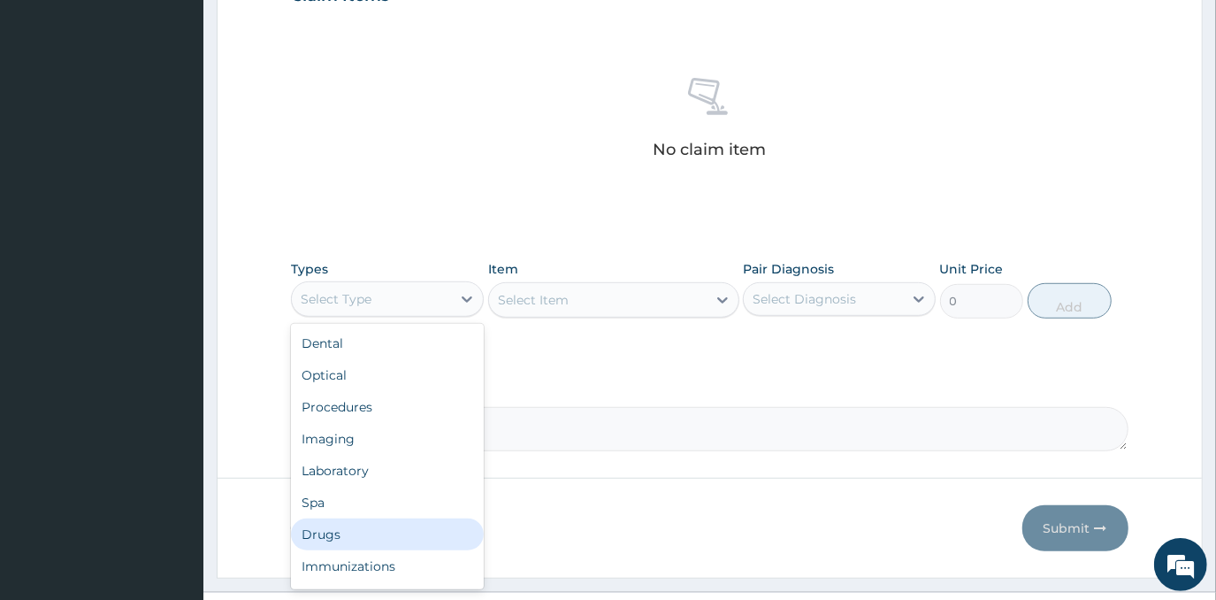
click at [381, 528] on div "Drugs" at bounding box center [387, 534] width 193 height 32
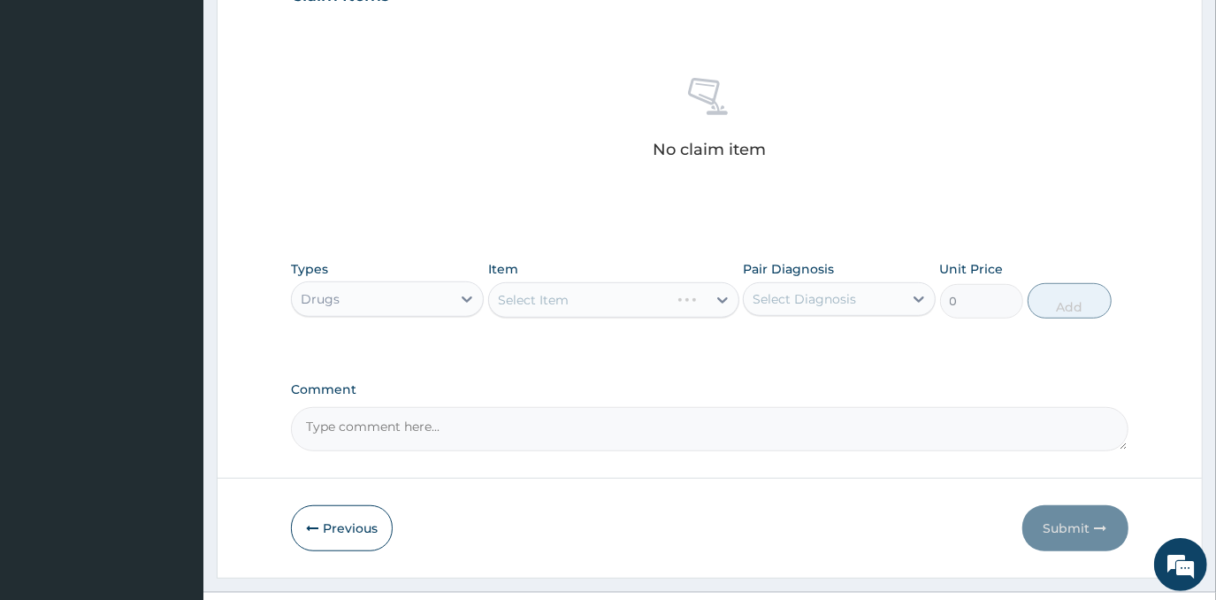
click at [579, 294] on div "Select Item" at bounding box center [613, 299] width 251 height 35
click at [575, 298] on div "Select Item" at bounding box center [598, 300] width 218 height 28
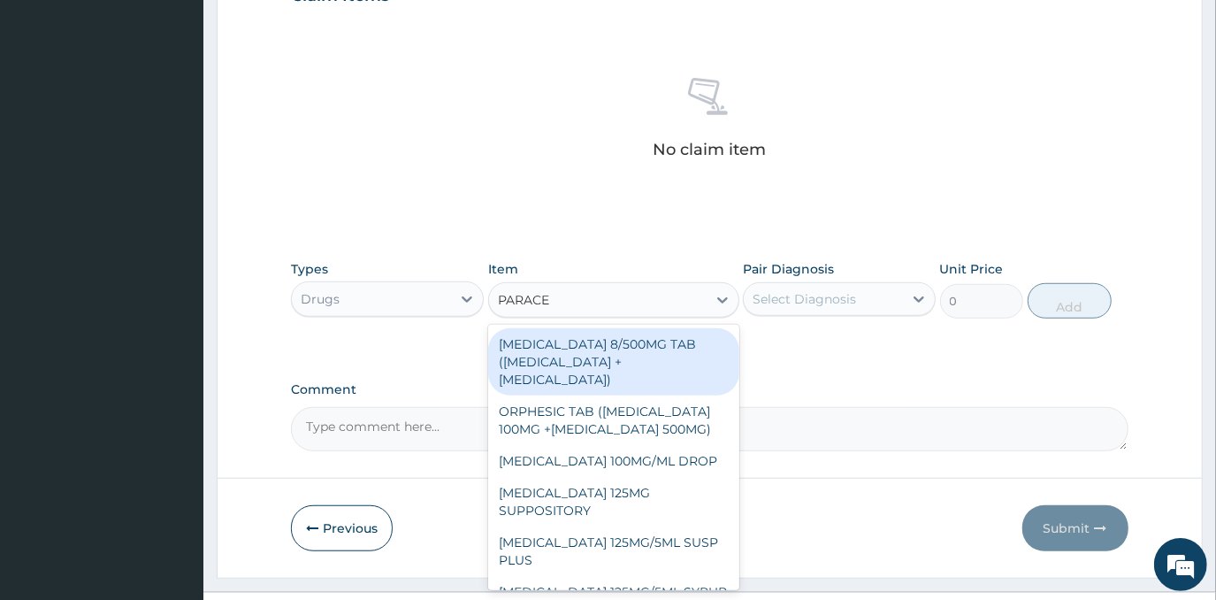
type input "PARACET"
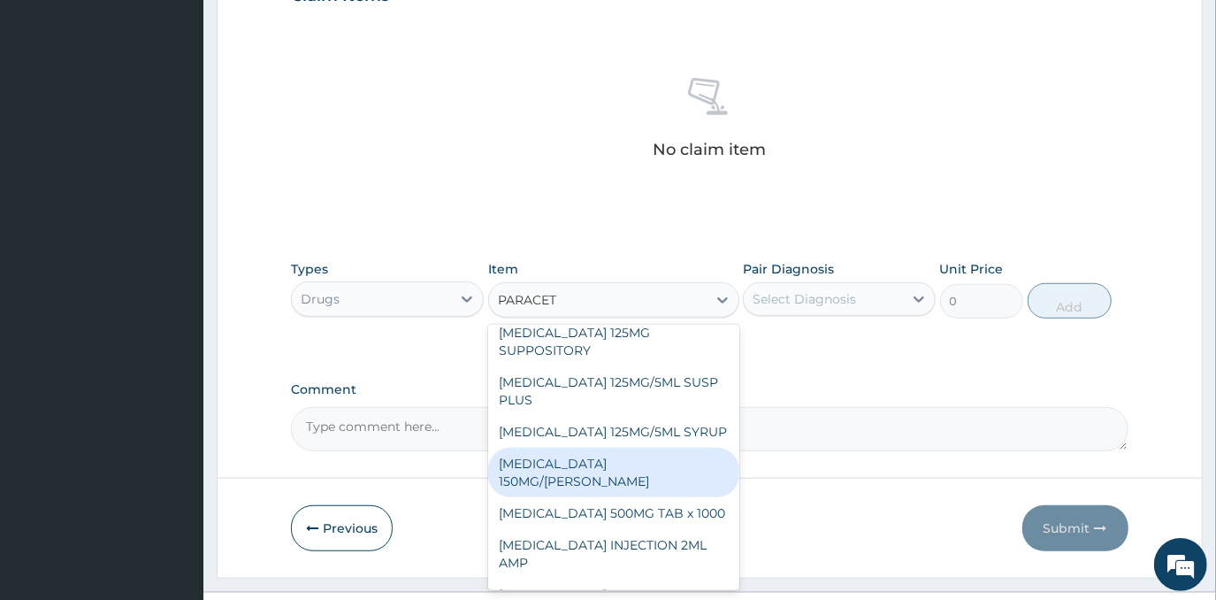
scroll to position [184, 0]
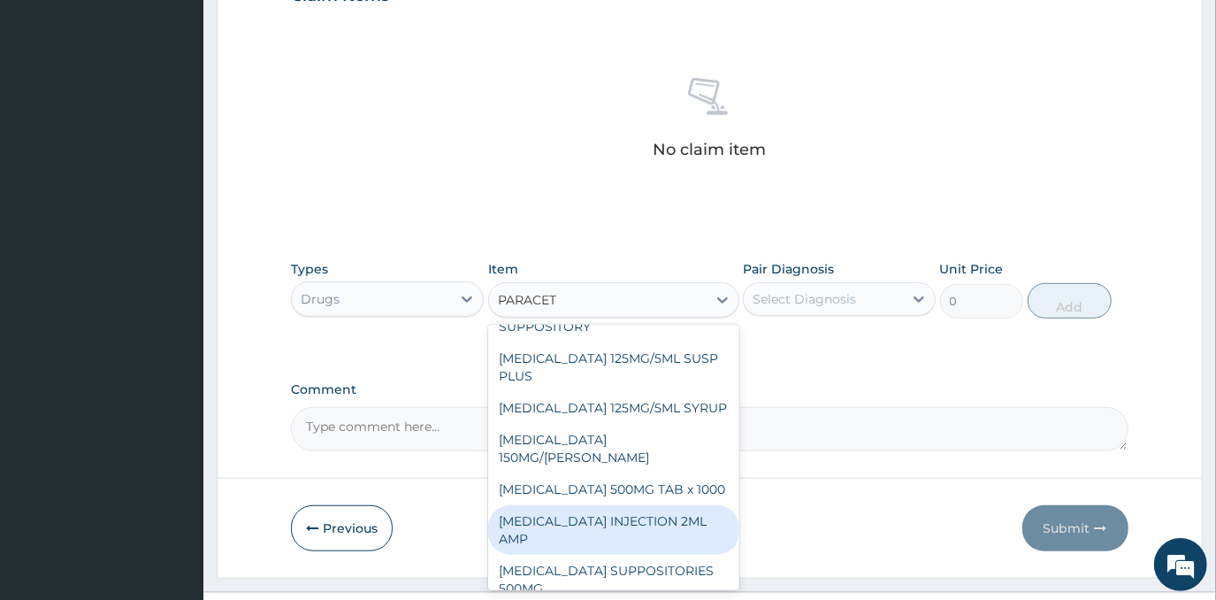
click at [673, 514] on div "[MEDICAL_DATA] INJECTION 2ML AMP" at bounding box center [613, 530] width 251 height 50
type input "700"
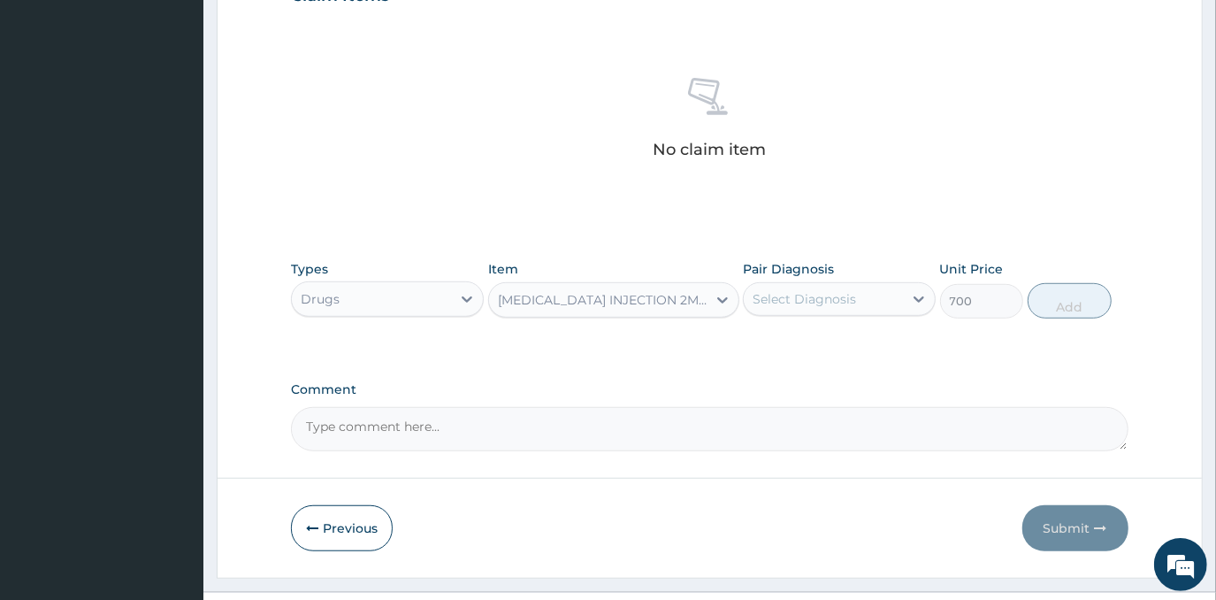
click at [815, 300] on div "Select Diagnosis" at bounding box center [804, 299] width 103 height 18
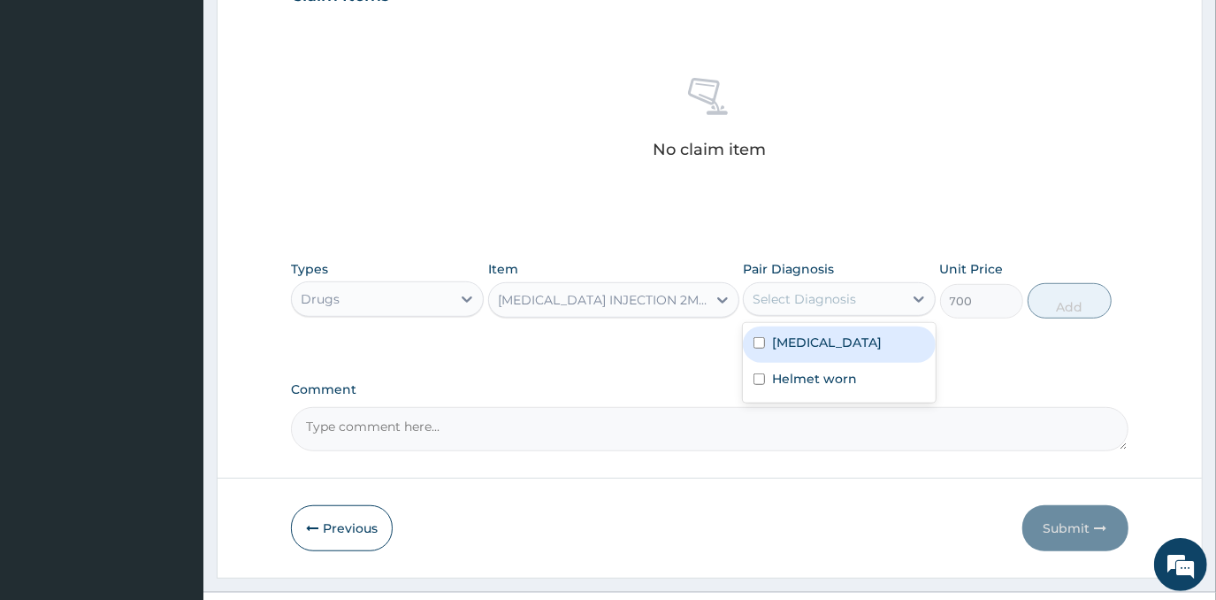
click at [846, 336] on div "[MEDICAL_DATA]" at bounding box center [839, 344] width 193 height 36
checkbox input "true"
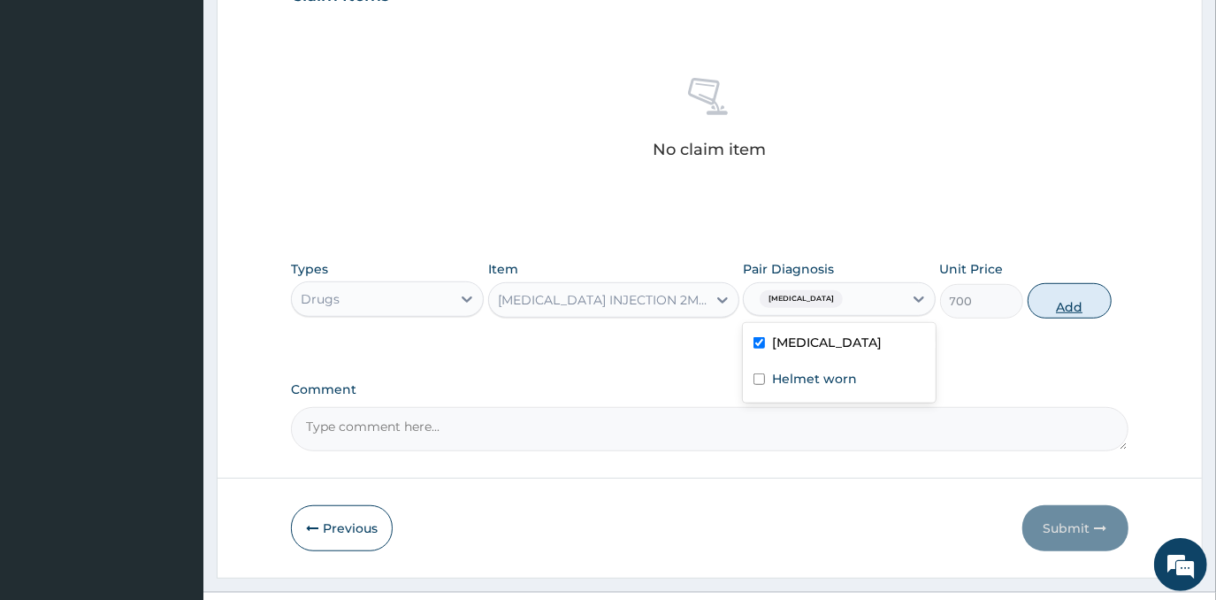
click at [1035, 302] on button "Add" at bounding box center [1070, 300] width 84 height 35
type input "0"
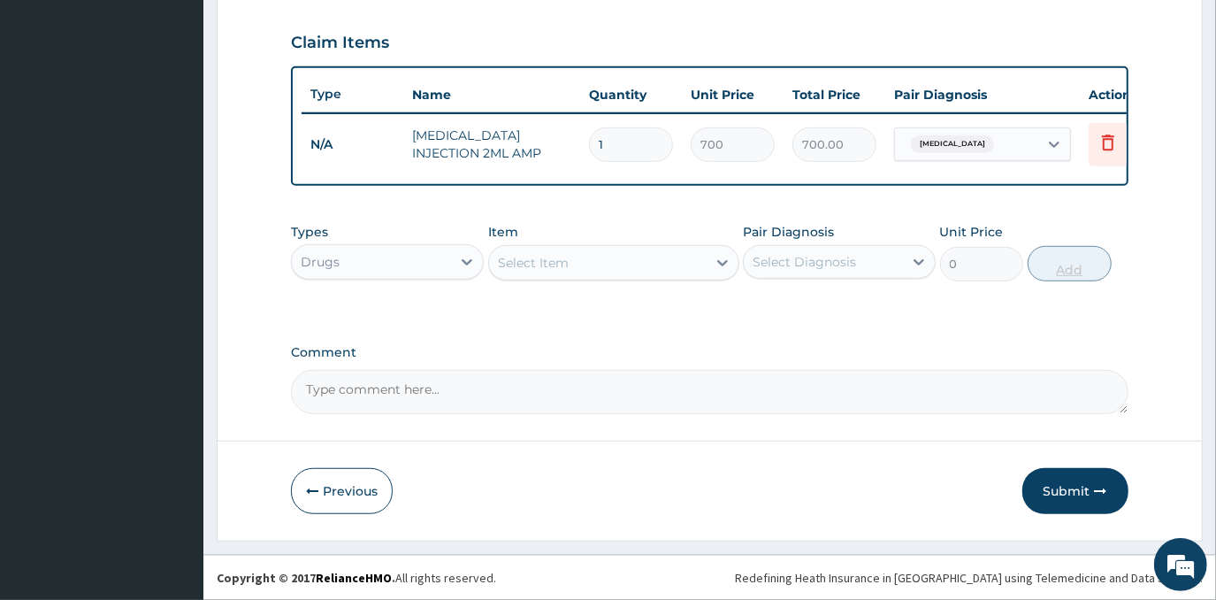
scroll to position [600, 0]
type input "0.00"
type input "3"
type input "2100.00"
type input "3"
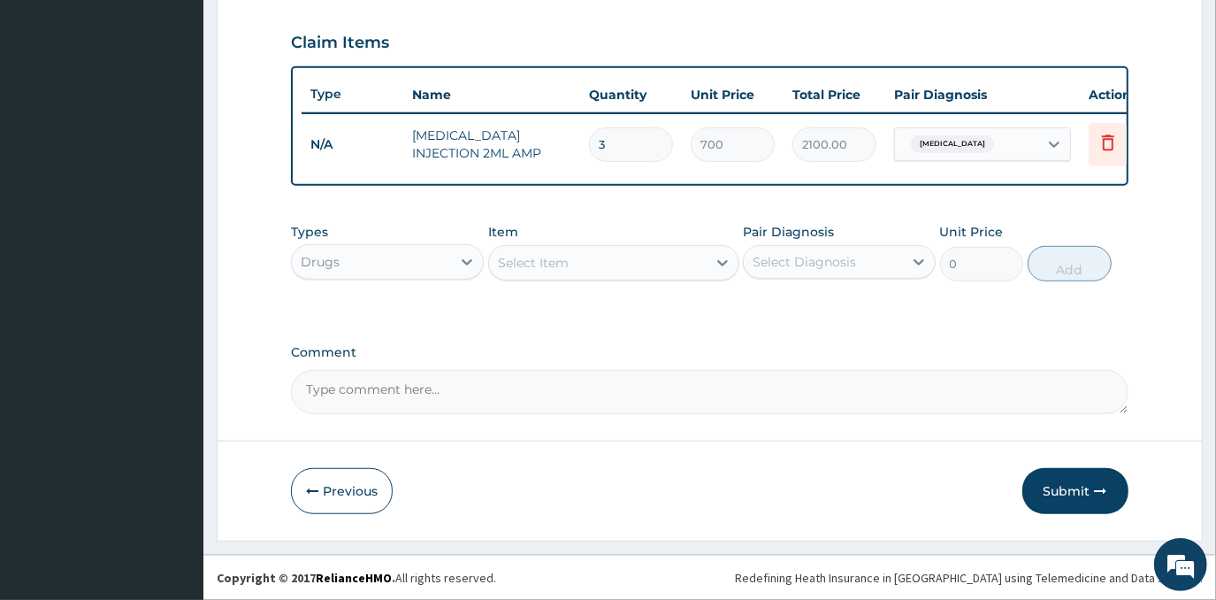
click at [612, 263] on div "Select Item" at bounding box center [598, 262] width 218 height 28
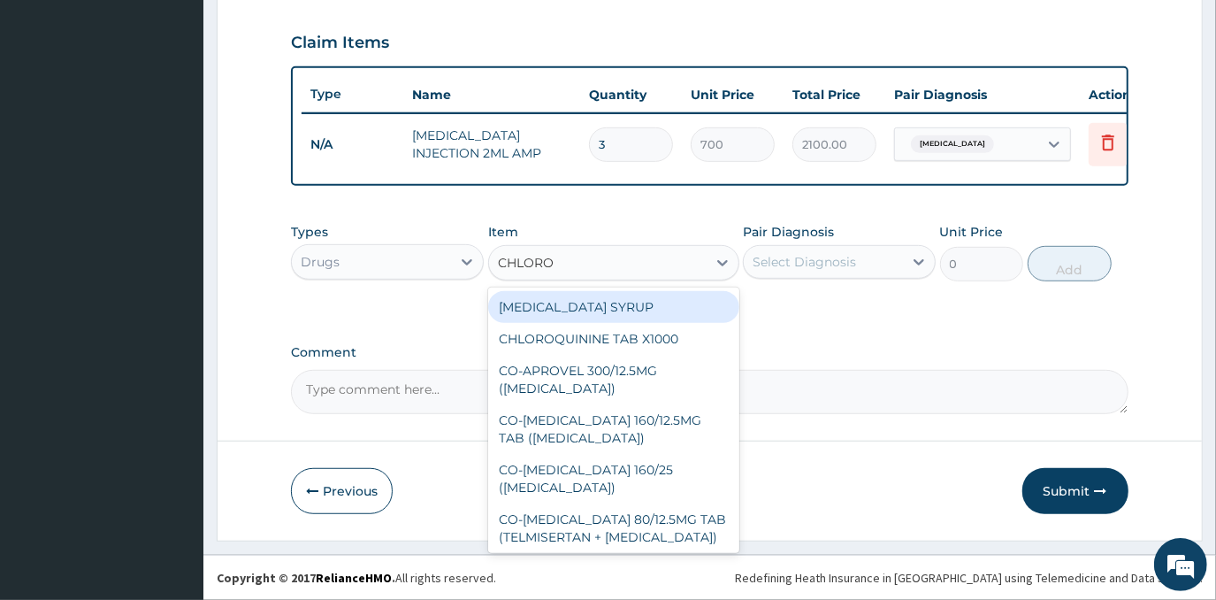
type input "CHLOROQ"
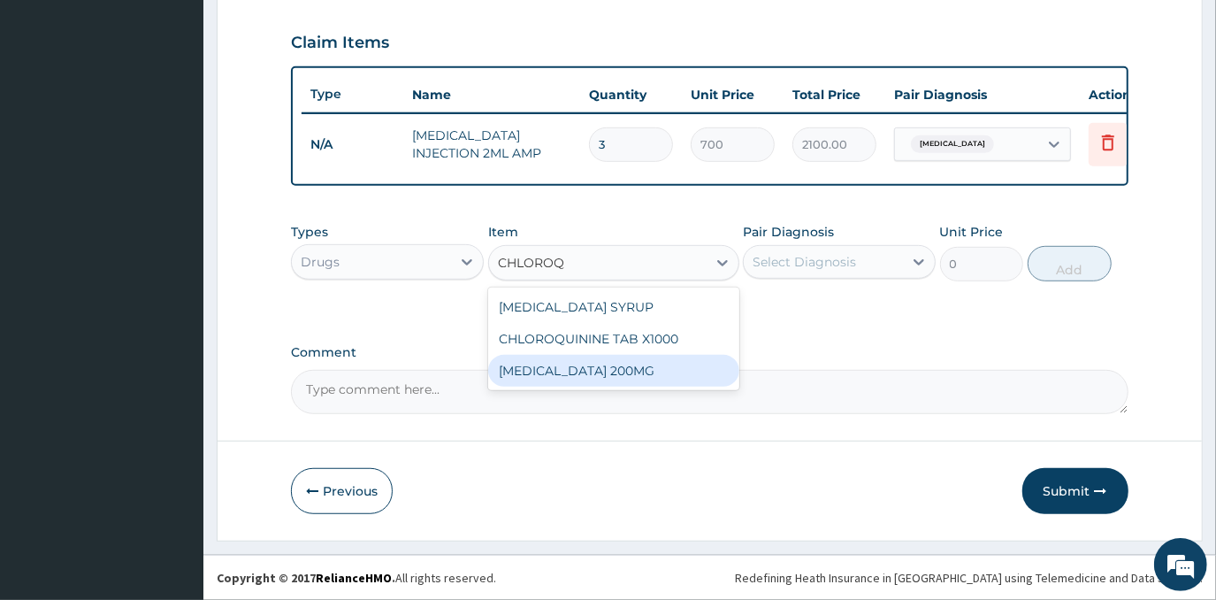
click at [631, 386] on div "[MEDICAL_DATA] 200MG" at bounding box center [613, 371] width 251 height 32
type input "154.35"
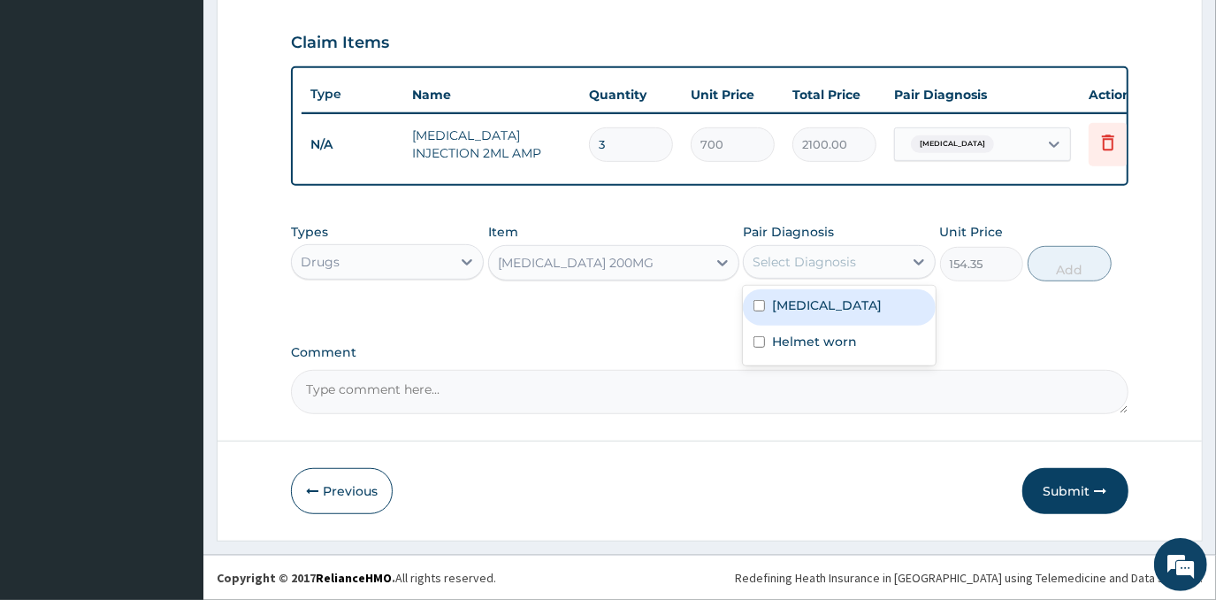
click at [844, 274] on div "Select Diagnosis" at bounding box center [823, 262] width 159 height 28
click at [832, 319] on div "[MEDICAL_DATA]" at bounding box center [839, 307] width 193 height 36
checkbox input "true"
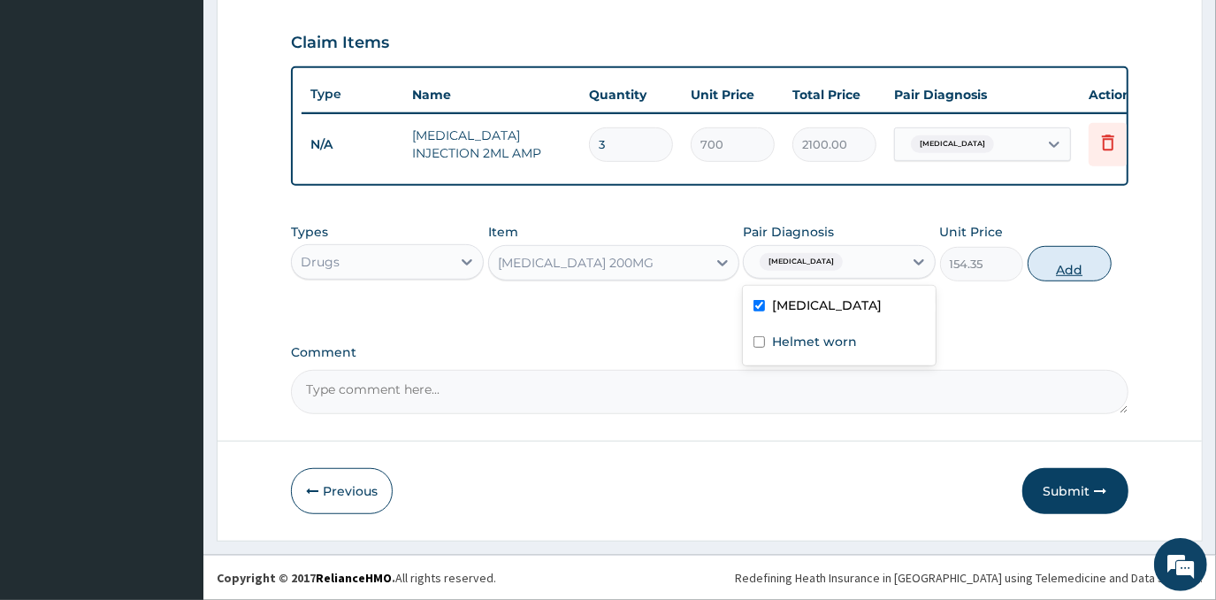
click at [1066, 260] on button "Add" at bounding box center [1070, 263] width 84 height 35
type input "0"
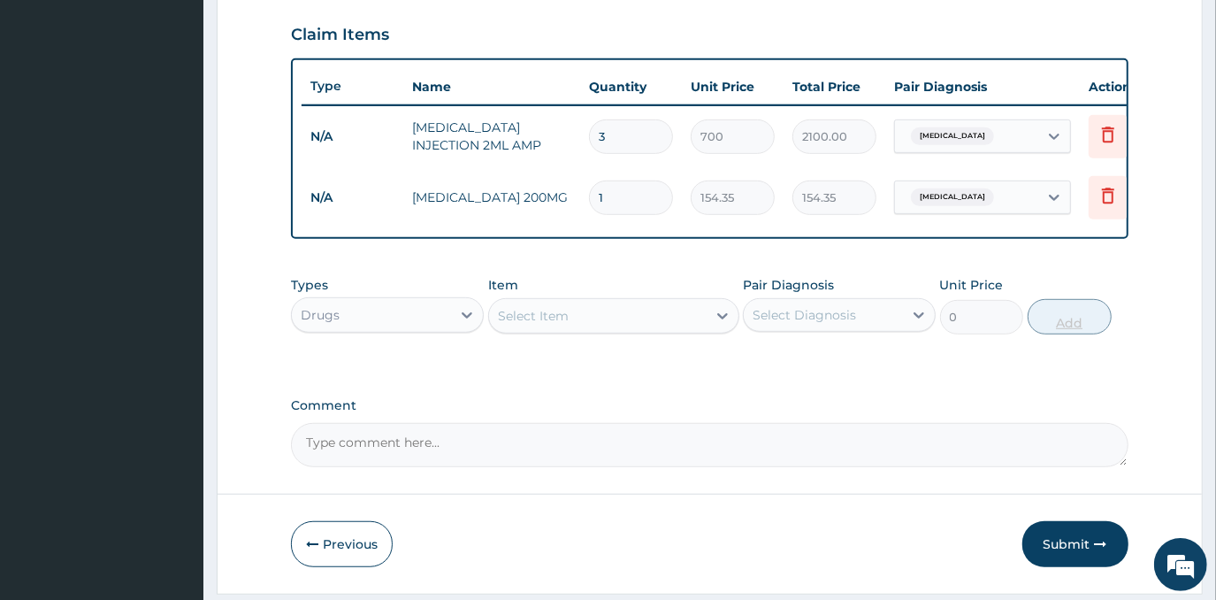
type input "0.00"
type input "3"
type input "463.05"
type input "3"
click at [563, 323] on div "Select Item" at bounding box center [533, 316] width 71 height 18
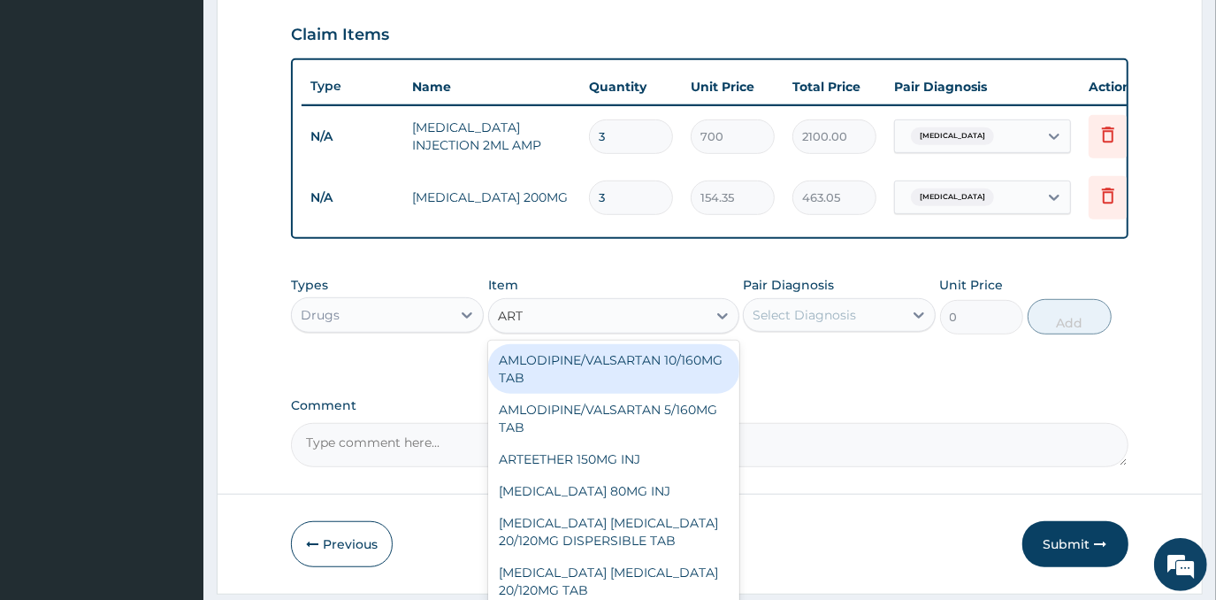
type input "ARTE"
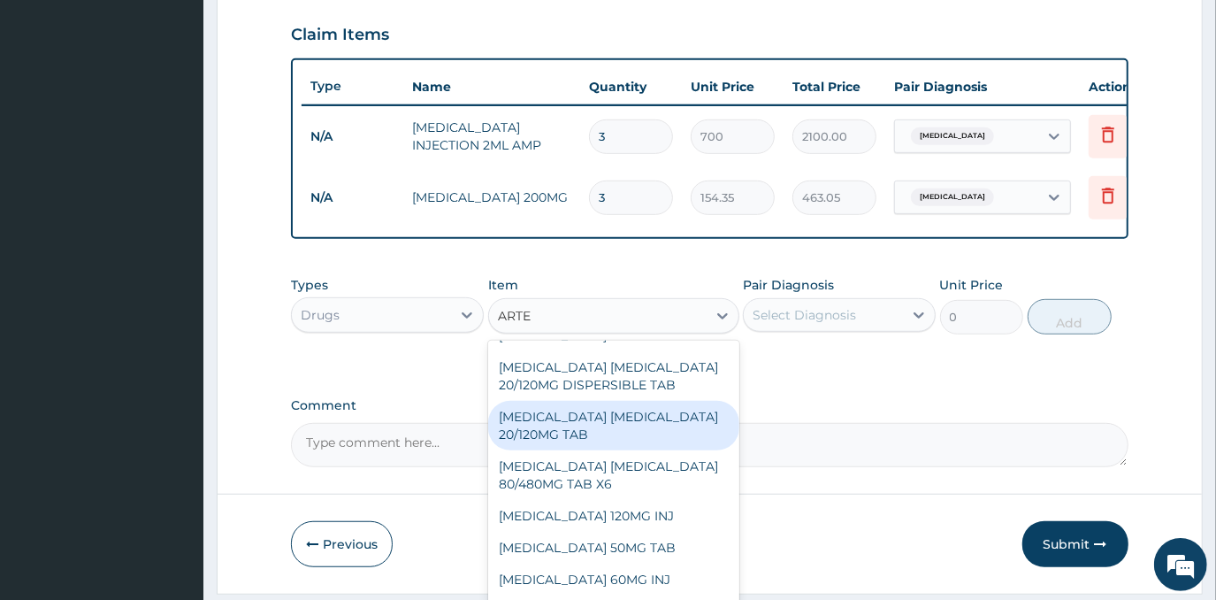
scroll to position [80, 0]
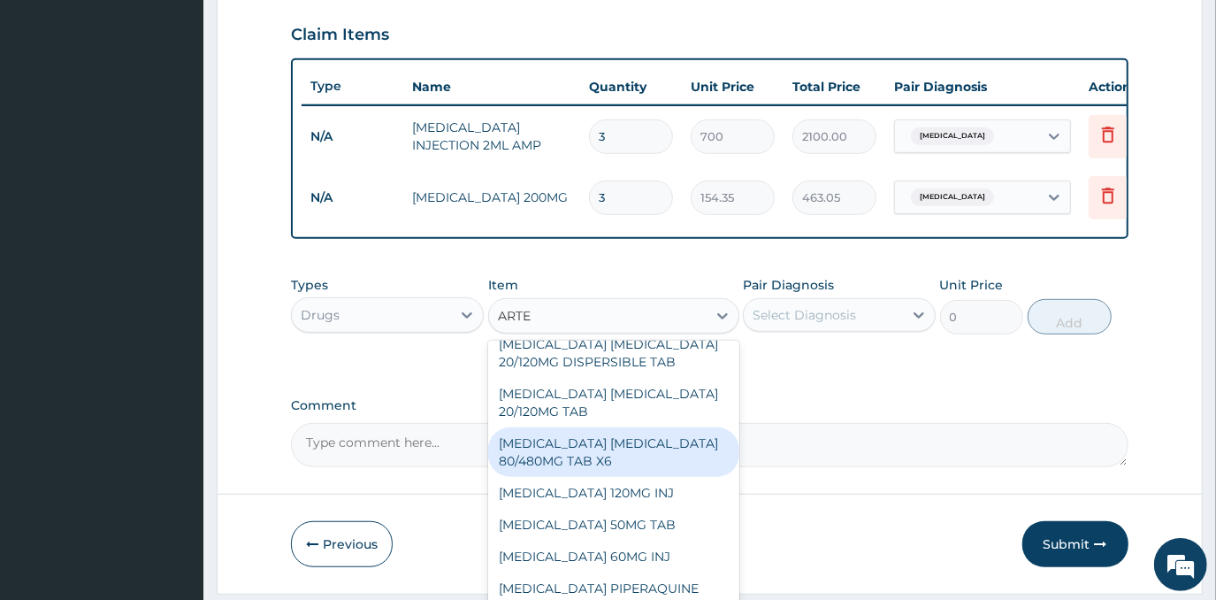
click at [615, 476] on div "[MEDICAL_DATA] [MEDICAL_DATA] 80/480MG TAB X6" at bounding box center [613, 452] width 251 height 50
type input "262.5"
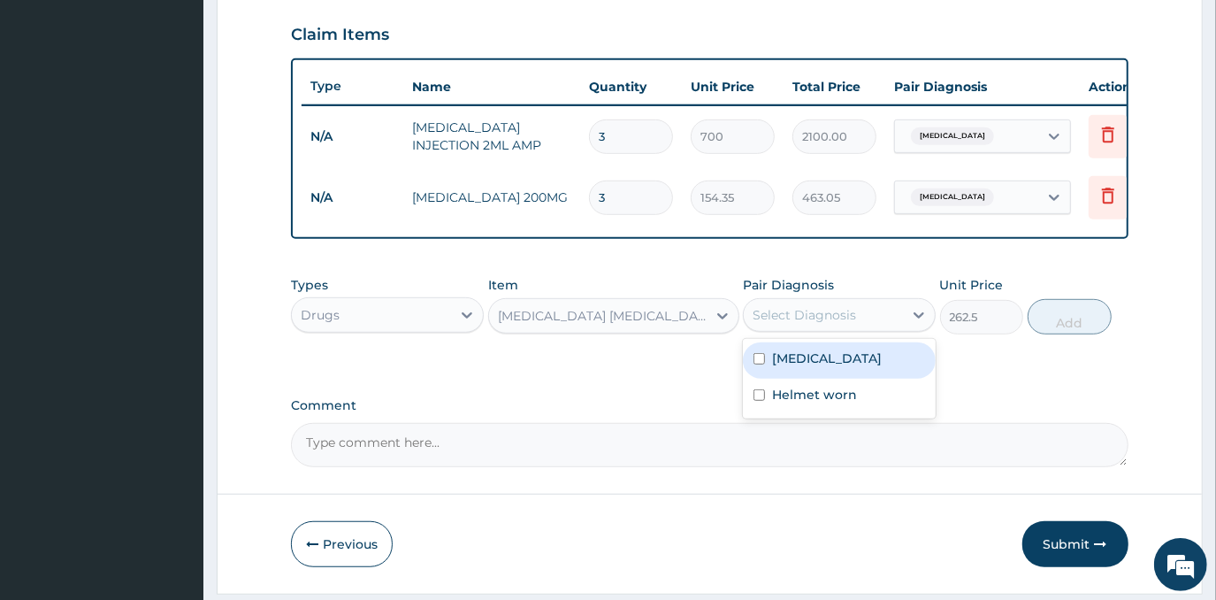
click at [885, 317] on div "Select Diagnosis" at bounding box center [823, 315] width 159 height 28
click at [863, 378] on div "[MEDICAL_DATA]" at bounding box center [839, 360] width 193 height 36
checkbox input "true"
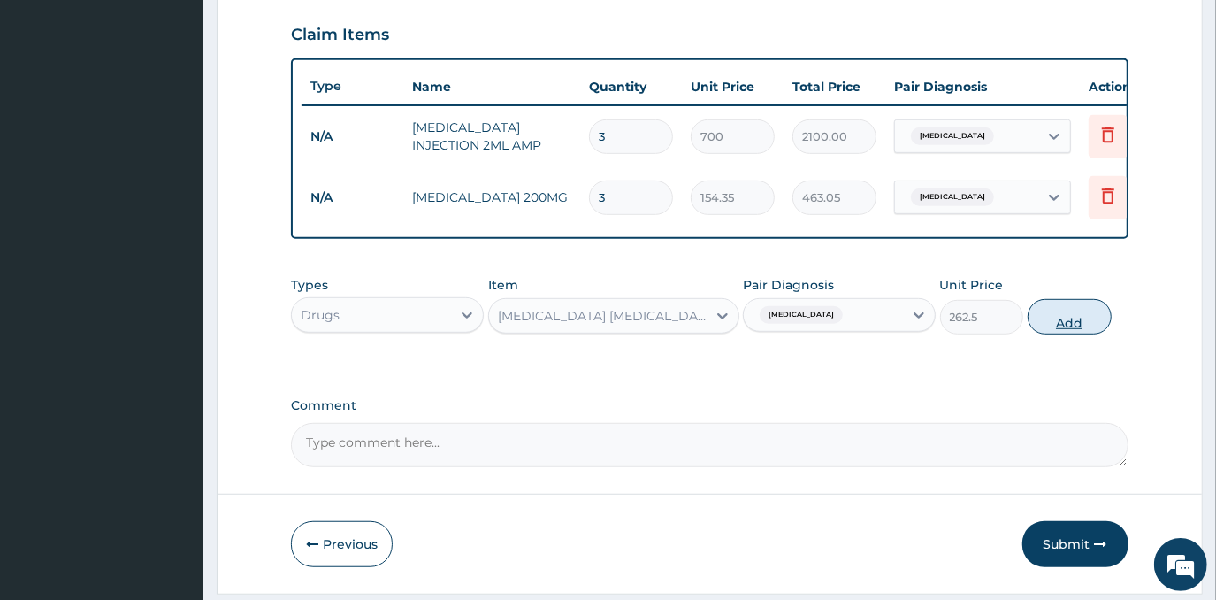
click at [1058, 332] on button "Add" at bounding box center [1070, 316] width 84 height 35
type input "0"
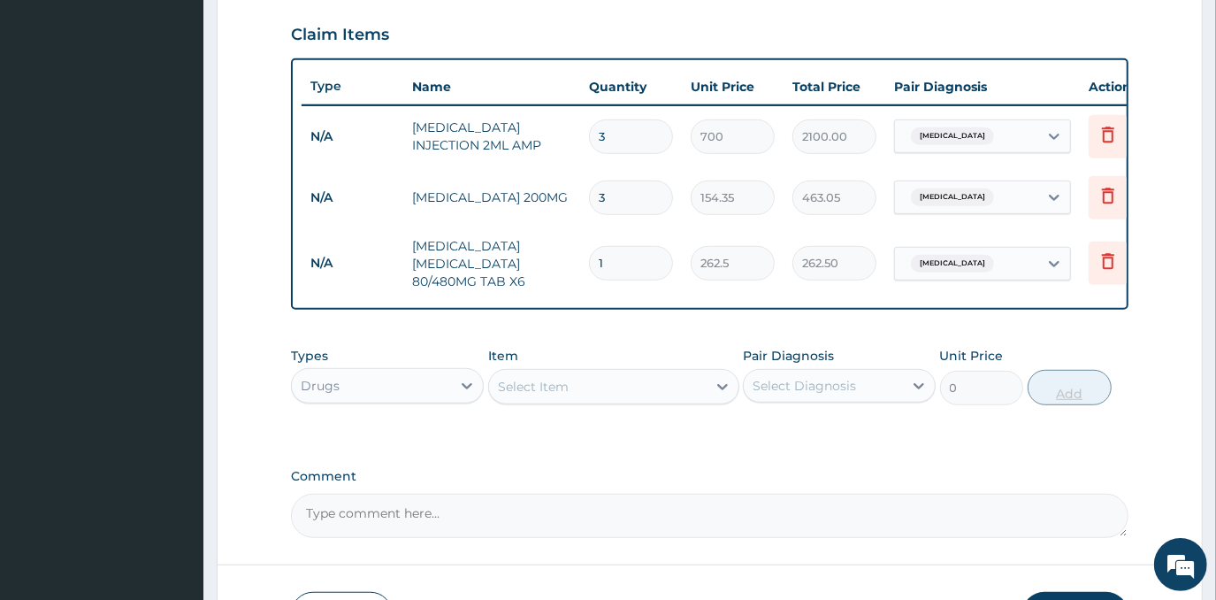
type input "0.00"
type input "6"
type input "1575.00"
type input "6"
click at [566, 386] on div "Select Item" at bounding box center [598, 386] width 218 height 28
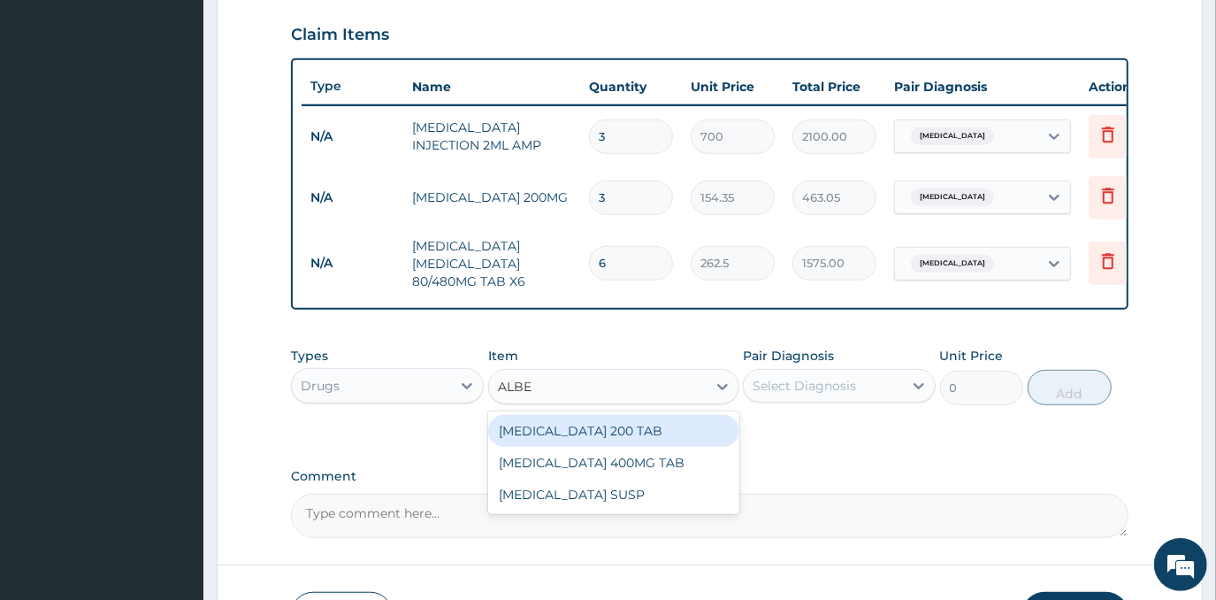
type input "ALBEN"
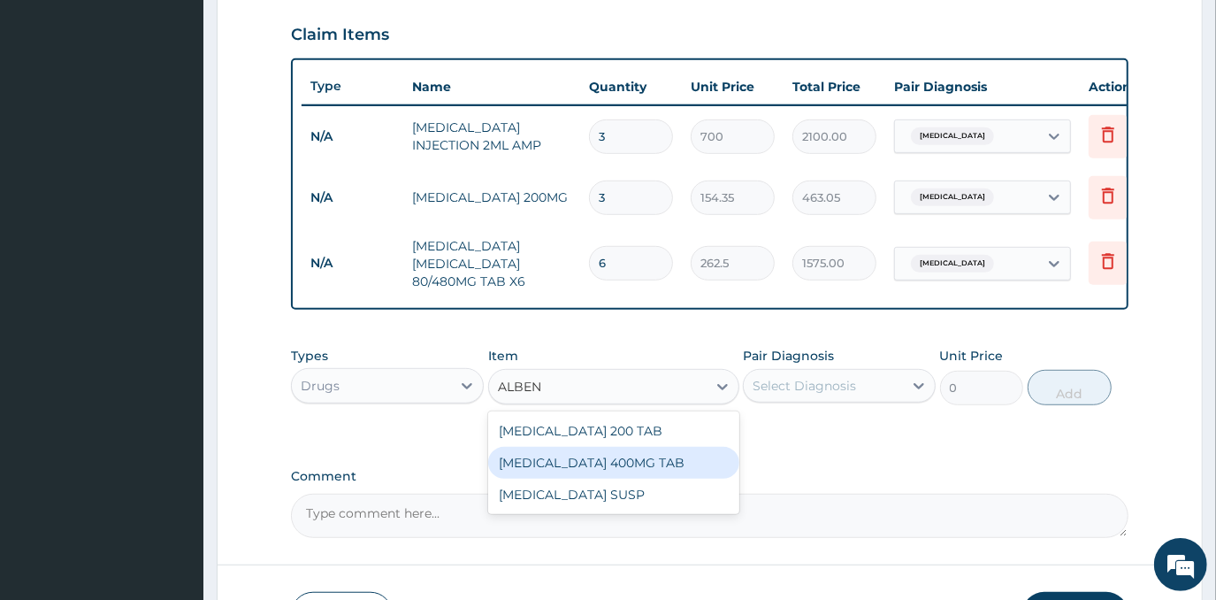
click at [615, 478] on div "[MEDICAL_DATA] 400MG TAB" at bounding box center [613, 463] width 251 height 32
type input "210"
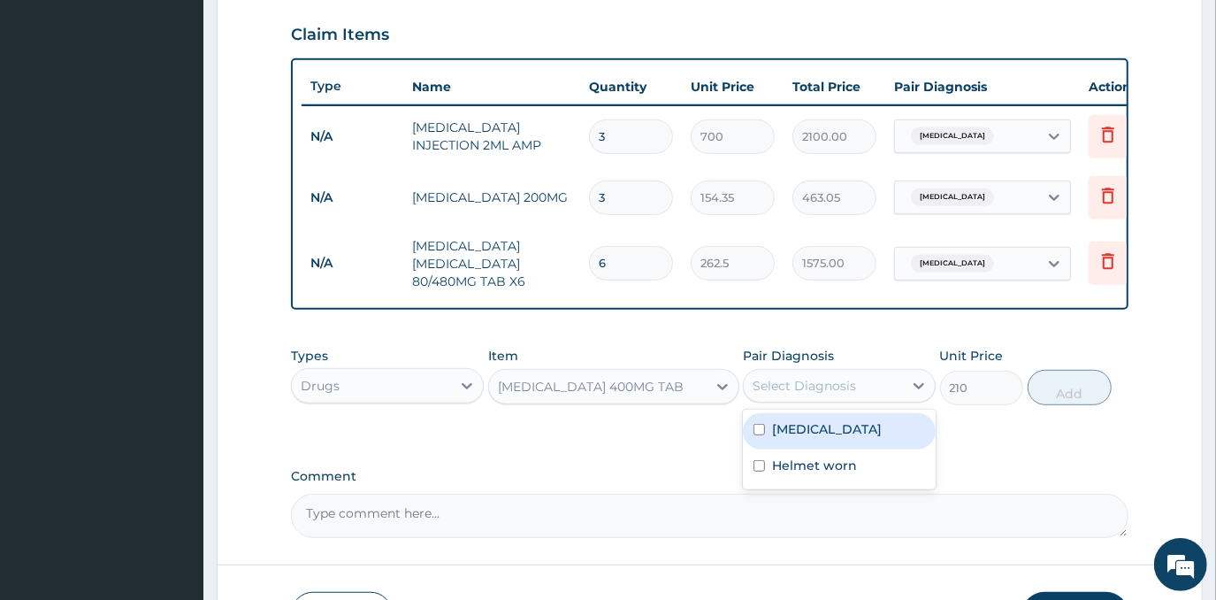
click at [791, 394] on div "Select Diagnosis" at bounding box center [804, 386] width 103 height 18
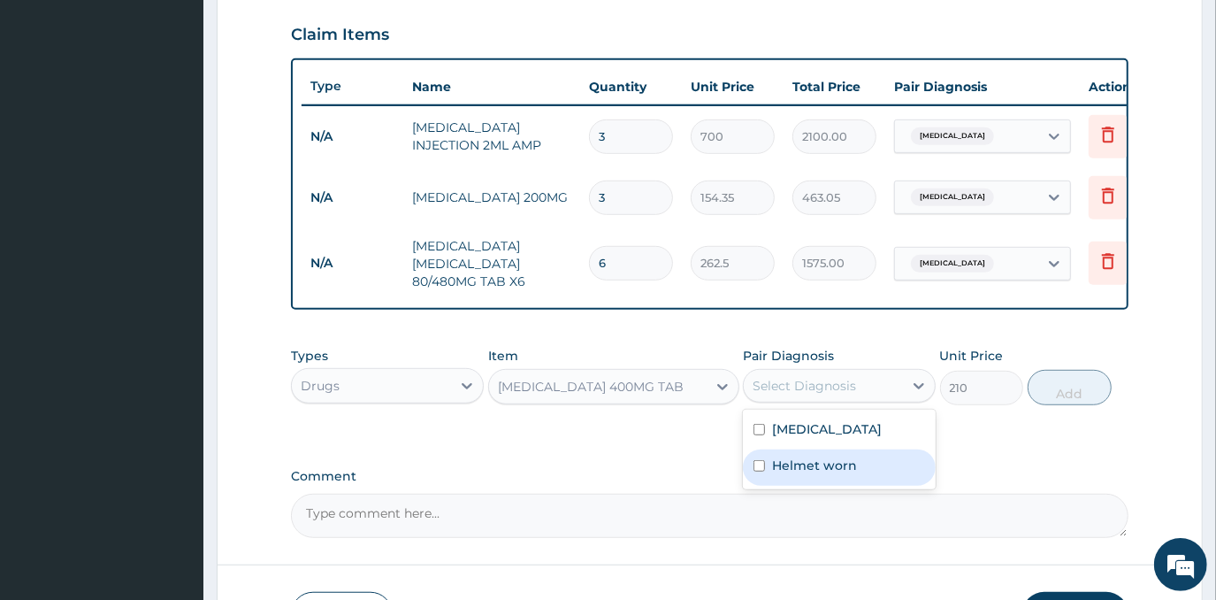
drag, startPoint x: 869, startPoint y: 482, endPoint x: 893, endPoint y: 470, distance: 26.5
click at [870, 482] on div "Helmet worn" at bounding box center [839, 467] width 193 height 36
checkbox input "true"
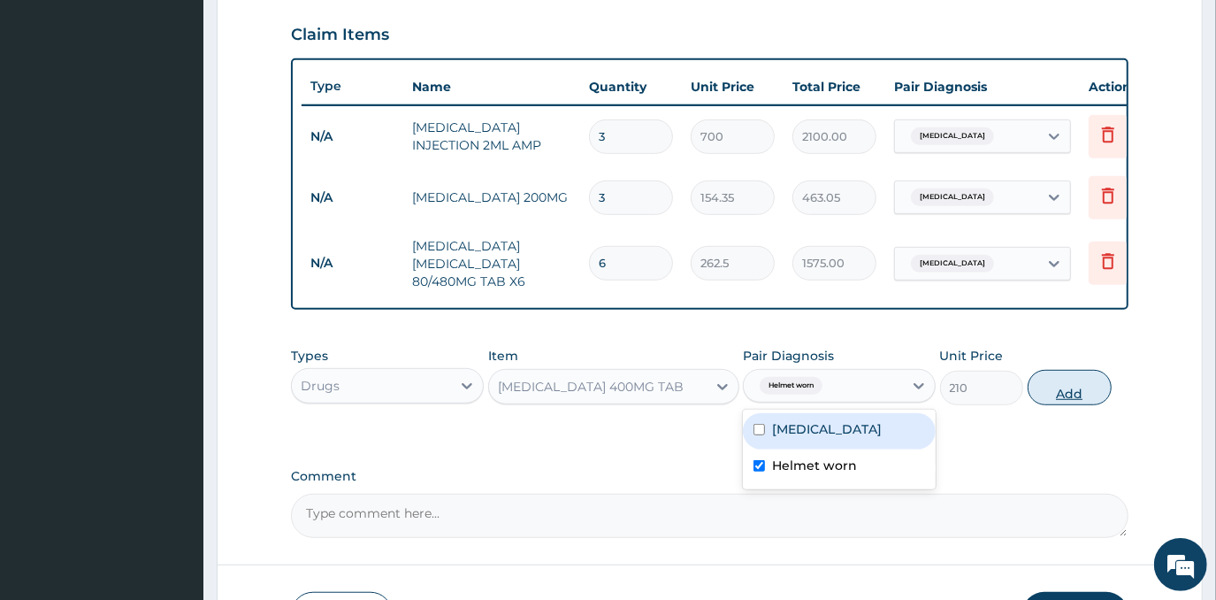
click at [1051, 387] on button "Add" at bounding box center [1070, 387] width 84 height 35
type input "0"
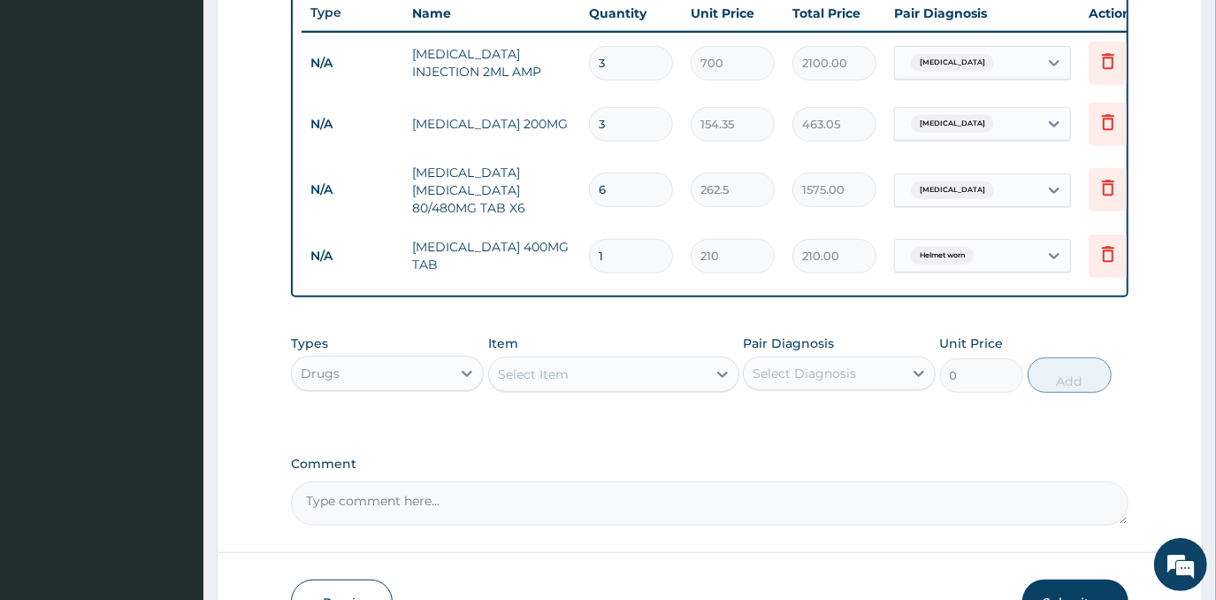
scroll to position [760, 0]
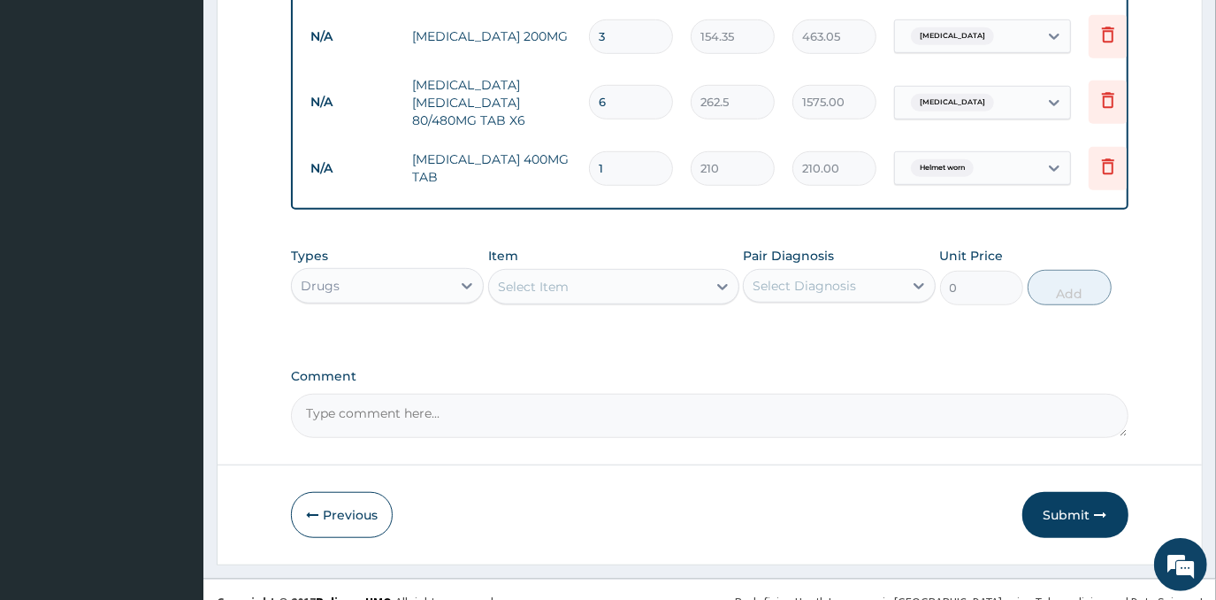
click at [660, 298] on div "Select Item" at bounding box center [598, 286] width 218 height 28
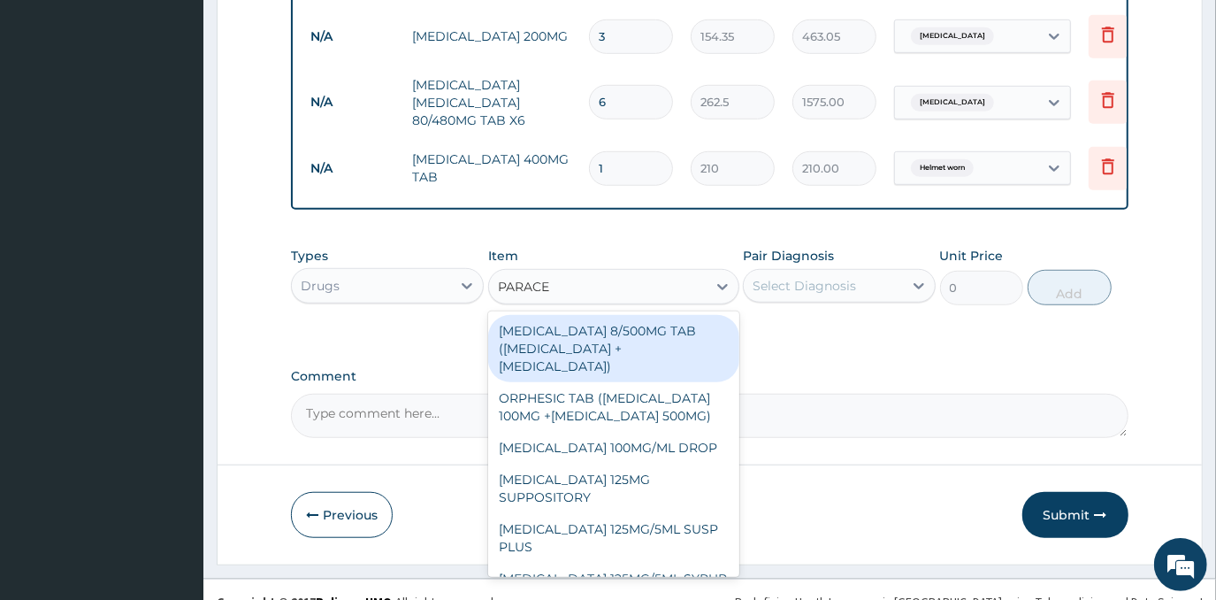
type input "PARACET"
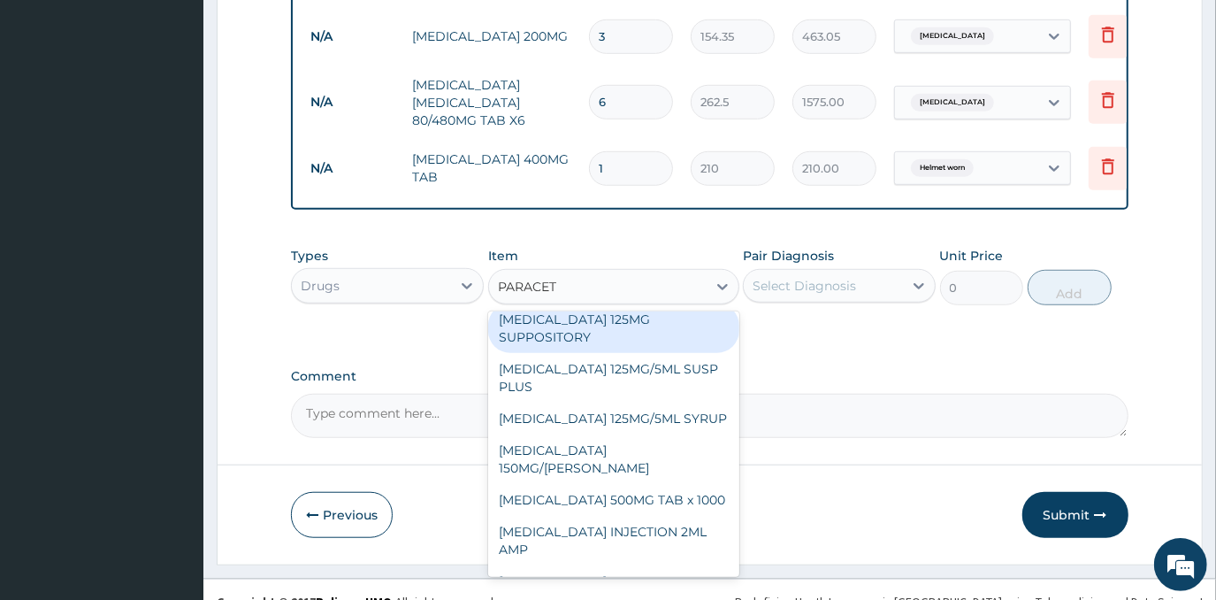
scroll to position [184, 0]
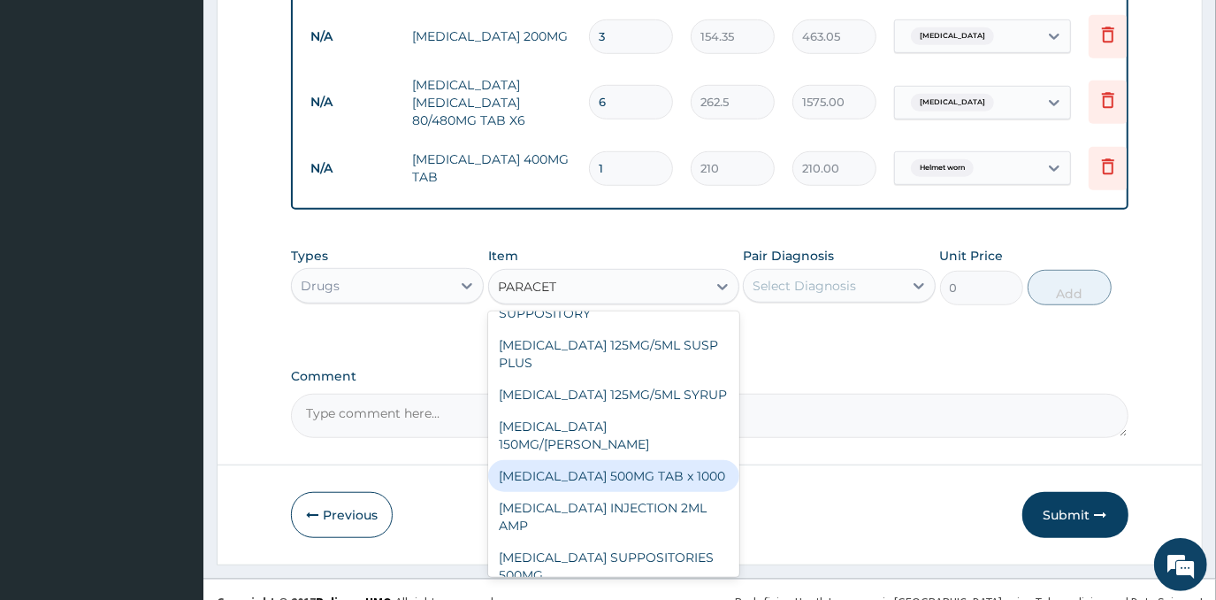
click at [660, 466] on div "[MEDICAL_DATA] 500MG TAB x 1000" at bounding box center [613, 476] width 251 height 32
type input "11.025"
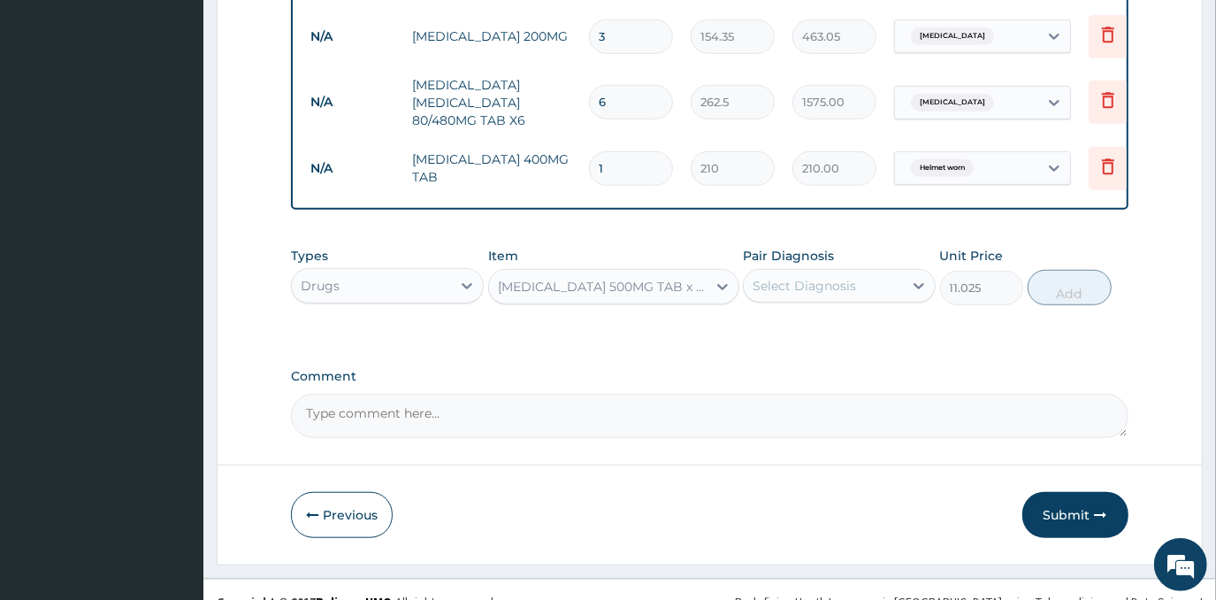
click at [815, 291] on div "Select Diagnosis" at bounding box center [804, 286] width 103 height 18
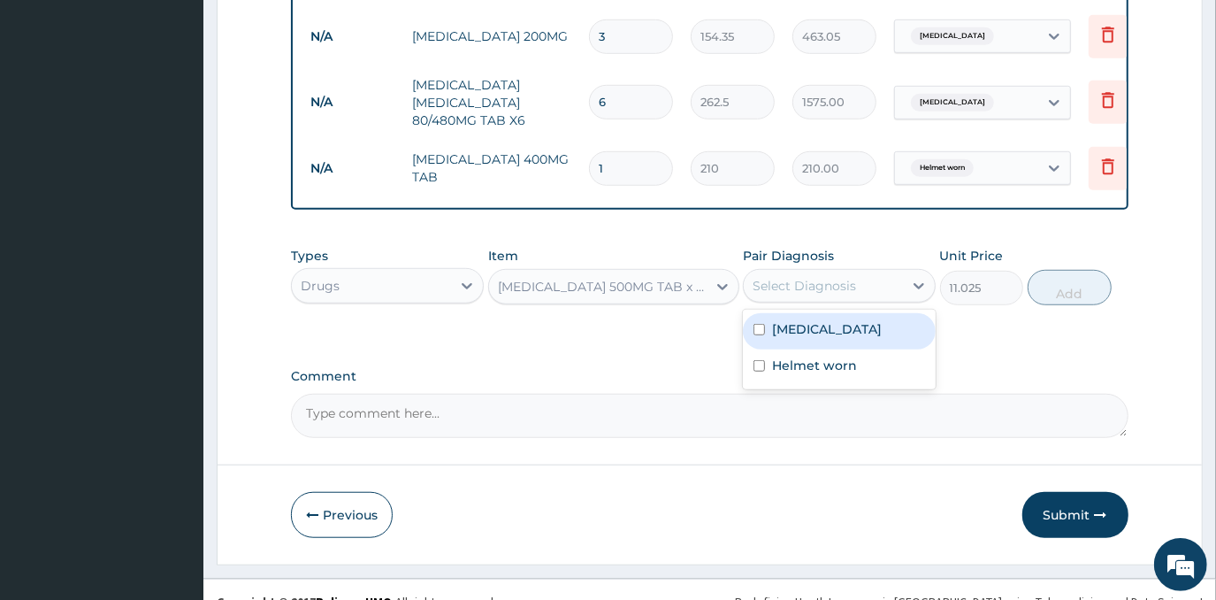
click at [835, 347] on div "[MEDICAL_DATA]" at bounding box center [839, 331] width 193 height 36
checkbox input "true"
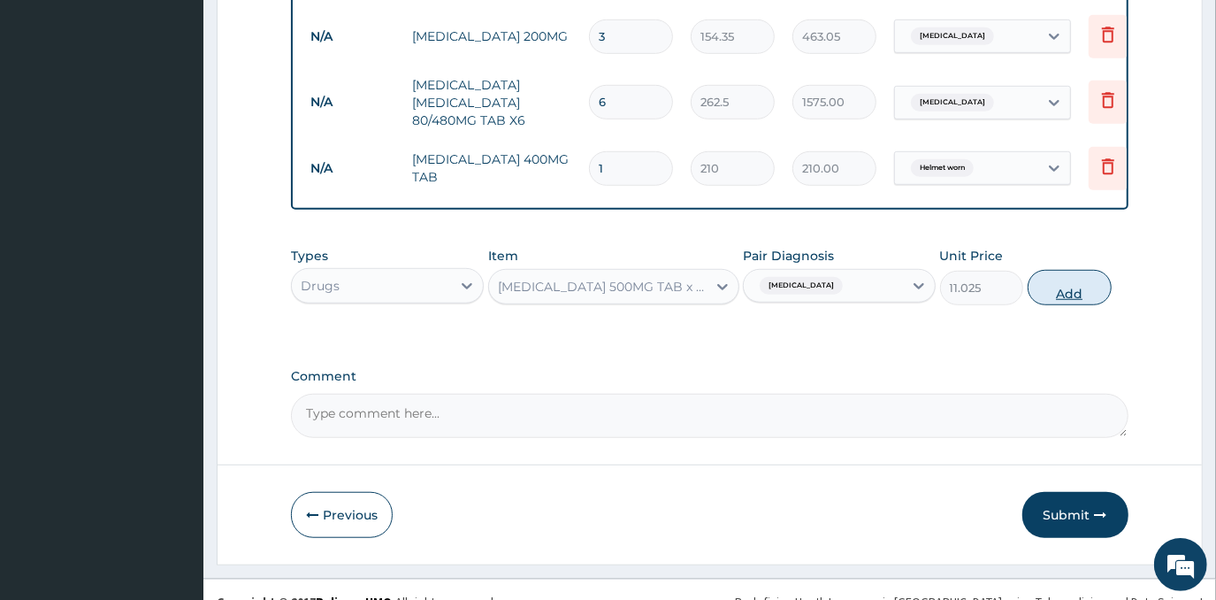
click at [1056, 294] on button "Add" at bounding box center [1070, 287] width 84 height 35
type input "0"
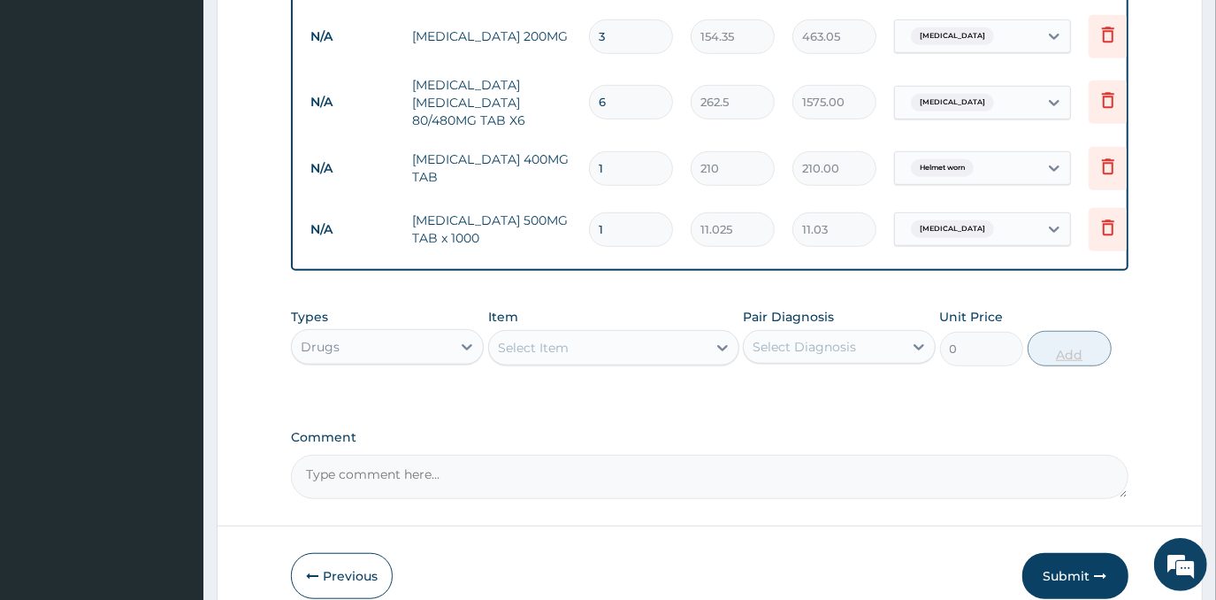
type input "18"
type input "198.45"
type input "18"
click at [358, 359] on div "Drugs" at bounding box center [371, 346] width 159 height 28
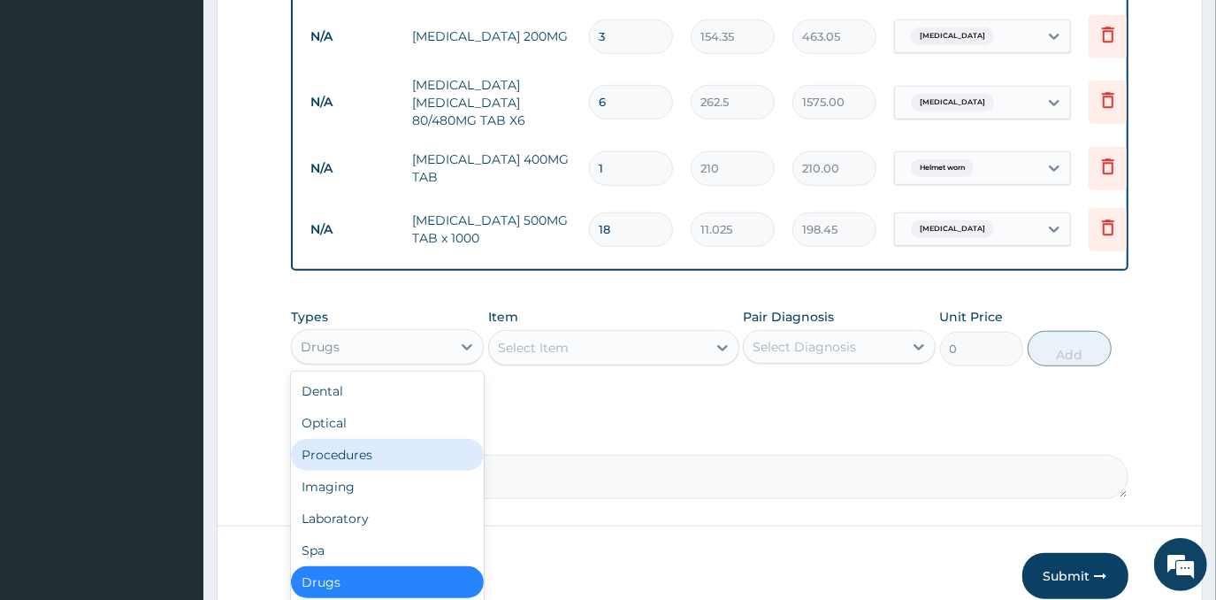
click at [378, 470] on div "Procedures" at bounding box center [387, 455] width 193 height 32
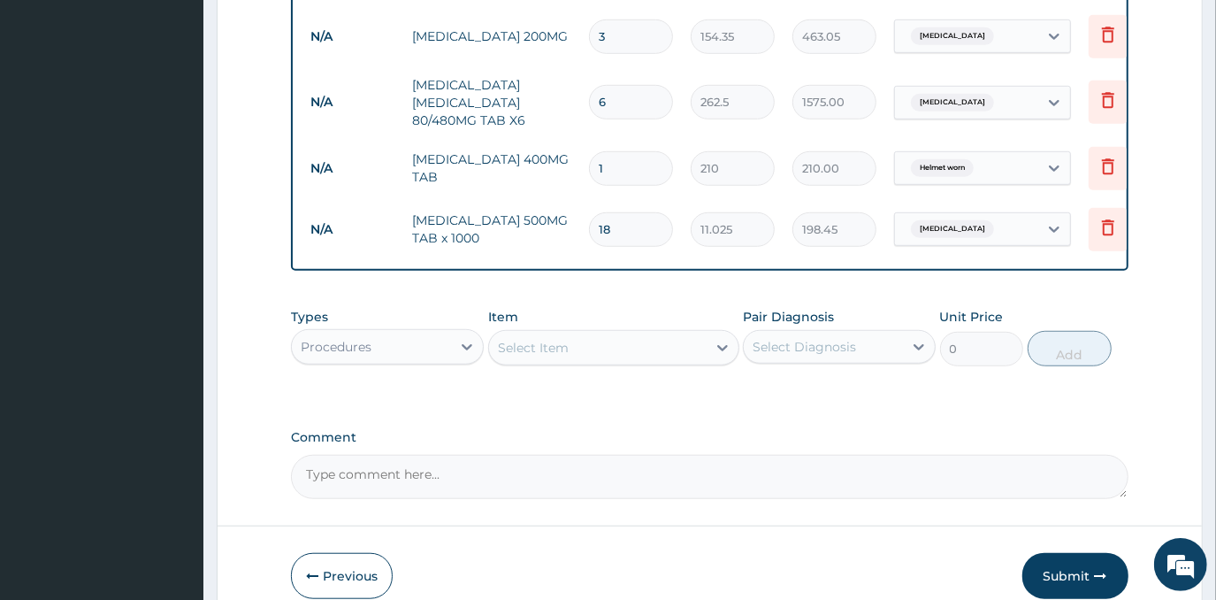
click at [610, 351] on div "Select Item" at bounding box center [598, 347] width 218 height 28
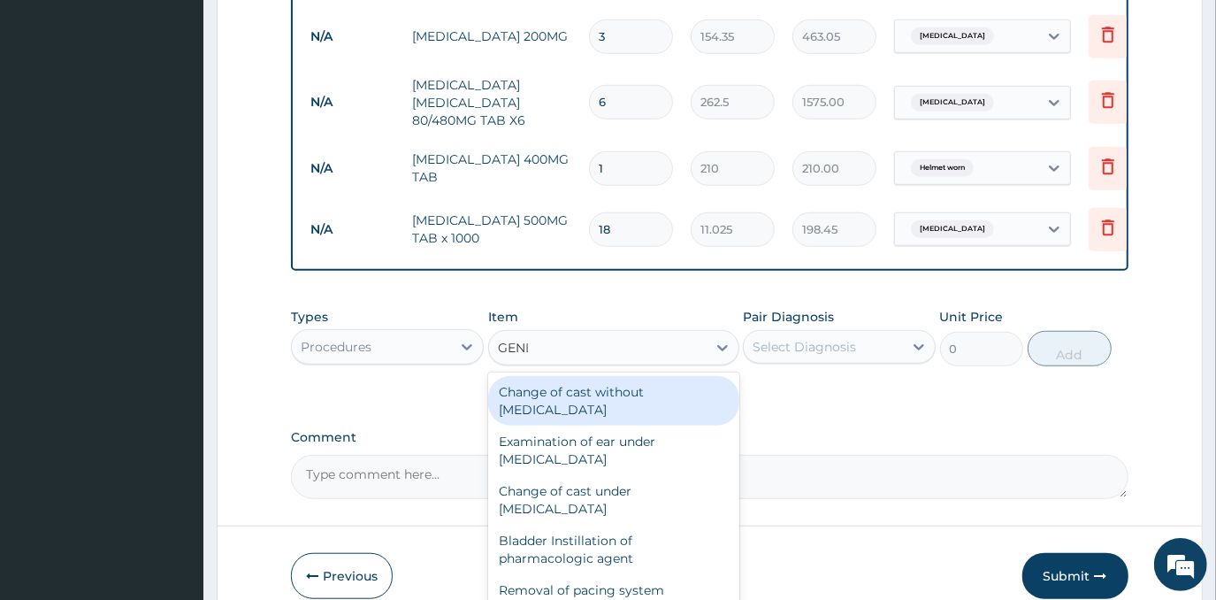
type input "GENER"
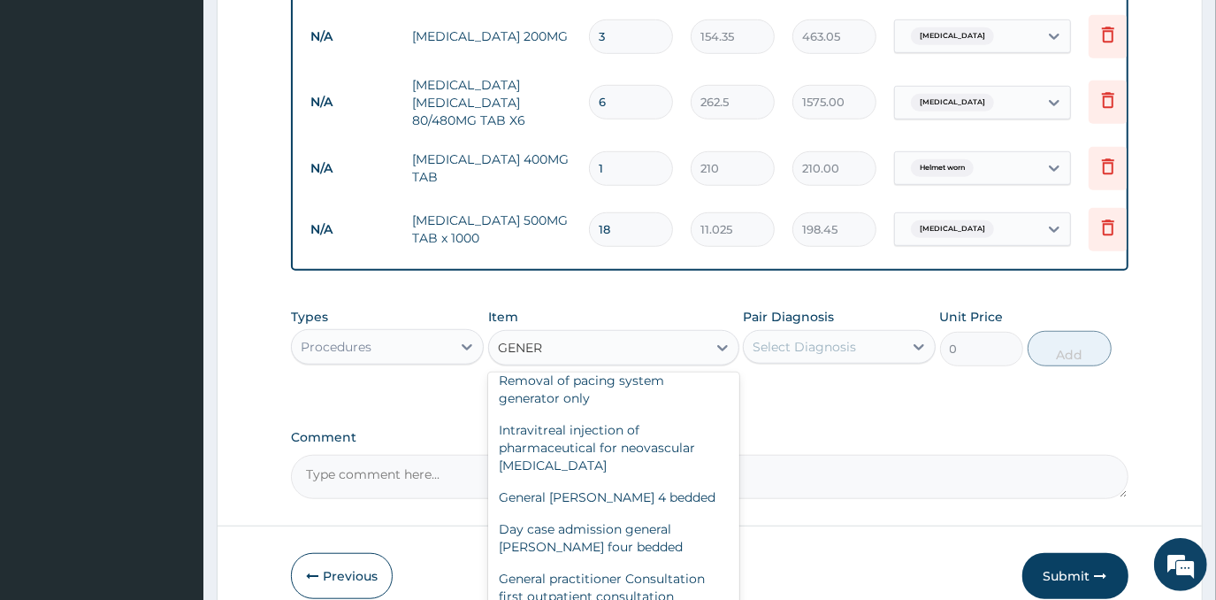
scroll to position [241, 0]
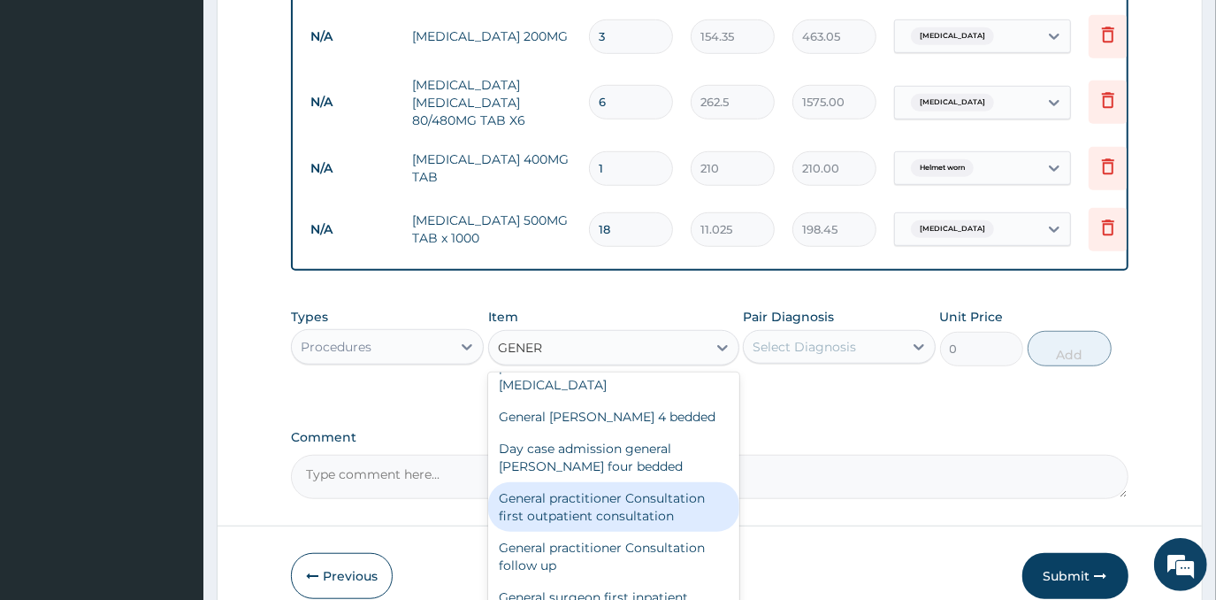
click at [649, 499] on div "General practitioner Consultation first outpatient consultation" at bounding box center [613, 507] width 251 height 50
type input "3000"
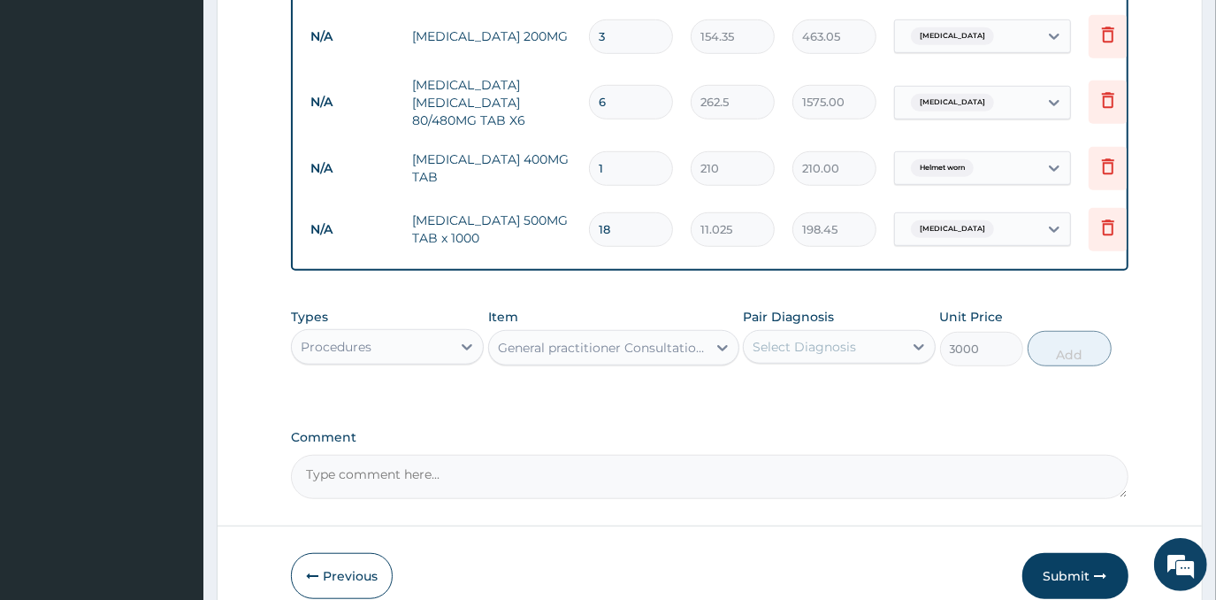
click at [804, 355] on div "Select Diagnosis" at bounding box center [804, 347] width 103 height 18
click at [818, 400] on div "[MEDICAL_DATA]" at bounding box center [839, 392] width 193 height 36
checkbox input "true"
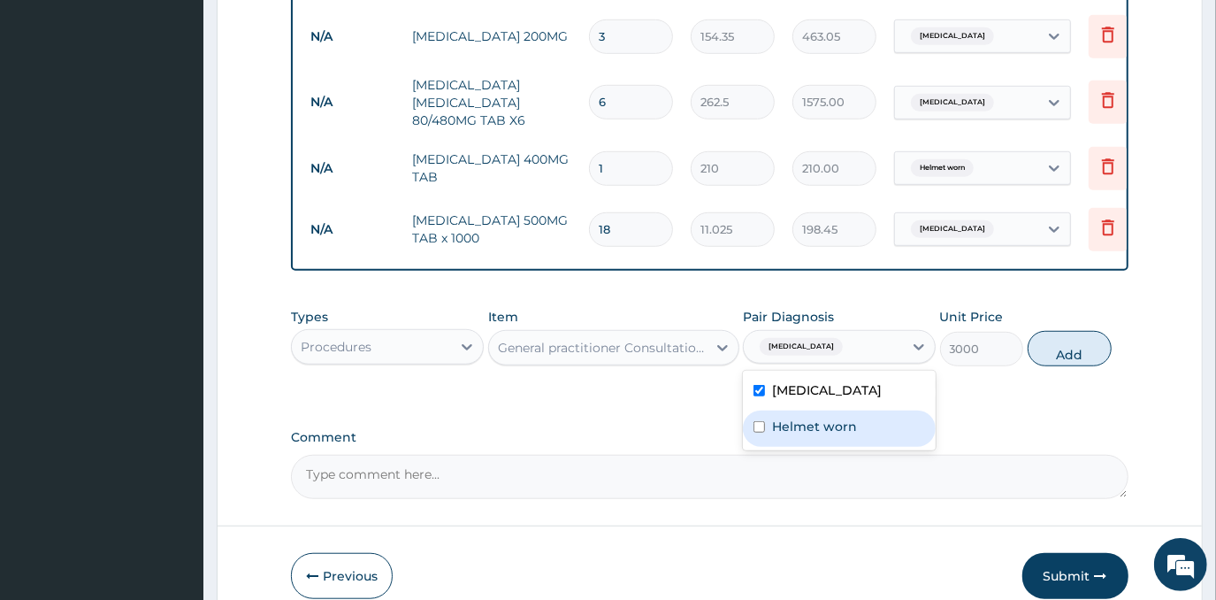
click at [821, 429] on label "Helmet worn" at bounding box center [814, 426] width 85 height 18
checkbox input "true"
click at [1058, 348] on button "Add" at bounding box center [1070, 348] width 84 height 35
type input "0"
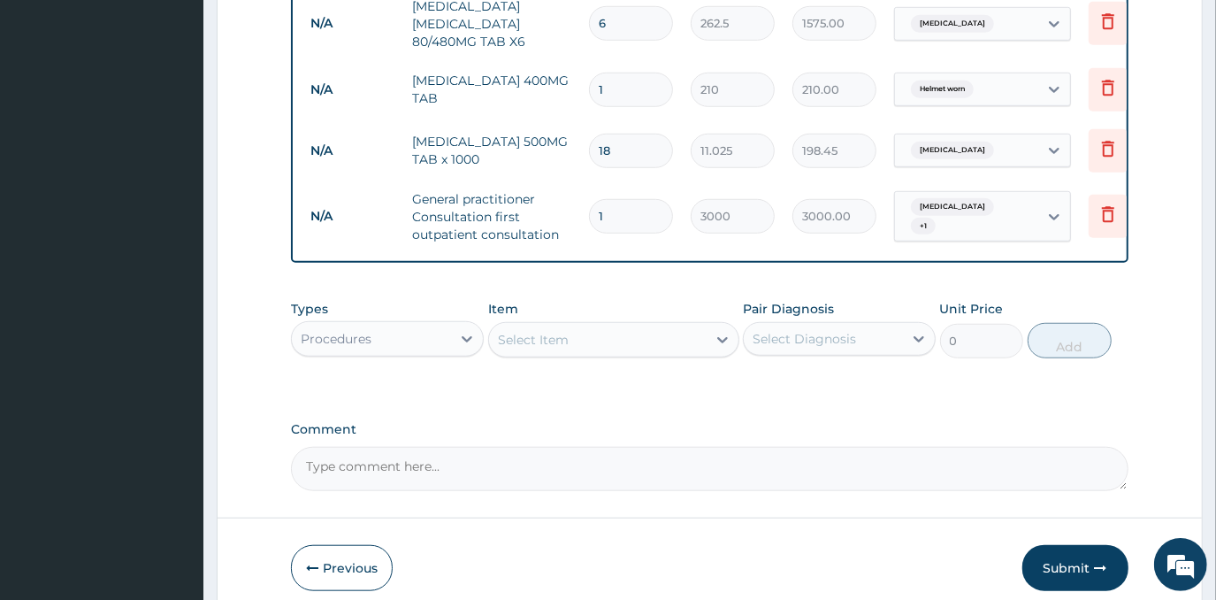
scroll to position [925, 0]
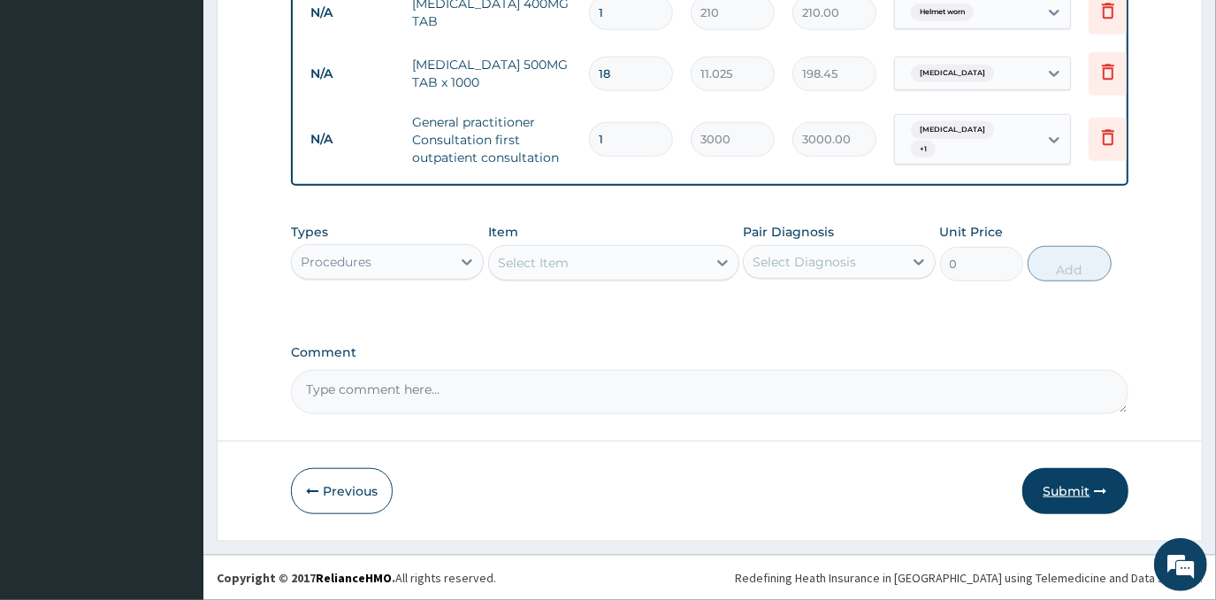
click at [1077, 493] on button "Submit" at bounding box center [1075, 491] width 106 height 46
